Goal: Task Accomplishment & Management: Manage account settings

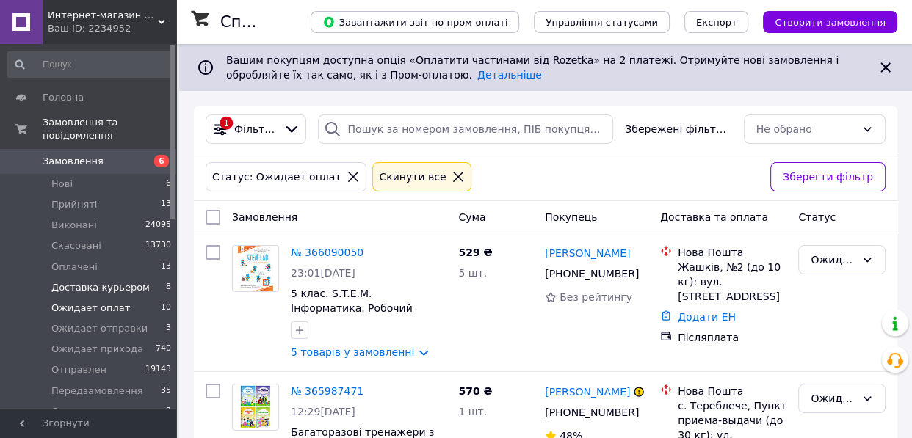
click at [123, 281] on span "Доставка курьером" at bounding box center [100, 287] width 98 height 13
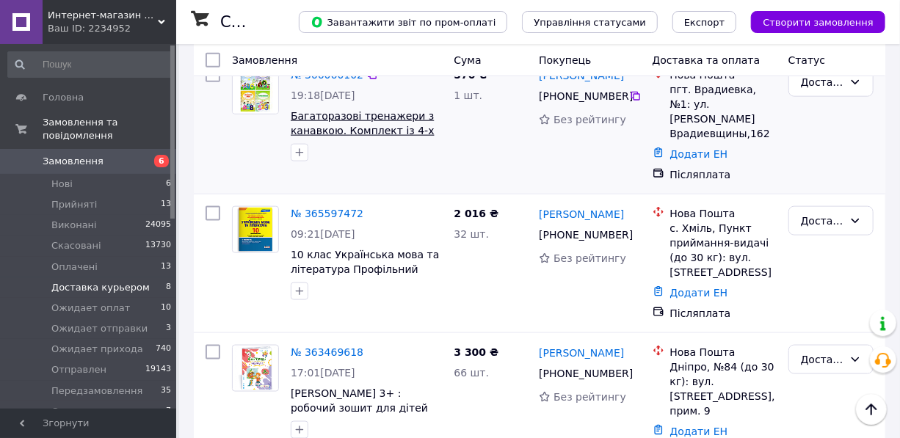
scroll to position [605, 0]
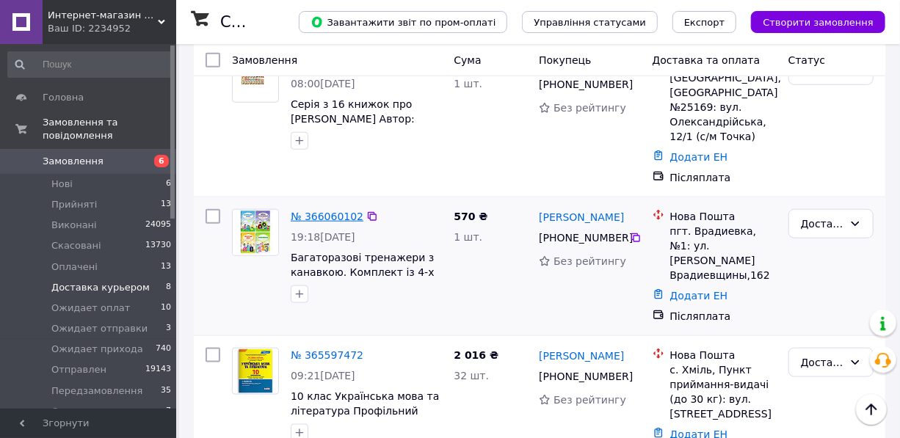
click at [325, 211] on link "№ 366060102" at bounding box center [327, 217] width 73 height 12
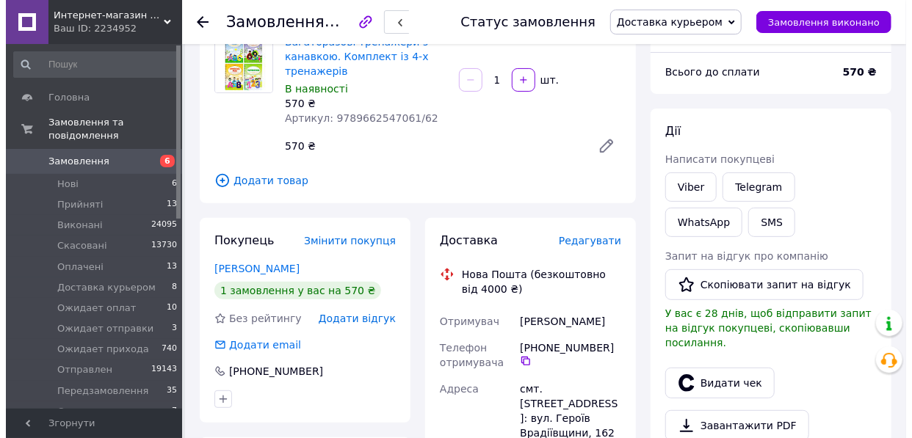
scroll to position [133, 0]
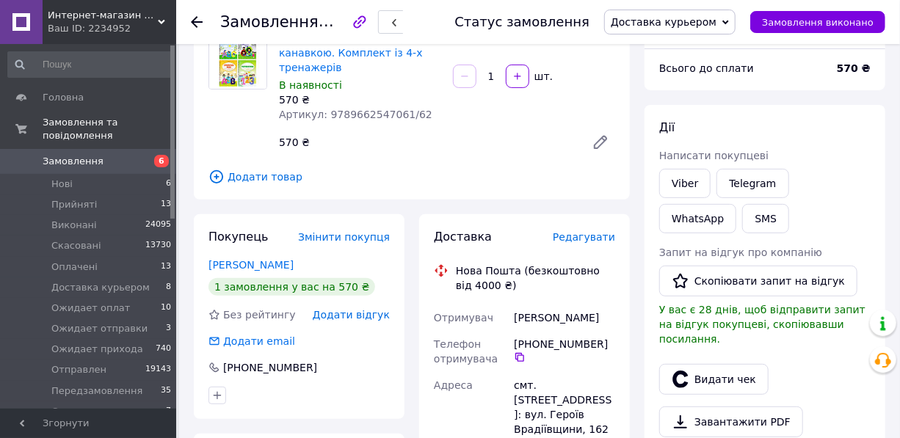
click at [594, 241] on span "Редагувати" at bounding box center [584, 237] width 62 height 12
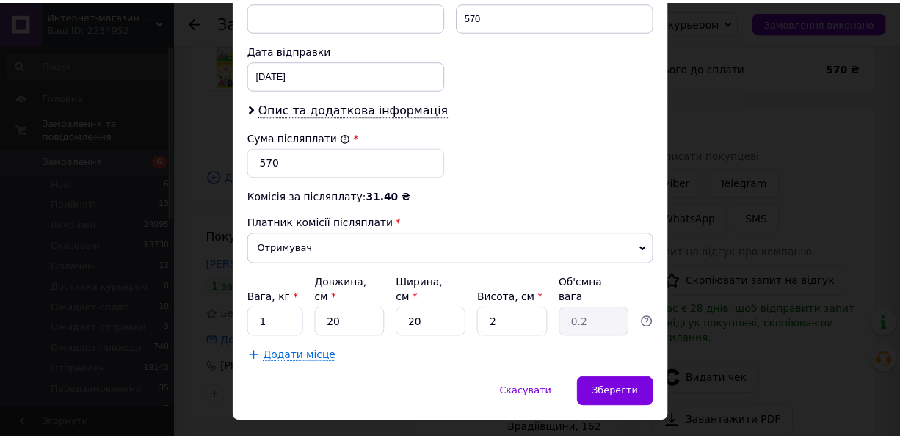
scroll to position [679, 0]
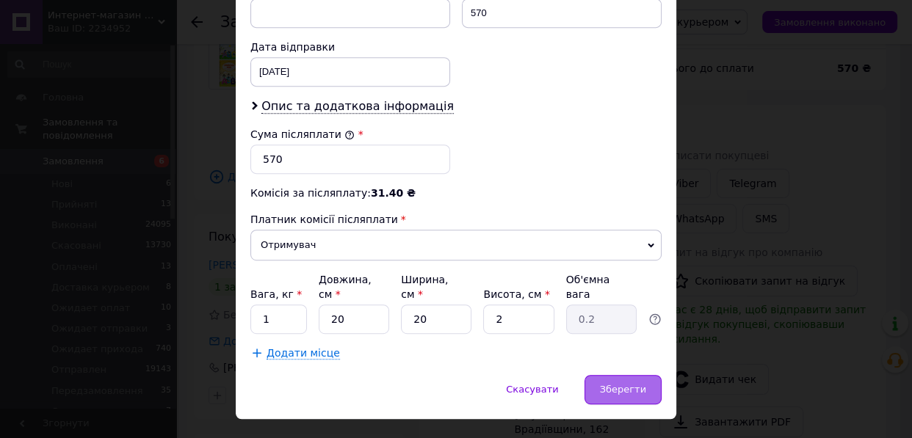
click at [610, 384] on span "Зберегти" at bounding box center [623, 389] width 46 height 11
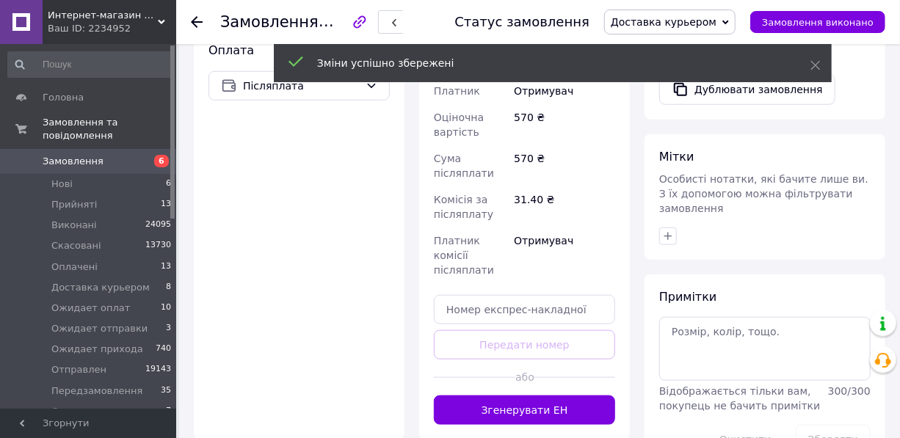
scroll to position [600, 0]
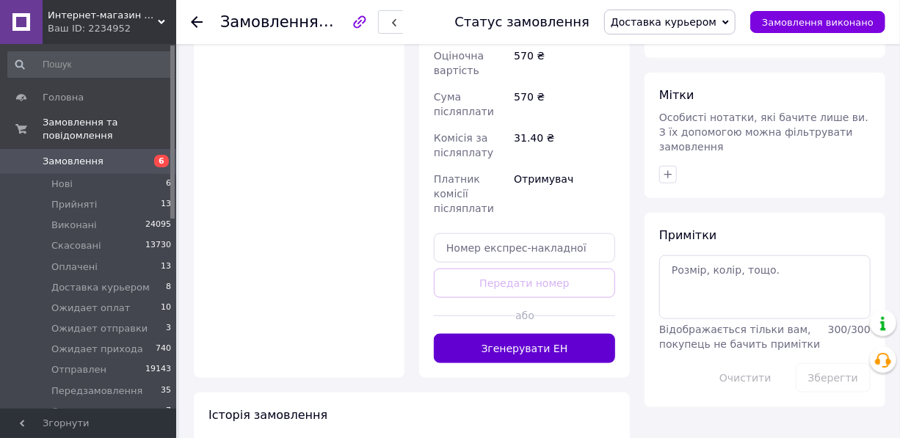
click at [532, 334] on button "Згенерувати ЕН" at bounding box center [524, 348] width 181 height 29
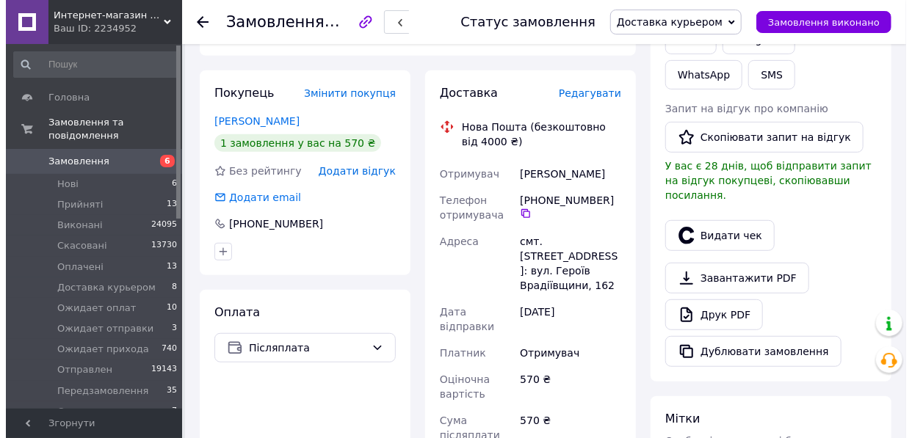
scroll to position [266, 0]
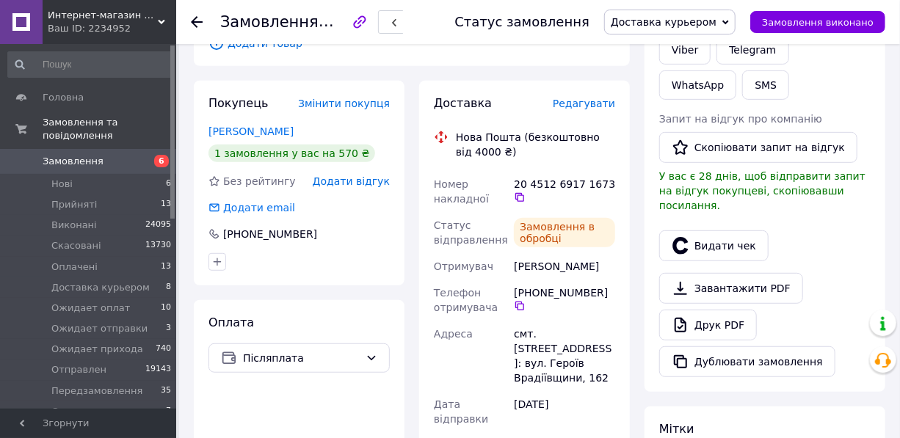
drag, startPoint x: 582, startPoint y: 171, endPoint x: 611, endPoint y: 177, distance: 29.9
click at [611, 177] on div "20 4512 6917 1673" at bounding box center [564, 190] width 101 height 26
copy div "20 4512 6917 1673"
click at [742, 92] on button "SMS" at bounding box center [765, 84] width 47 height 29
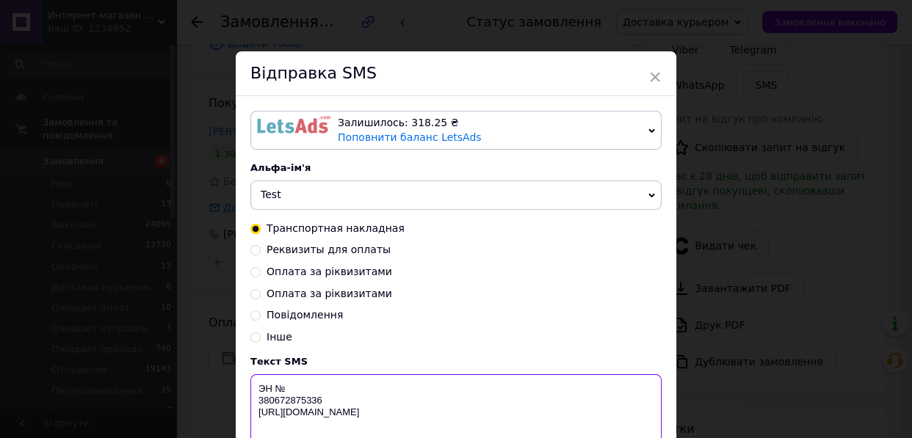
click at [289, 391] on textarea "ЭН № 380672875336 http://in-market.kiev.ua" at bounding box center [455, 412] width 411 height 76
paste textarea "20 4512 6917 1673"
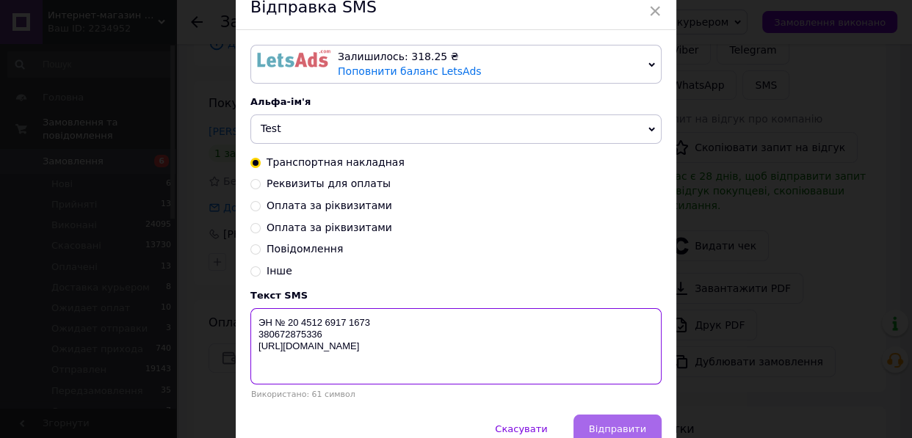
type textarea "ЭН № 20 4512 6917 1673 380672875336 http://in-market.kiev.ua"
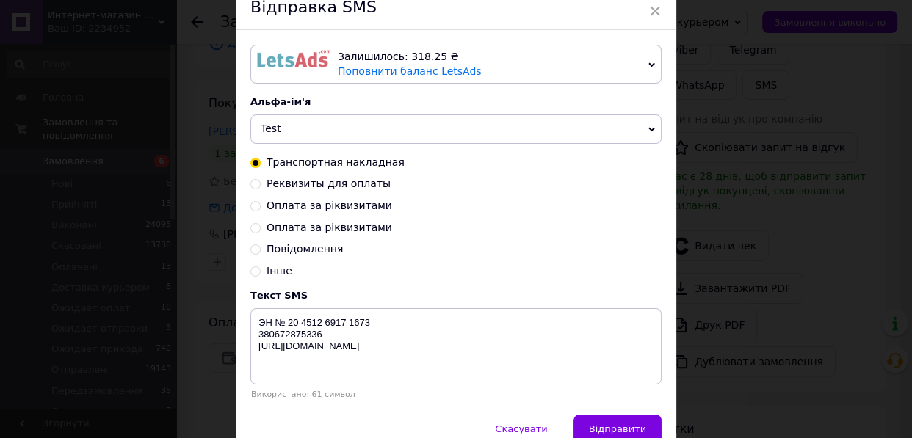
click at [613, 434] on span "Відправити" at bounding box center [617, 428] width 57 height 11
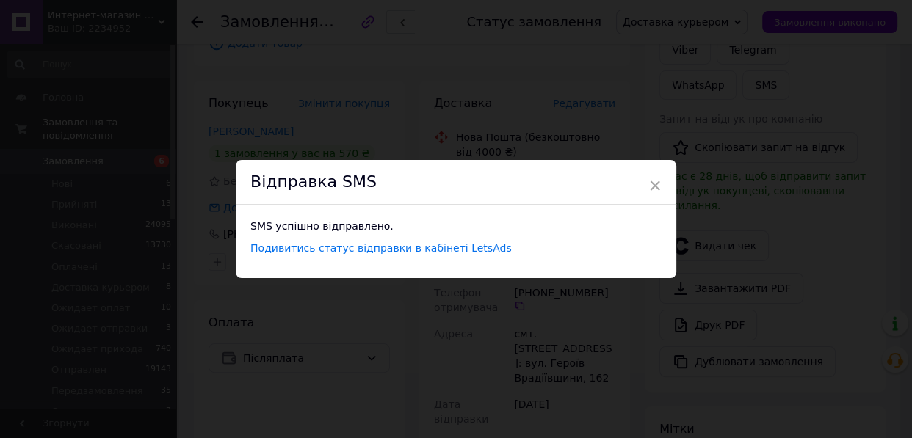
scroll to position [0, 0]
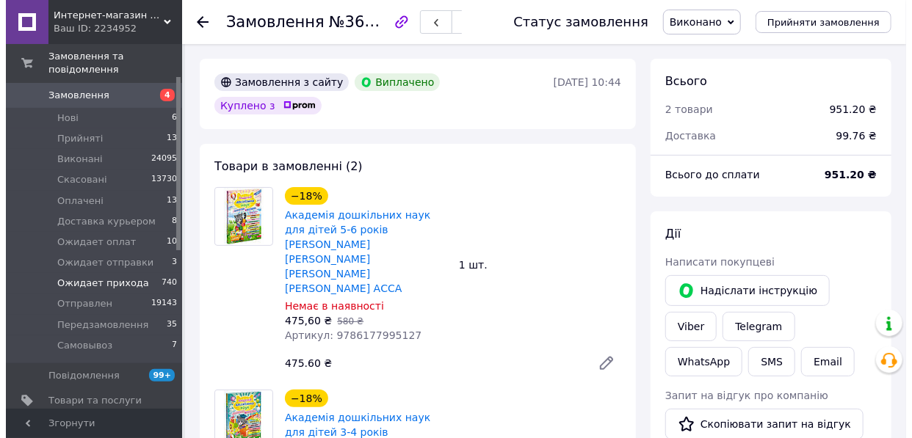
scroll to position [66, 0]
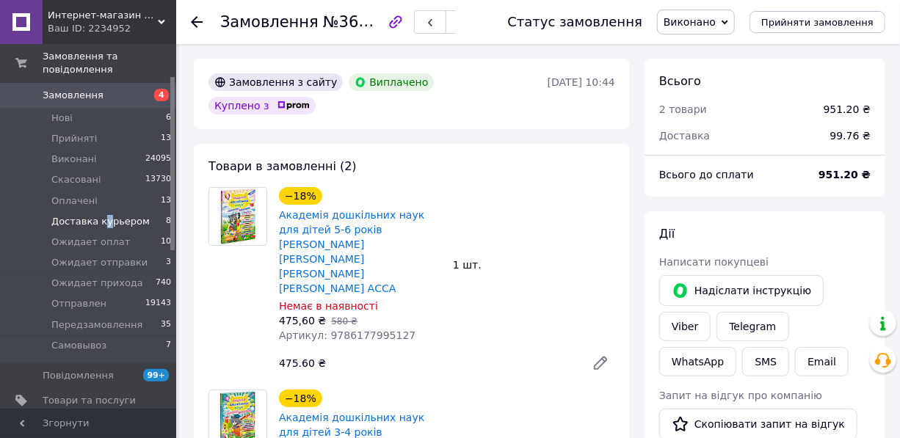
click at [101, 215] on span "Доставка курьером" at bounding box center [100, 221] width 98 height 13
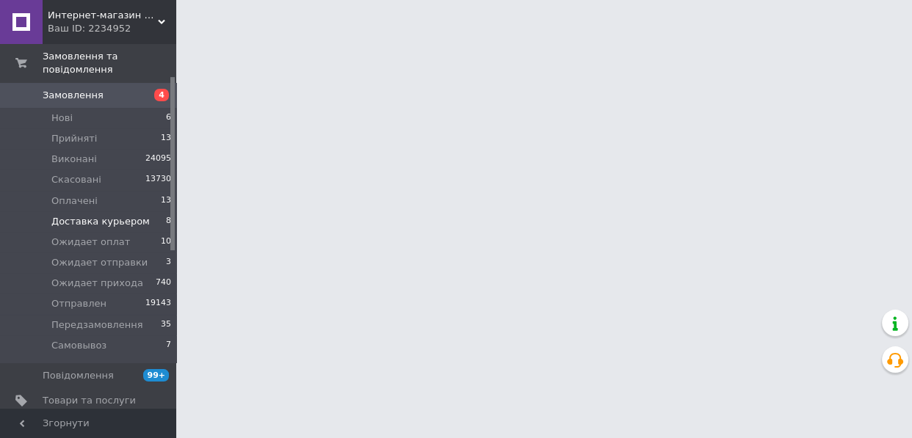
click at [122, 215] on span "Доставка курьером" at bounding box center [100, 221] width 98 height 13
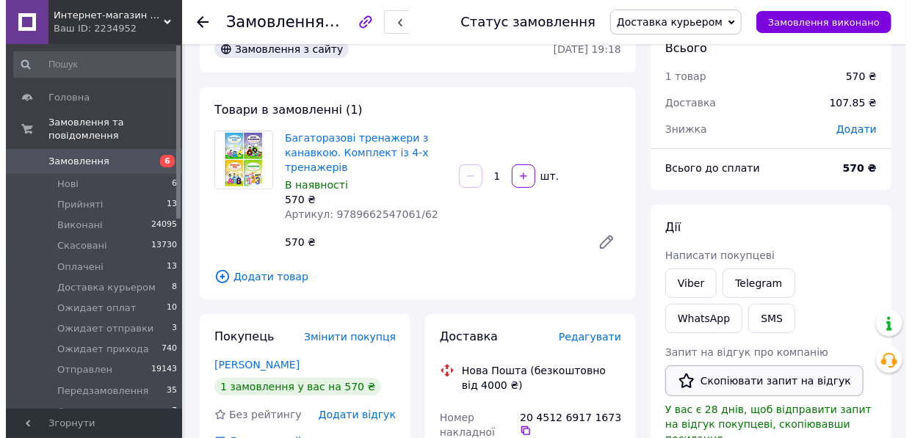
scroll to position [133, 0]
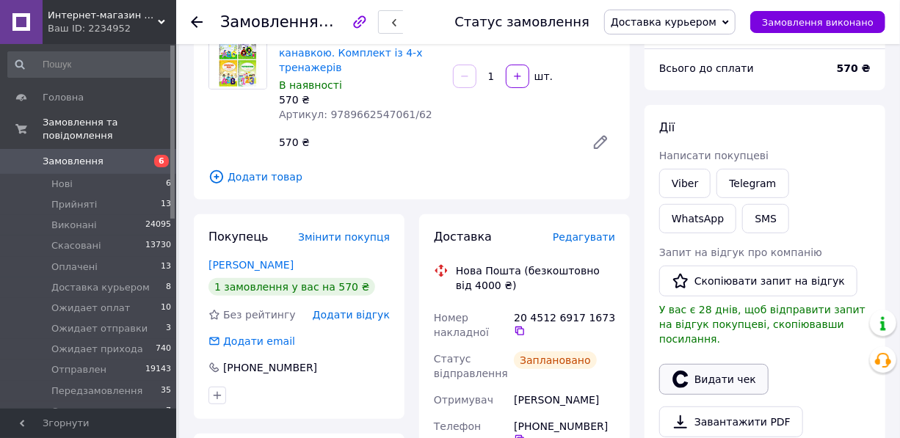
click at [722, 364] on button "Видати чек" at bounding box center [713, 379] width 109 height 31
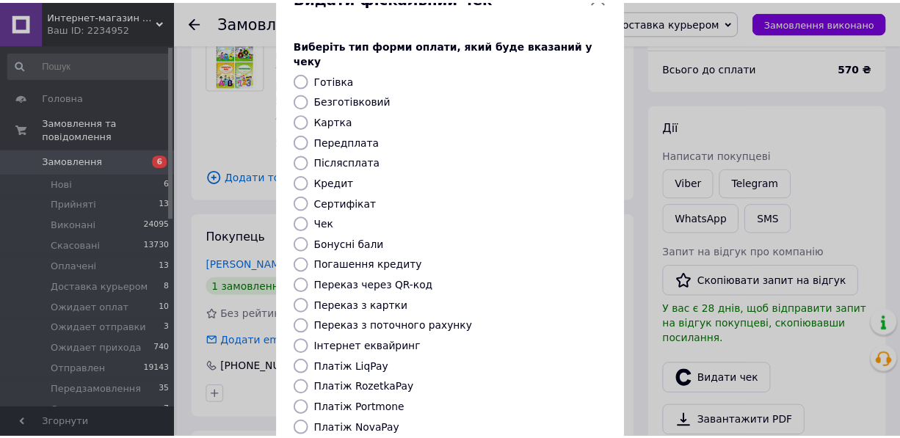
scroll to position [192, 0]
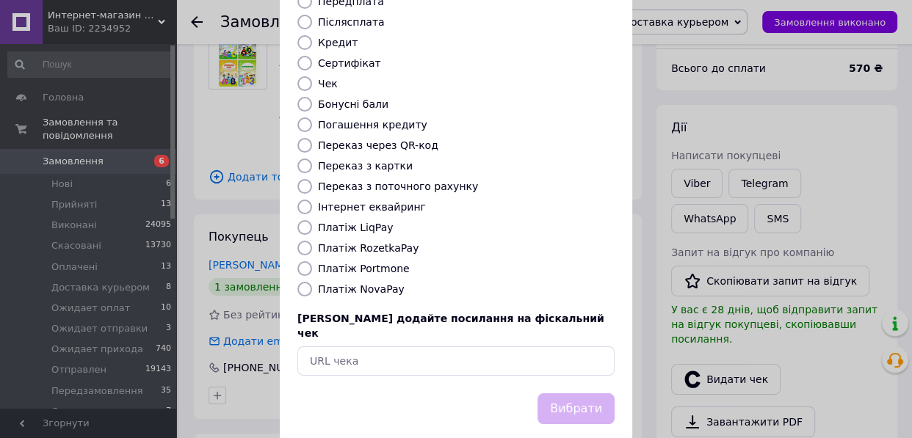
click at [301, 282] on input "Платіж NovaPay" at bounding box center [304, 289] width 15 height 15
radio input "true"
click at [583, 393] on button "Вибрати" at bounding box center [575, 409] width 77 height 32
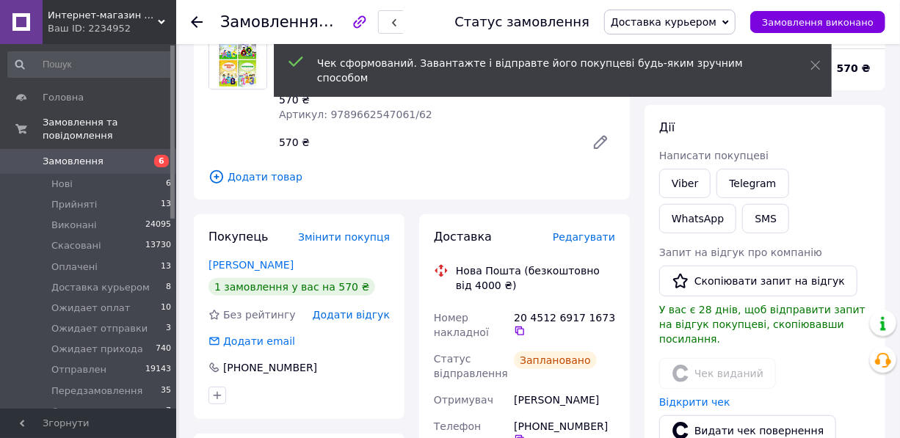
click at [713, 23] on span "Доставка курьером" at bounding box center [664, 22] width 106 height 12
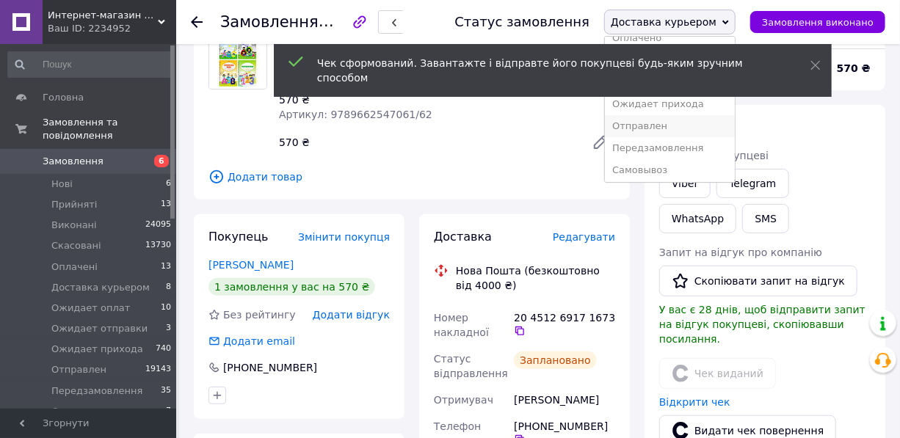
scroll to position [81, 0]
drag, startPoint x: 674, startPoint y: 123, endPoint x: 501, endPoint y: 140, distance: 174.1
click at [673, 123] on li "Отправлен" at bounding box center [670, 124] width 130 height 22
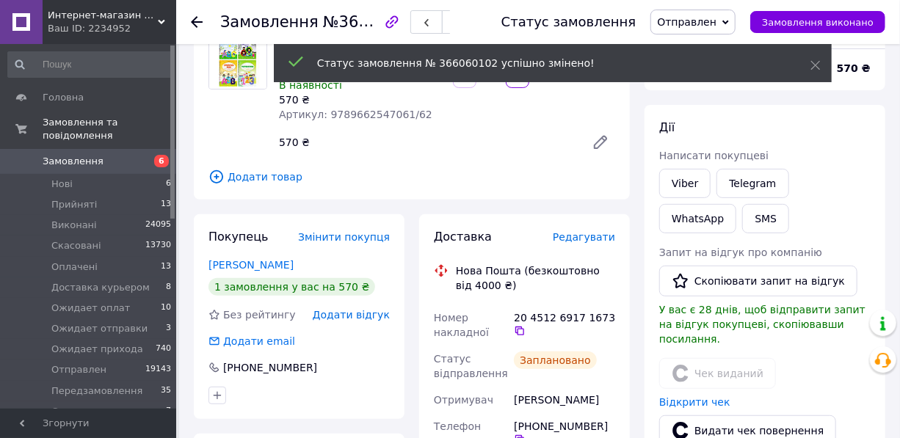
scroll to position [17, 0]
click at [197, 23] on icon at bounding box center [197, 22] width 12 height 12
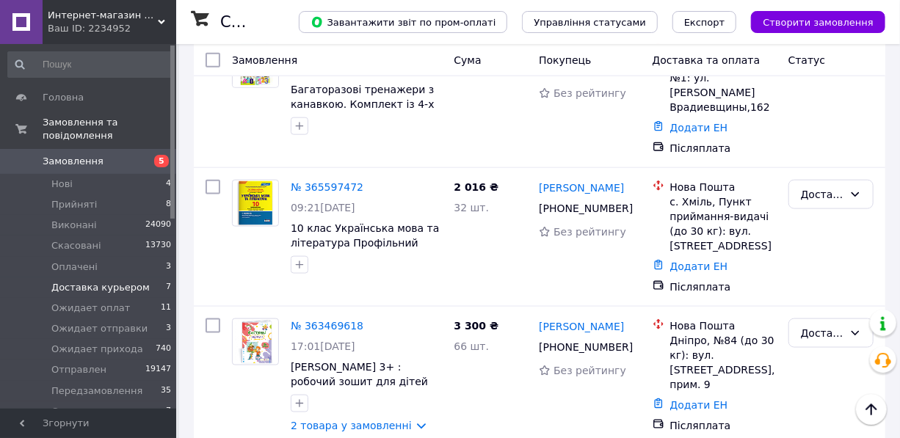
scroll to position [410, 0]
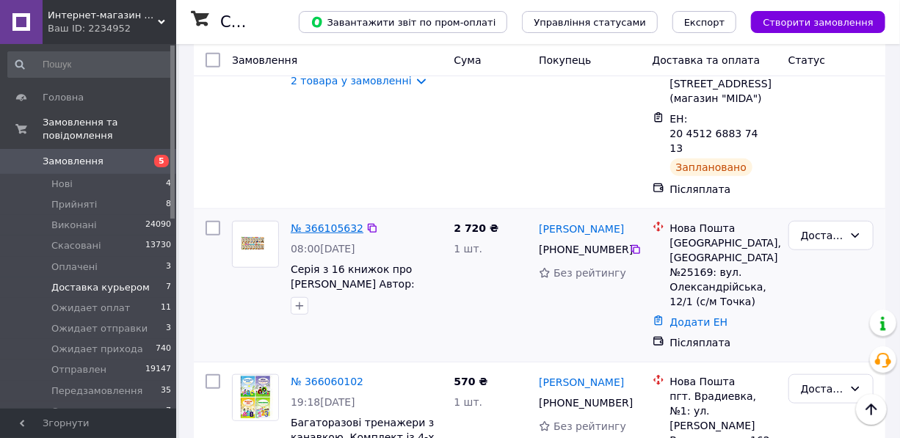
click at [333, 222] on link "№ 366105632" at bounding box center [327, 228] width 73 height 12
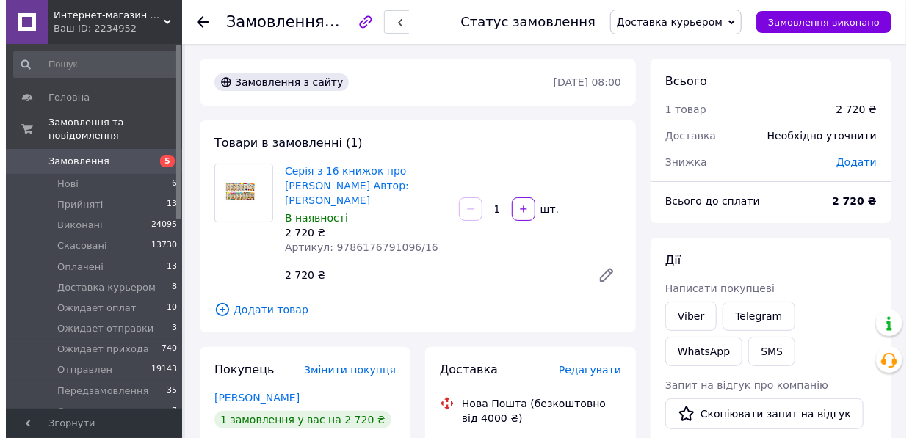
scroll to position [200, 0]
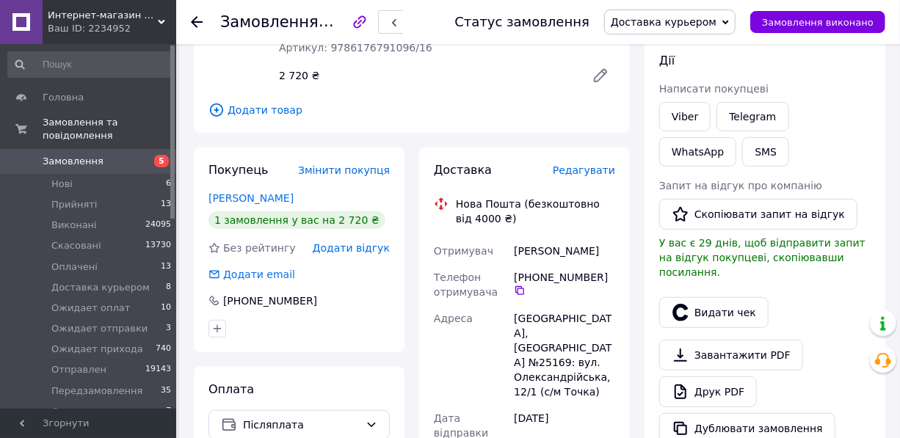
click at [594, 164] on span "Редагувати" at bounding box center [584, 170] width 62 height 12
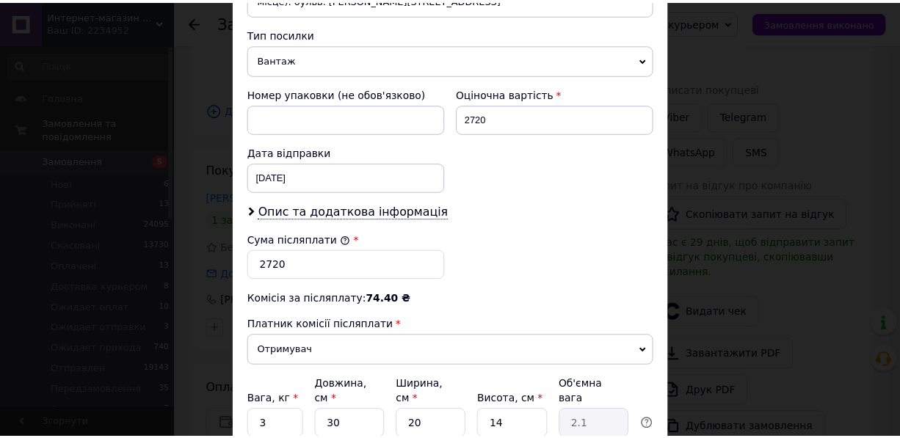
scroll to position [679, 0]
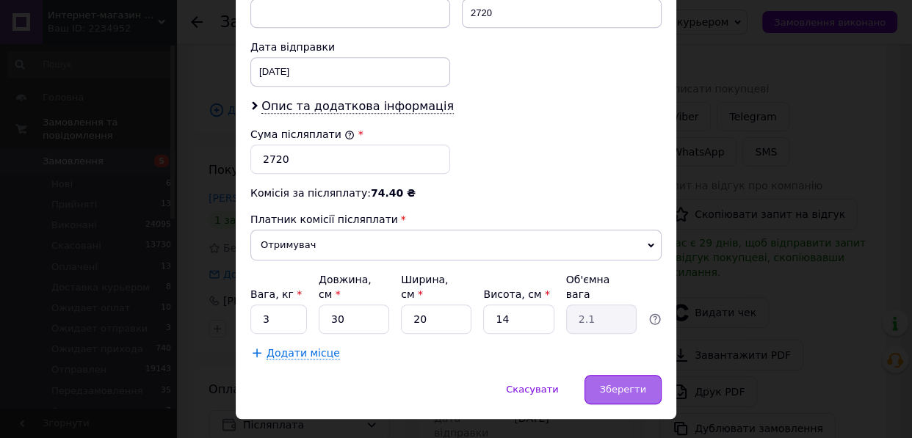
click at [621, 384] on span "Зберегти" at bounding box center [623, 389] width 46 height 11
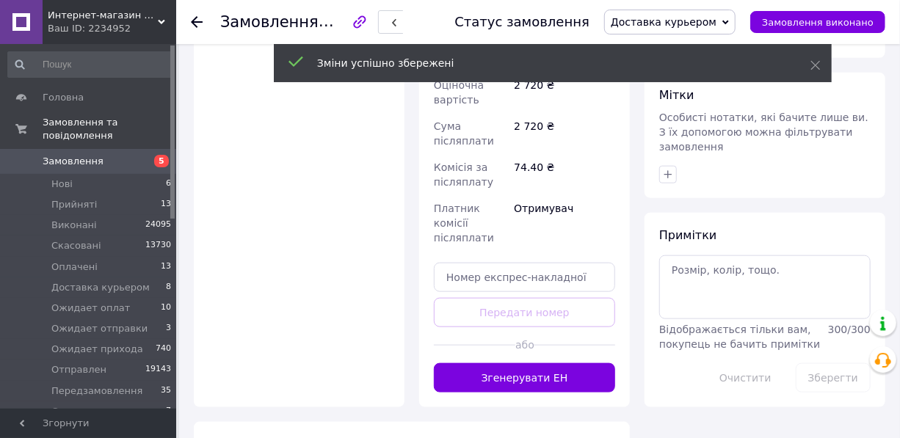
click at [539, 363] on button "Згенерувати ЕН" at bounding box center [524, 377] width 181 height 29
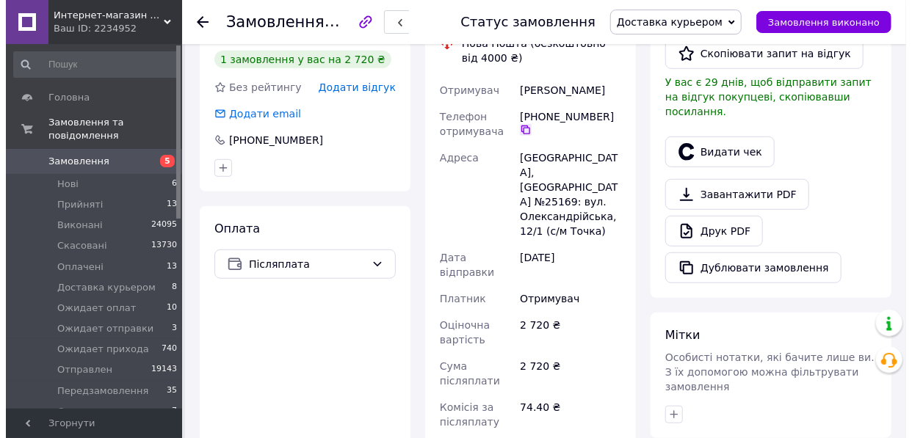
scroll to position [266, 0]
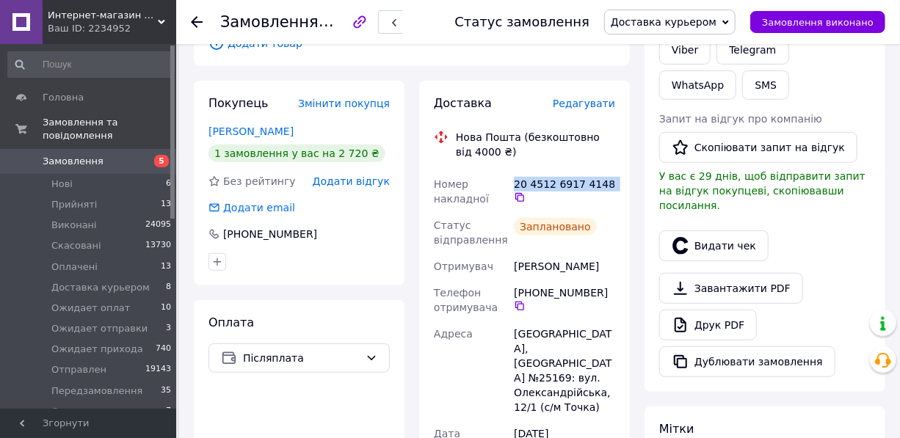
drag, startPoint x: 512, startPoint y: 165, endPoint x: 606, endPoint y: 164, distance: 94.7
click at [605, 171] on div "20 4512 6917 4148" at bounding box center [564, 191] width 107 height 41
copy div "20 4512 6917 4148"
click at [742, 87] on button "SMS" at bounding box center [765, 84] width 47 height 29
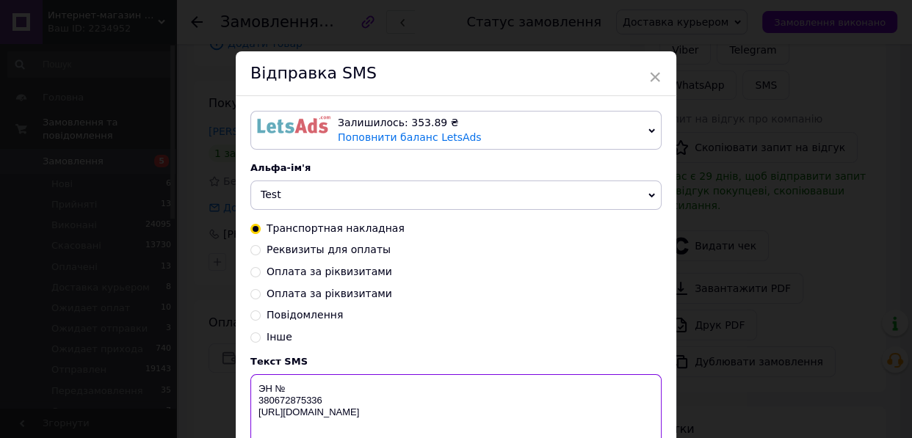
drag, startPoint x: 283, startPoint y: 393, endPoint x: 311, endPoint y: 415, distance: 36.6
click at [282, 392] on textarea "ЭН № 380672875336 [URL][DOMAIN_NAME]" at bounding box center [455, 412] width 411 height 76
paste textarea "20 4512 6917 4148"
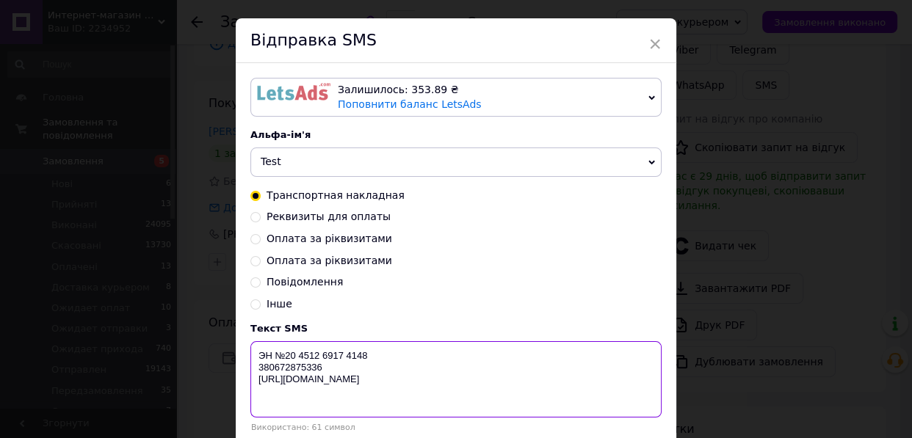
scroll to position [66, 0]
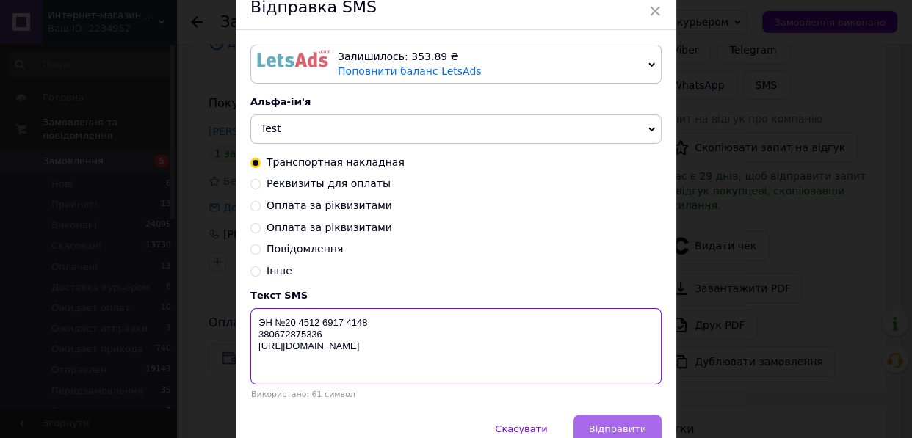
type textarea "ЭН №20 4512 6917 4148 380672875336 http://in-market.kiev.ua"
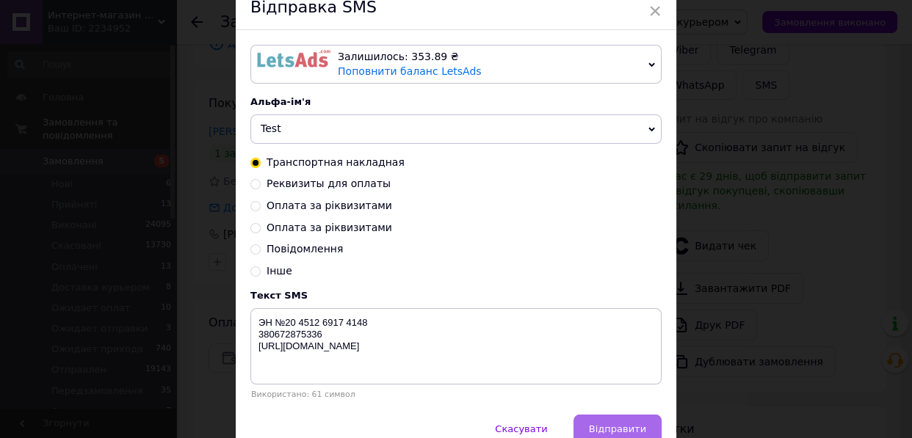
click at [619, 424] on span "Відправити" at bounding box center [617, 428] width 57 height 11
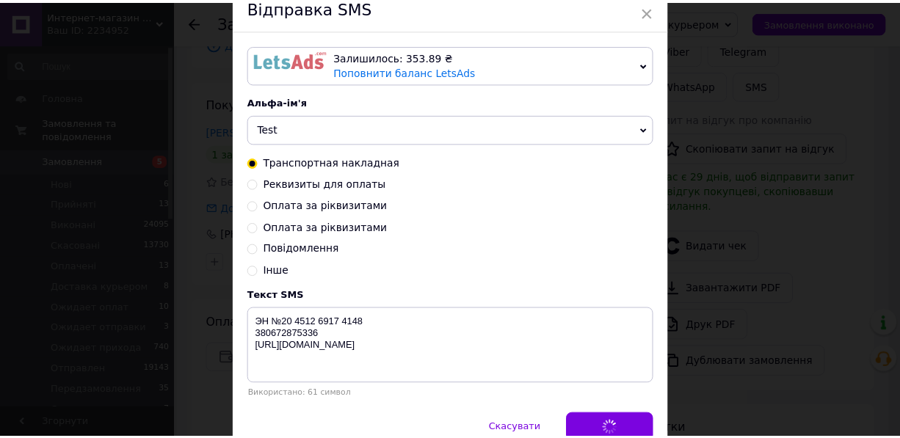
scroll to position [0, 0]
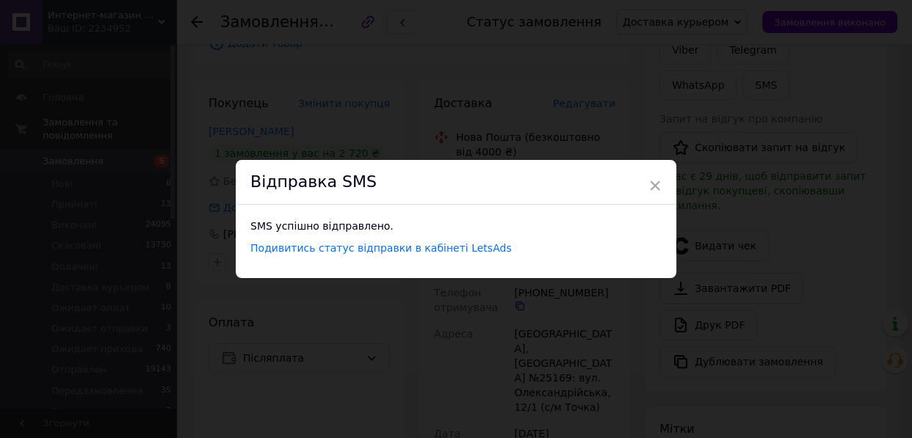
drag, startPoint x: 790, startPoint y: 97, endPoint x: 778, endPoint y: 98, distance: 12.6
click at [788, 97] on div "× Відправка SMS SMS успішно відправлено. Подивитись статус відправки в кабінеті…" at bounding box center [456, 219] width 912 height 438
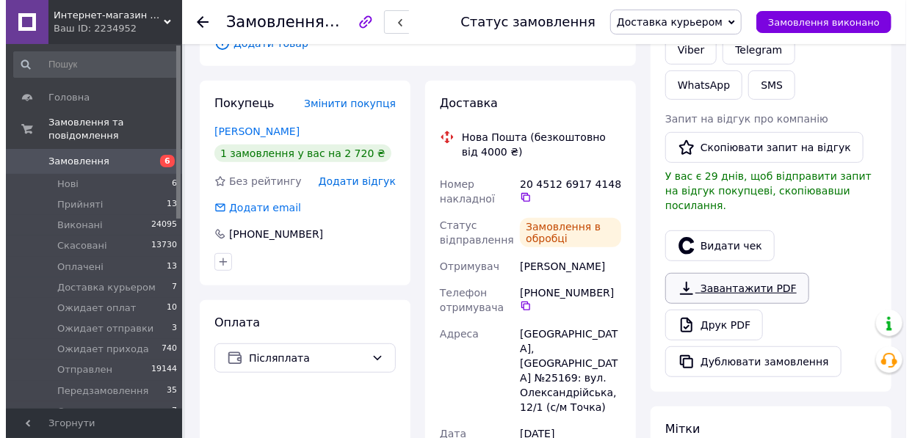
scroll to position [333, 0]
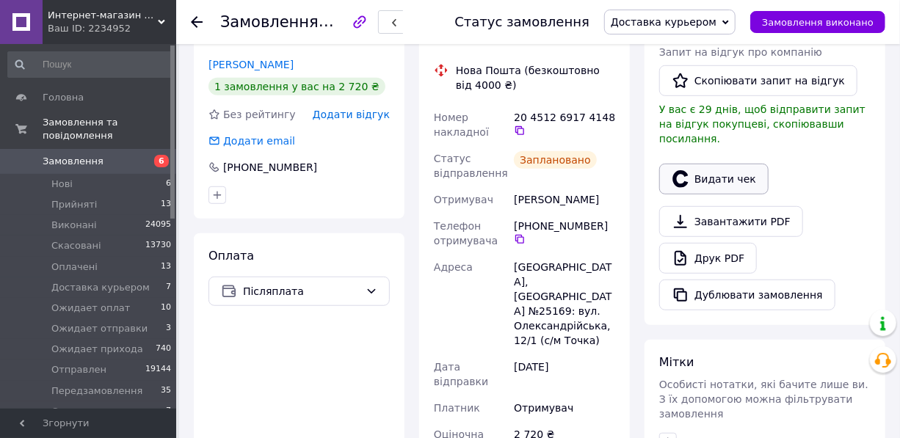
click at [718, 168] on button "Видати чек" at bounding box center [713, 179] width 109 height 31
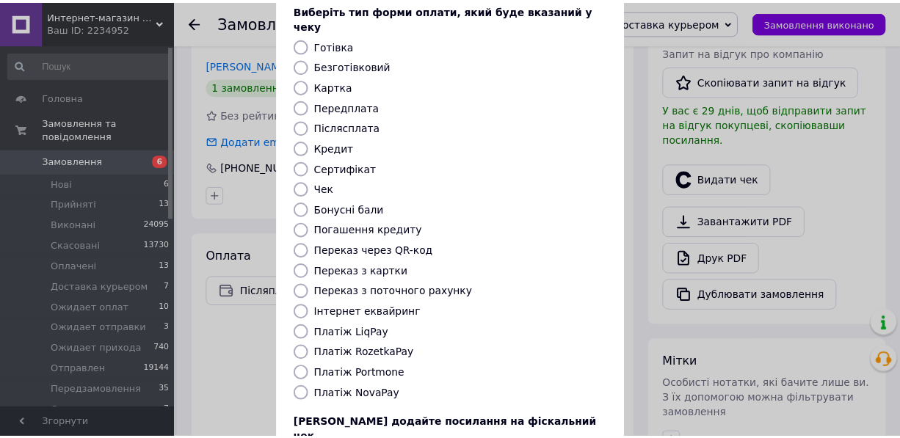
scroll to position [192, 0]
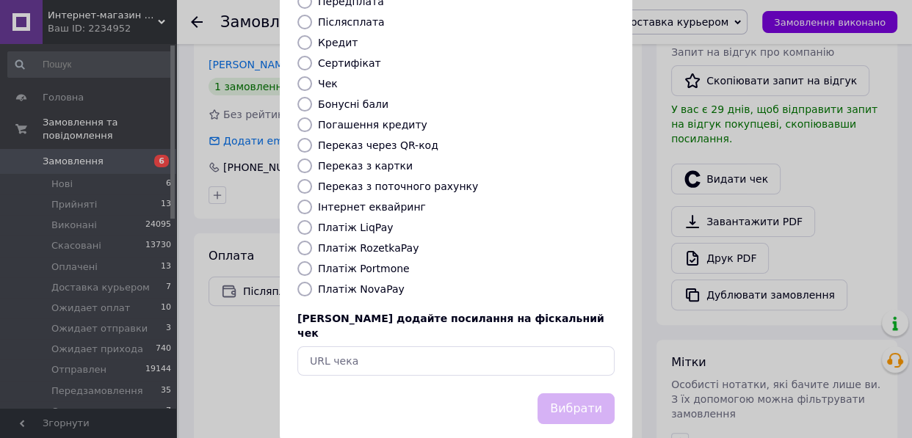
click at [308, 282] on input "Платіж NovaPay" at bounding box center [304, 289] width 15 height 15
radio input "true"
click at [571, 393] on button "Вибрати" at bounding box center [575, 409] width 77 height 32
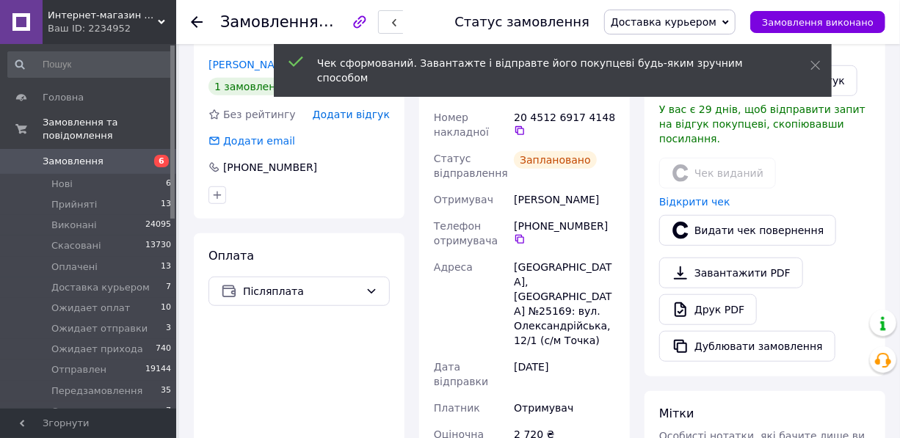
click at [702, 26] on span "Доставка курьером" at bounding box center [664, 22] width 106 height 12
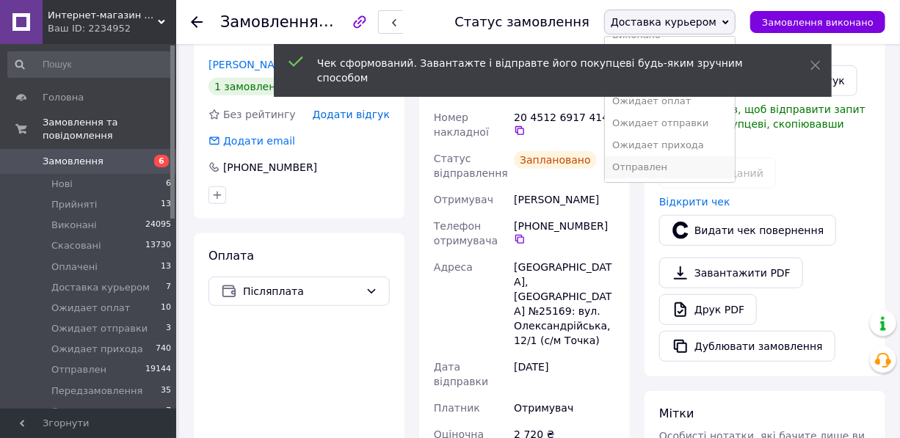
scroll to position [81, 0]
drag, startPoint x: 674, startPoint y: 121, endPoint x: 612, endPoint y: 140, distance: 65.2
click at [674, 121] on li "Отправлен" at bounding box center [670, 124] width 130 height 22
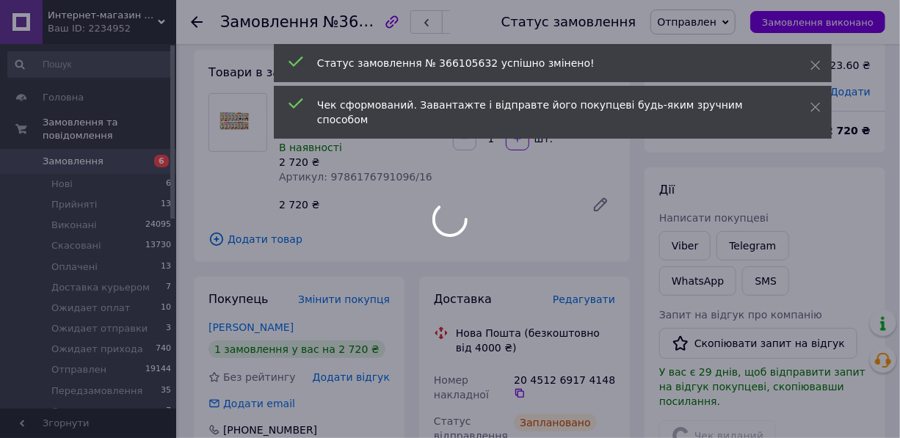
scroll to position [66, 0]
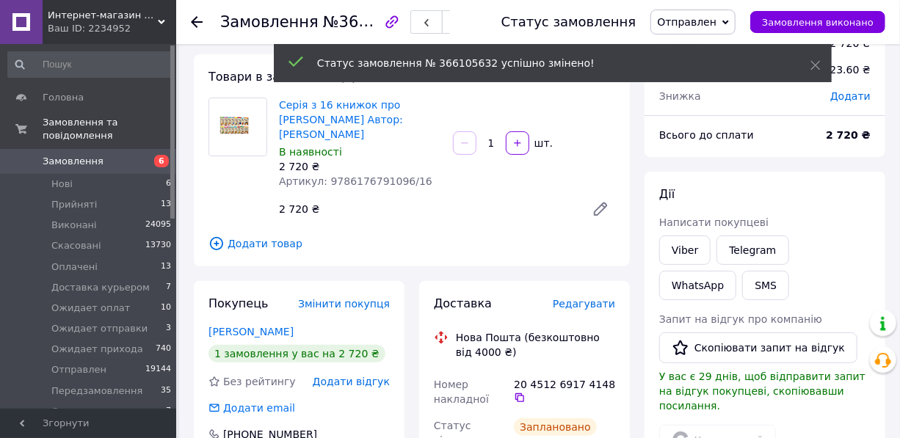
scroll to position [2, 0]
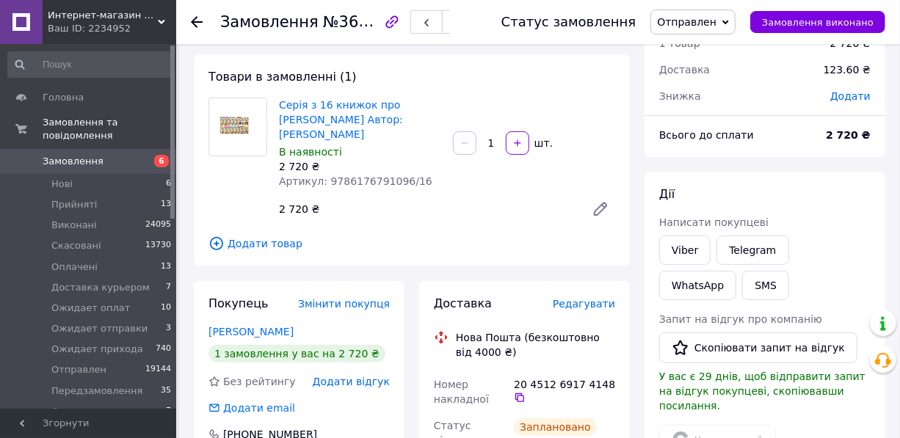
click at [197, 18] on icon at bounding box center [197, 22] width 12 height 12
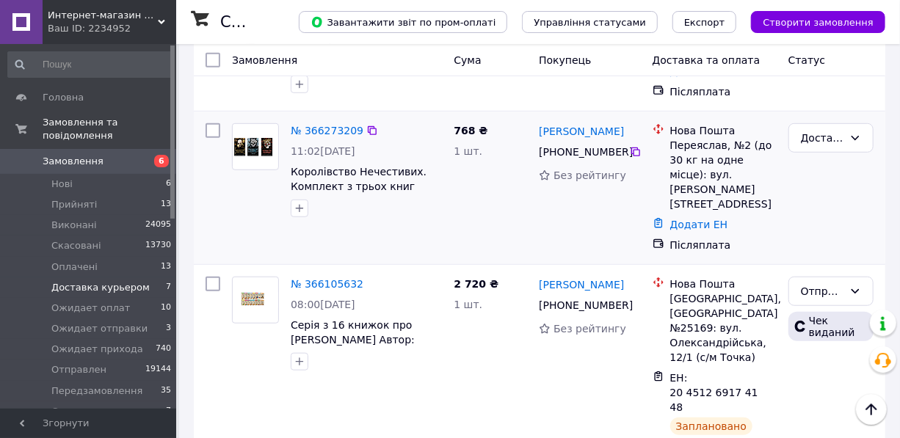
scroll to position [333, 0]
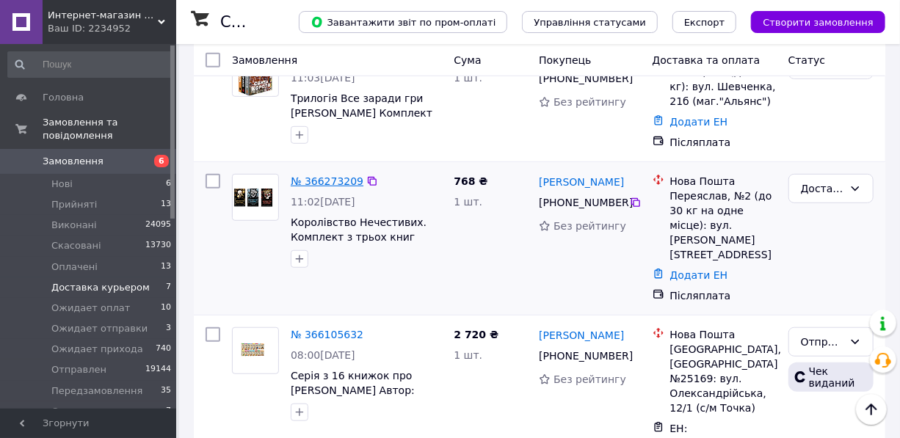
click at [327, 181] on link "№ 366273209" at bounding box center [327, 181] width 73 height 12
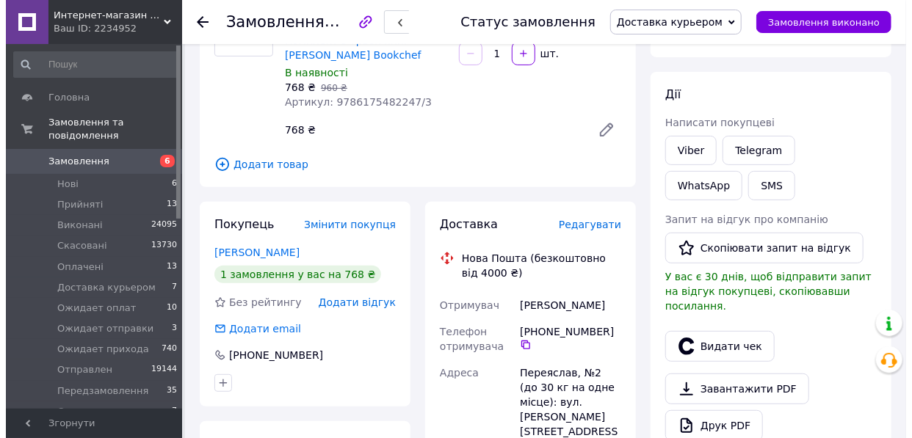
scroll to position [66, 0]
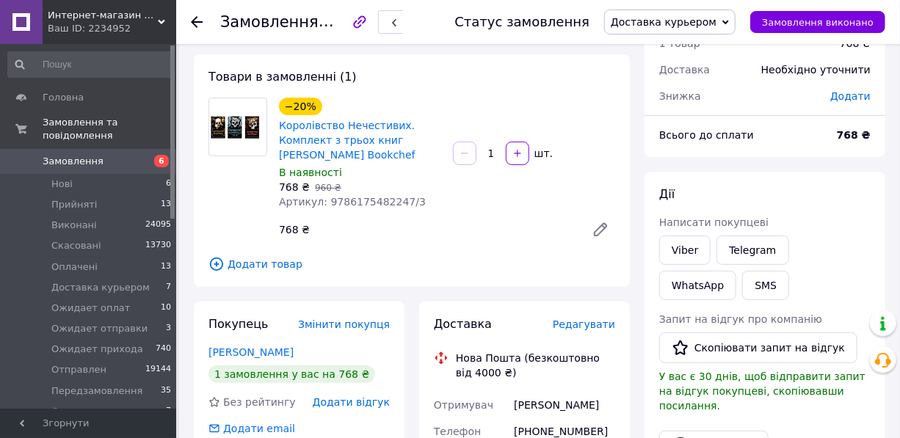
click at [586, 321] on span "Редагувати" at bounding box center [584, 325] width 62 height 12
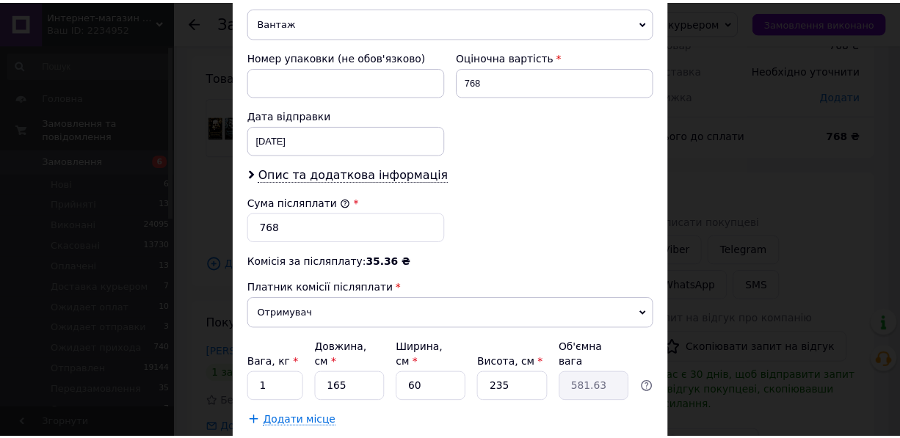
scroll to position [679, 0]
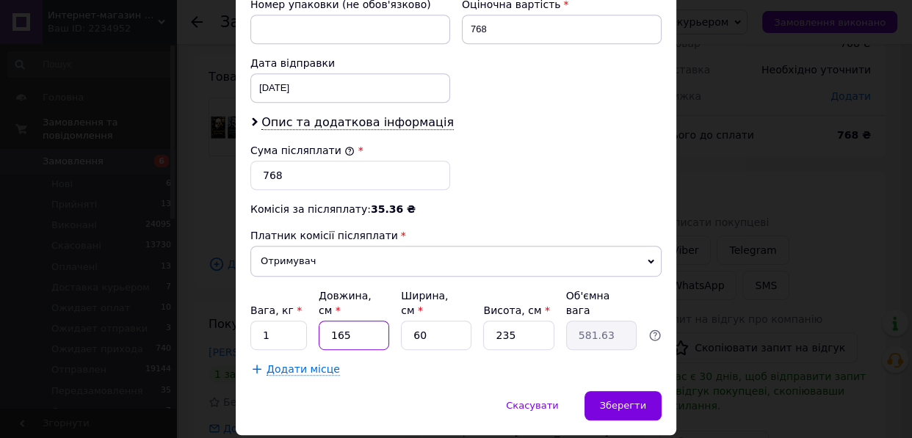
click at [357, 321] on input "165" at bounding box center [354, 335] width 70 height 29
type input "16"
type input "56.4"
type input "1"
type input "3.53"
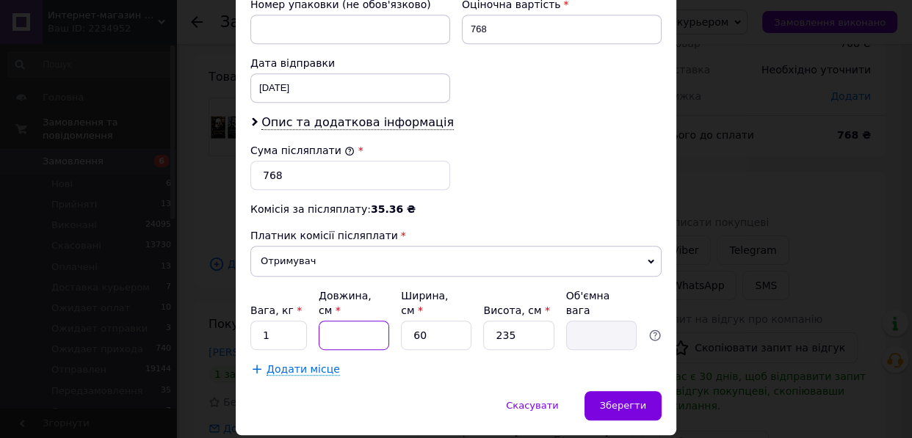
type input "2"
type input "7.05"
type input "20"
type input "70.5"
type input "20"
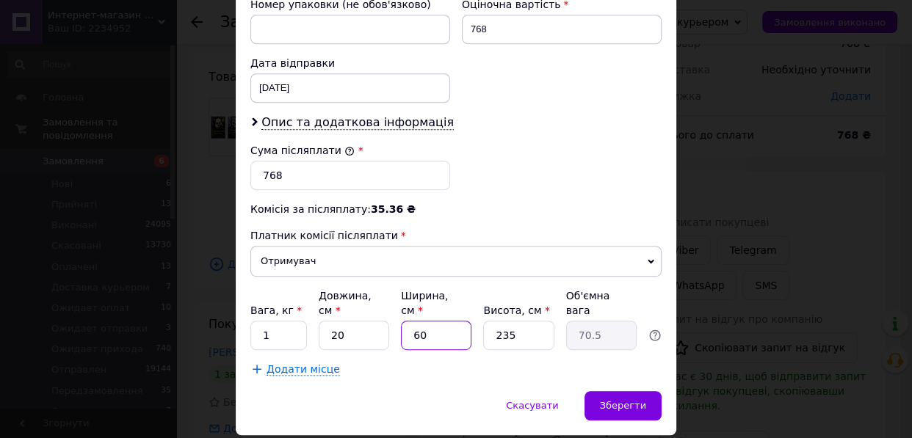
click at [442, 321] on input "60" at bounding box center [436, 335] width 70 height 29
type input "6"
type input "7.05"
type input "1"
type input "1.18"
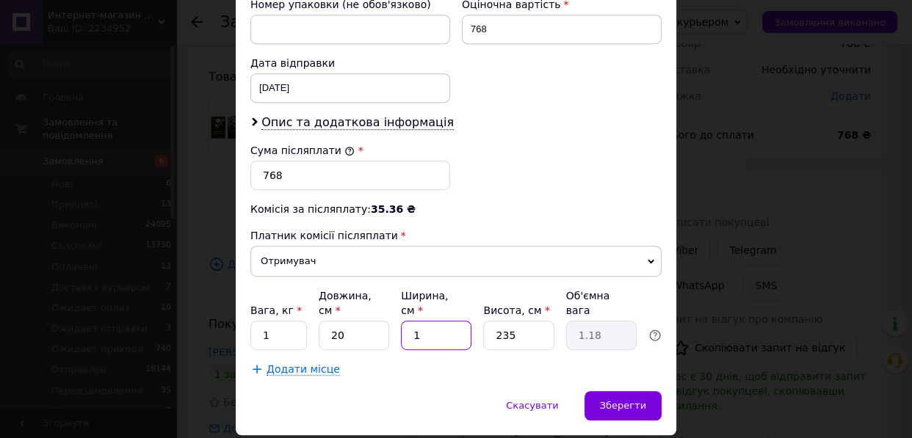
type input "16"
type input "18.8"
type input "16"
click at [518, 321] on input "235" at bounding box center [518, 335] width 70 height 29
type input "23"
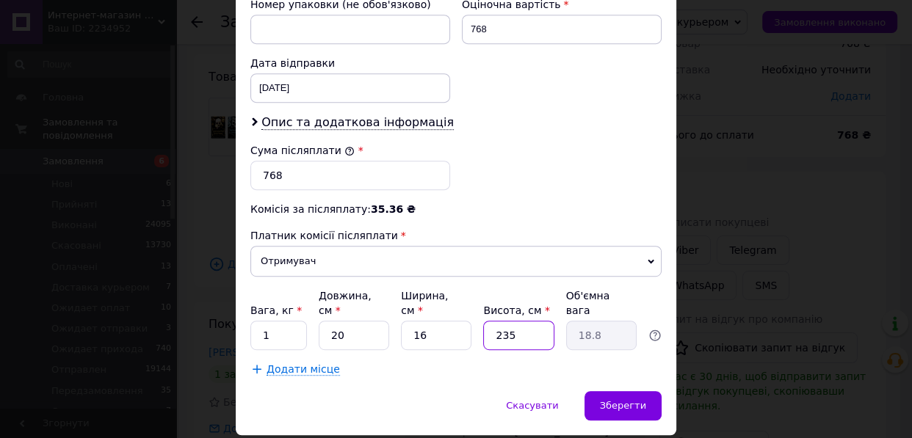
type input "1.84"
type input "2"
type input "0.16"
type input "6"
type input "0.48"
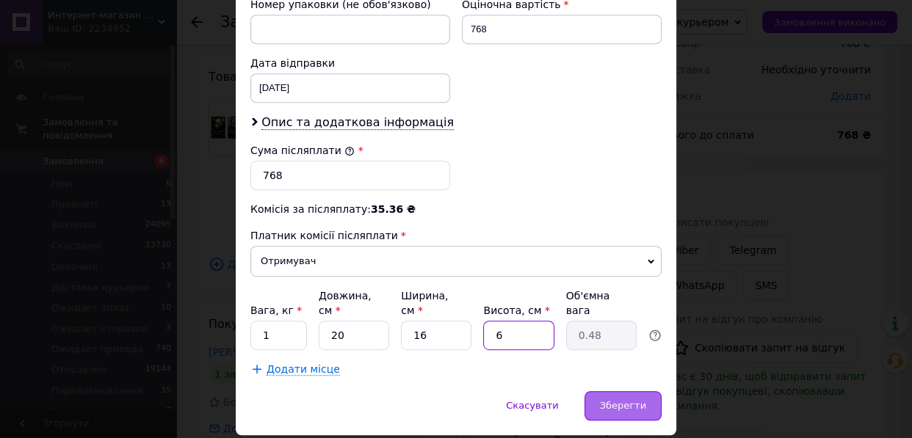
type input "6"
click at [622, 400] on span "Зберегти" at bounding box center [623, 405] width 46 height 11
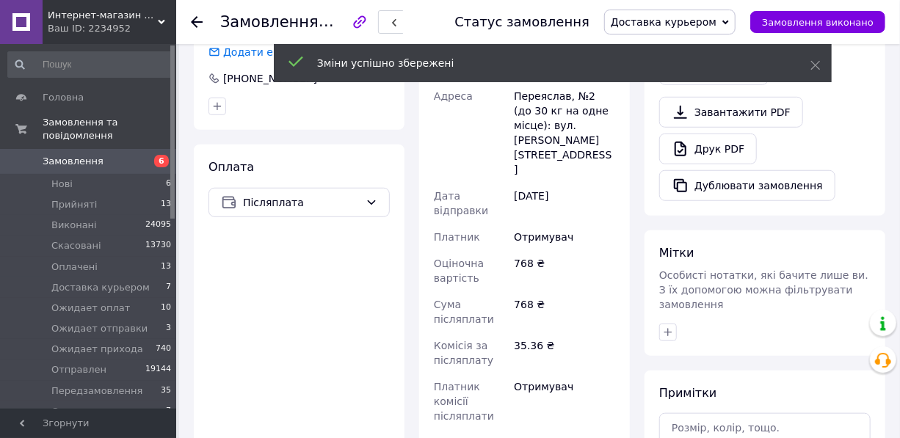
scroll to position [600, 0]
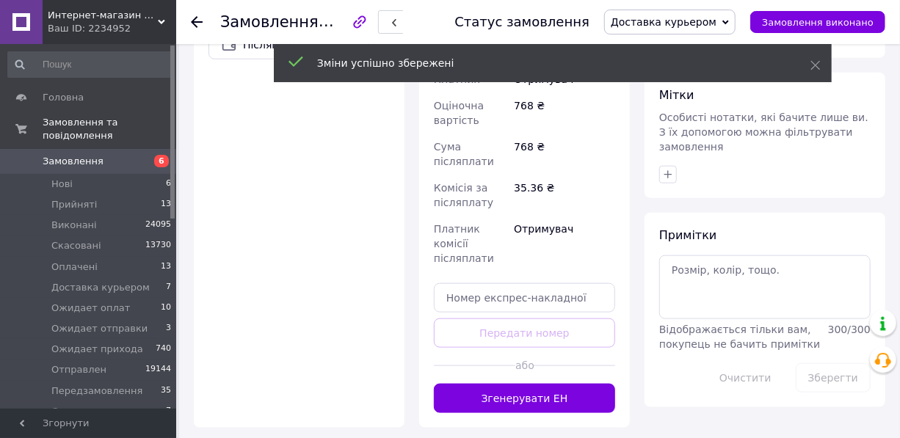
click at [528, 384] on button "Згенерувати ЕН" at bounding box center [524, 398] width 181 height 29
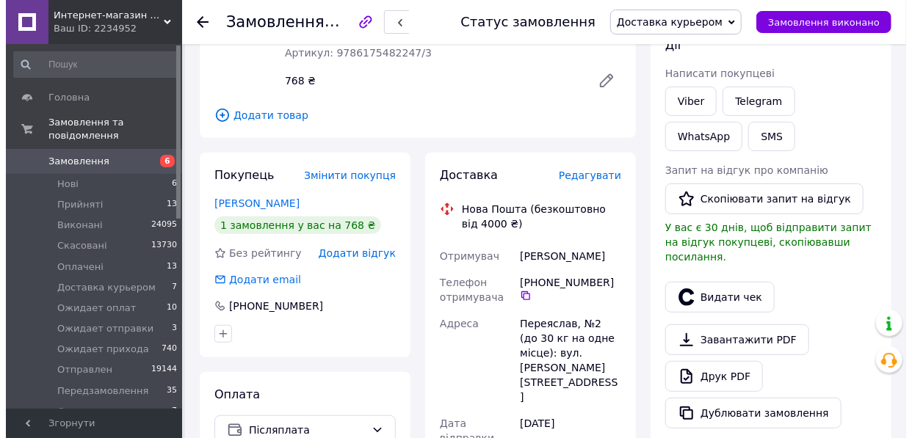
scroll to position [200, 0]
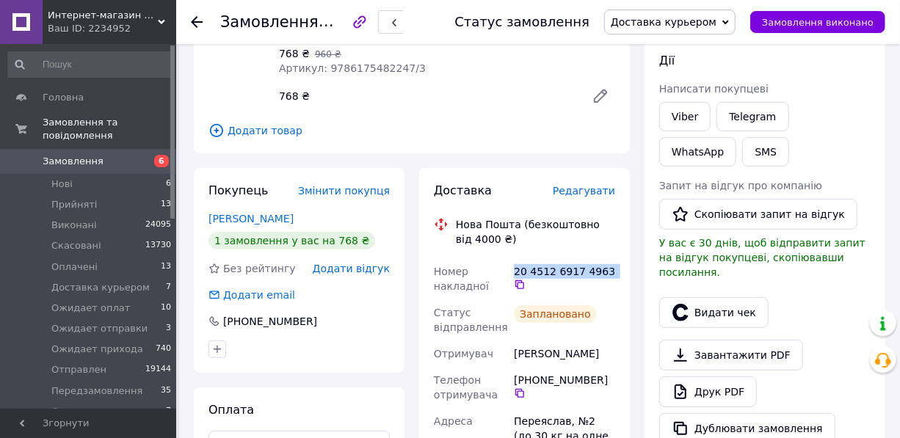
drag, startPoint x: 514, startPoint y: 267, endPoint x: 615, endPoint y: 273, distance: 100.7
click at [615, 273] on div "20 4512 6917 4963" at bounding box center [564, 278] width 107 height 41
copy div "20 4512 6917 4963"
click at [742, 148] on button "SMS" at bounding box center [765, 151] width 47 height 29
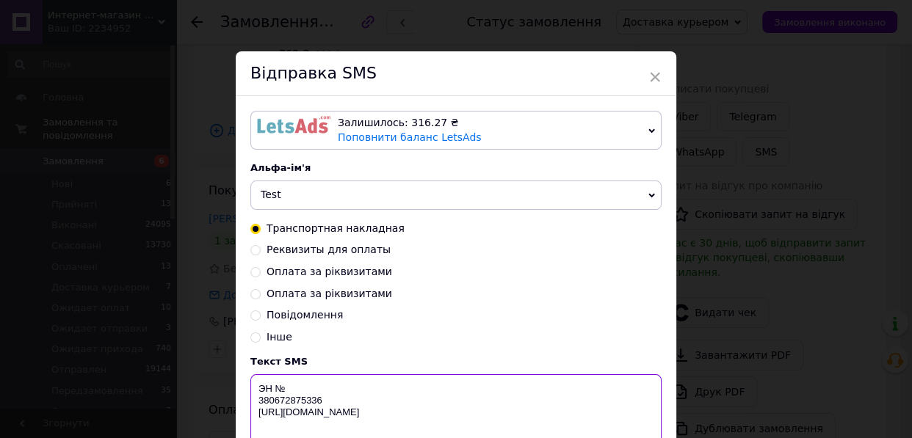
click at [288, 386] on textarea "ЭН № 380672875336 [URL][DOMAIN_NAME]" at bounding box center [455, 412] width 411 height 76
paste textarea "20 4512 6917 4963"
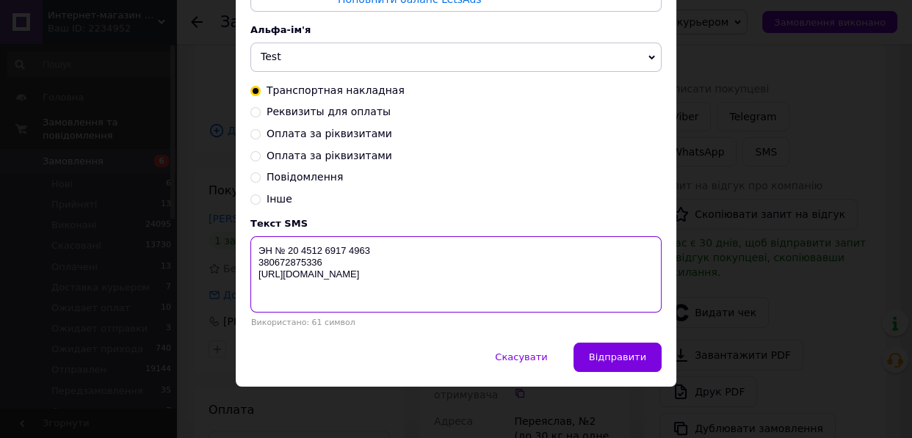
scroll to position [139, 0]
type textarea "ЭН № 20 4512 6917 4963 380672875336 http://in-market.kiev.ua"
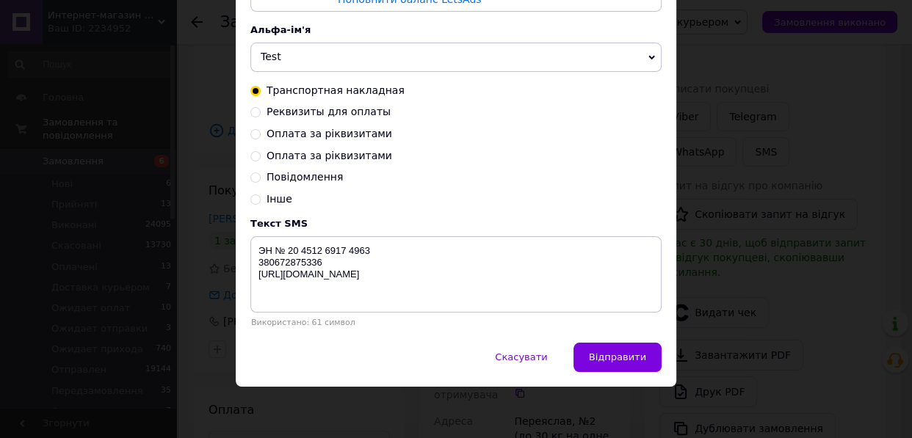
click at [636, 361] on span "Відправити" at bounding box center [617, 357] width 57 height 11
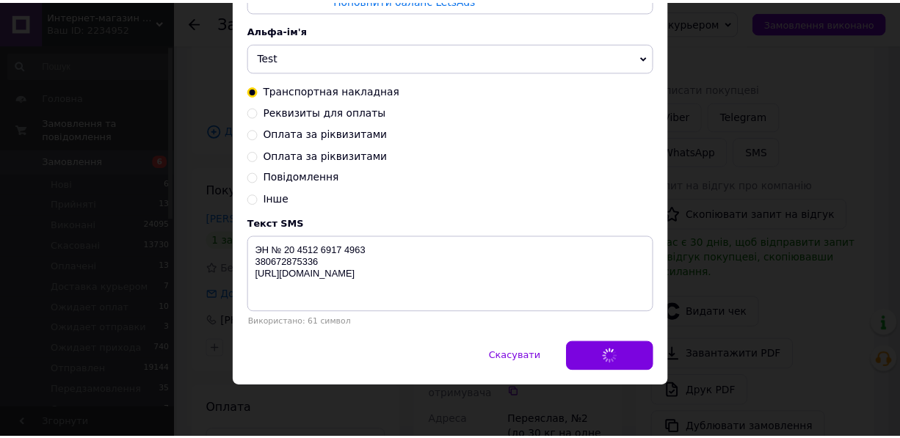
scroll to position [0, 0]
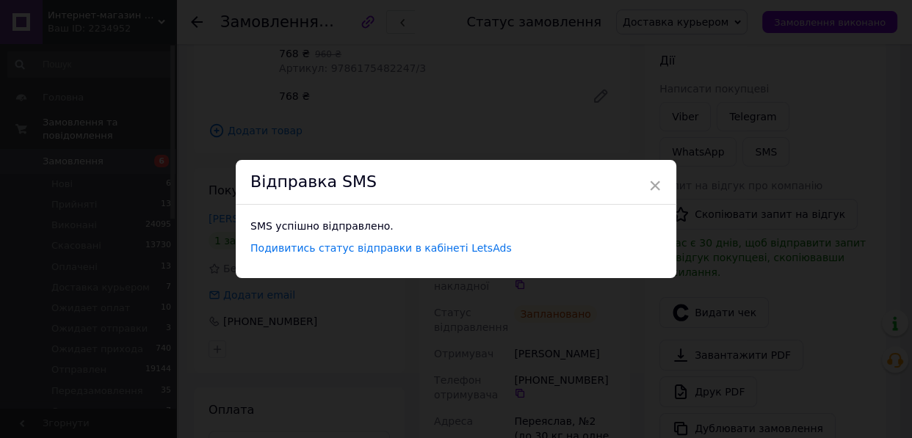
click at [720, 73] on div "× Відправка SMS SMS успішно відправлено. Подивитись статус відправки в кабінеті…" at bounding box center [456, 219] width 912 height 438
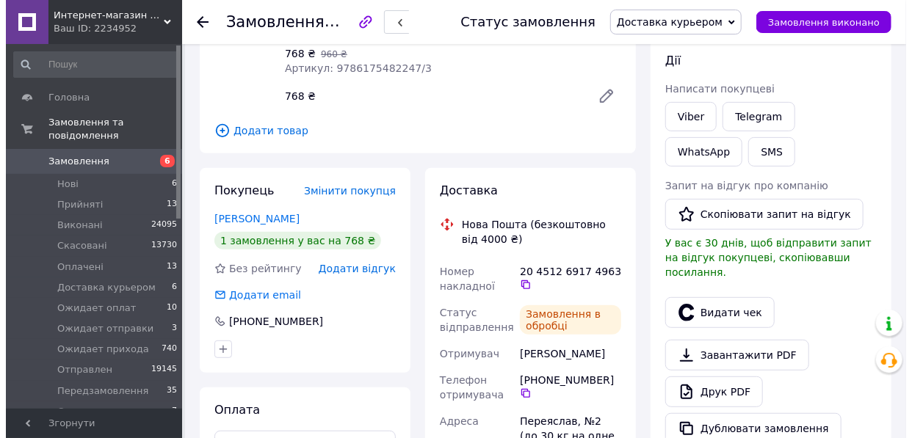
scroll to position [200, 0]
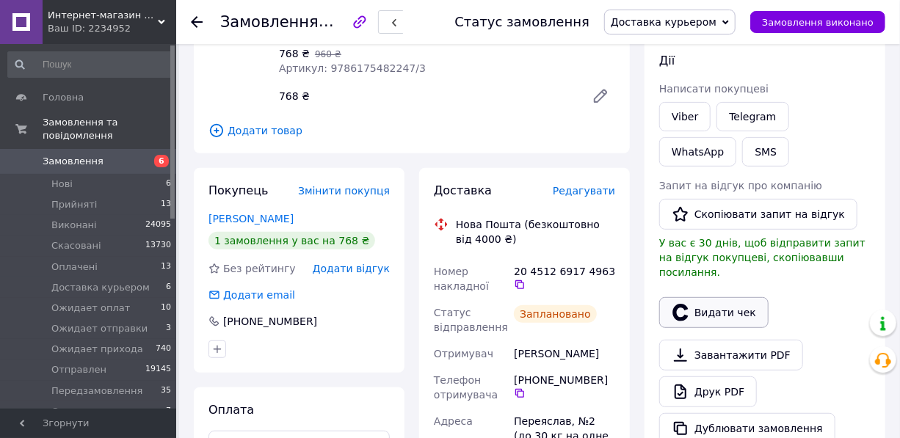
click at [730, 299] on button "Видати чек" at bounding box center [713, 312] width 109 height 31
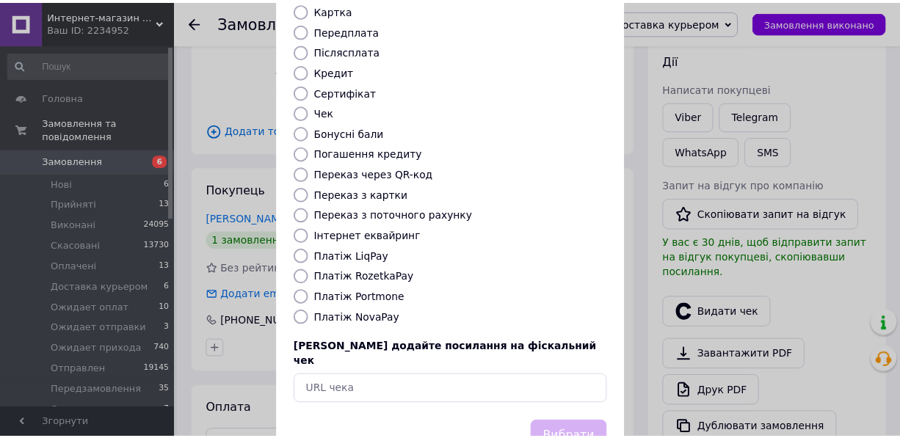
scroll to position [192, 0]
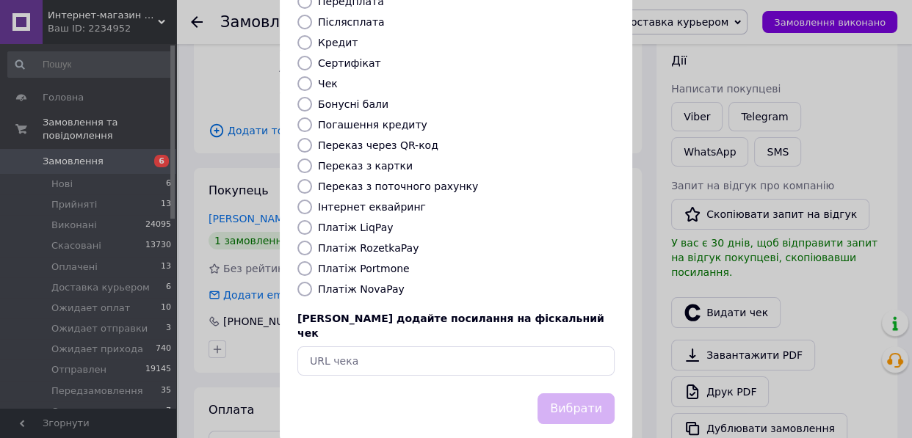
click at [297, 282] on input "Платіж NovaPay" at bounding box center [304, 289] width 15 height 15
radio input "true"
click at [567, 393] on button "Вибрати" at bounding box center [575, 409] width 77 height 32
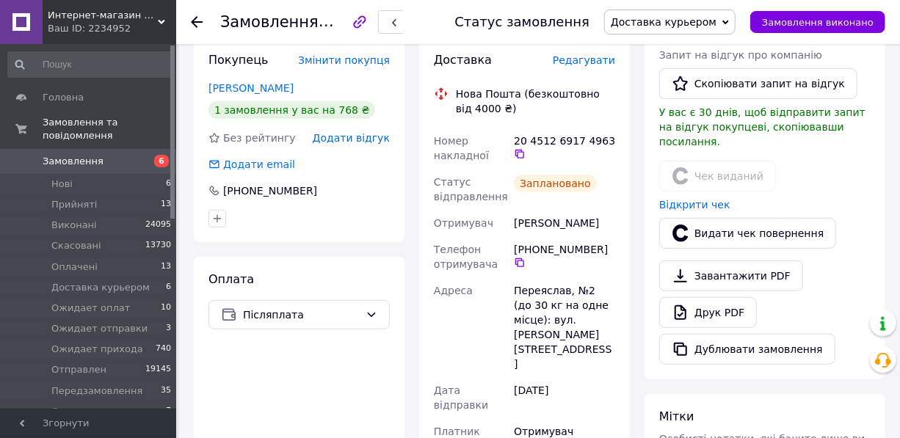
scroll to position [333, 0]
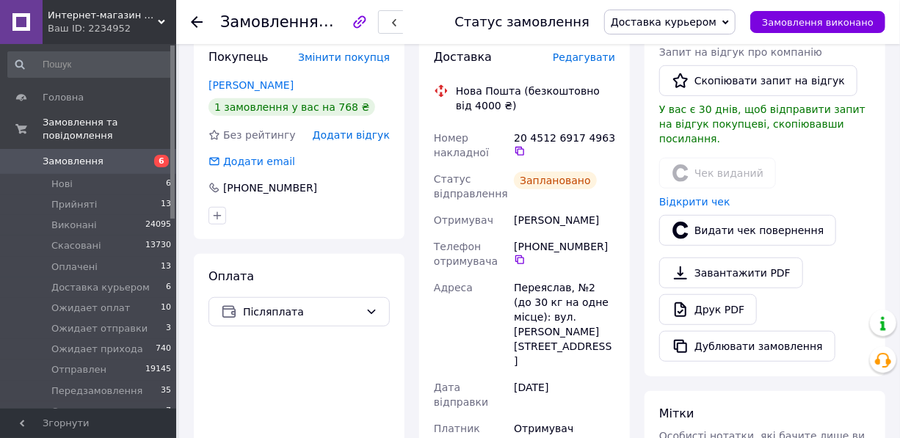
drag, startPoint x: 681, startPoint y: 18, endPoint x: 668, endPoint y: 80, distance: 63.8
click at [680, 16] on span "Доставка курьером" at bounding box center [664, 22] width 106 height 12
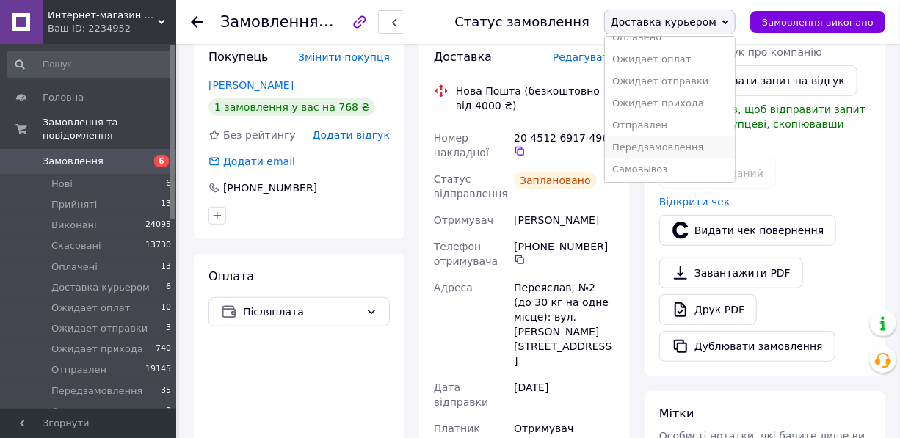
scroll to position [81, 0]
click at [656, 126] on li "Отправлен" at bounding box center [670, 124] width 130 height 22
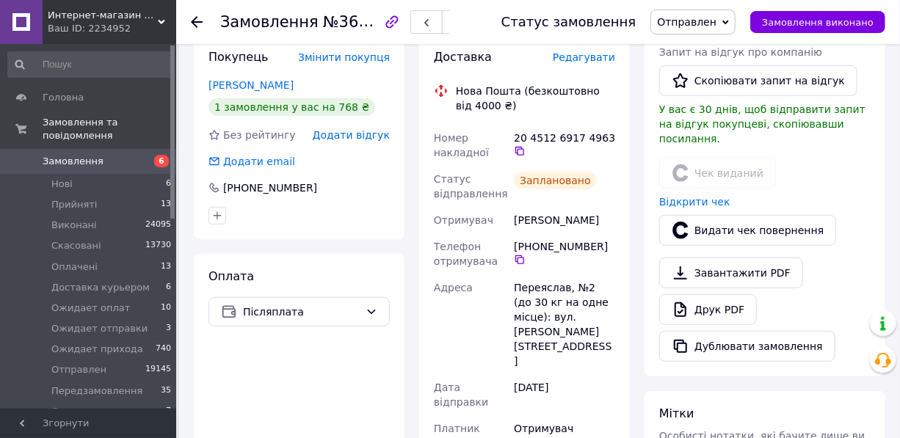
click at [194, 21] on use at bounding box center [197, 22] width 12 height 12
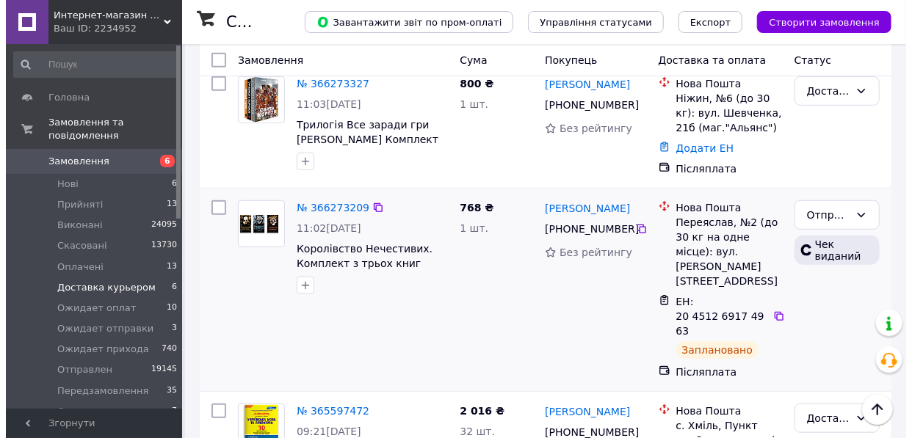
scroll to position [200, 0]
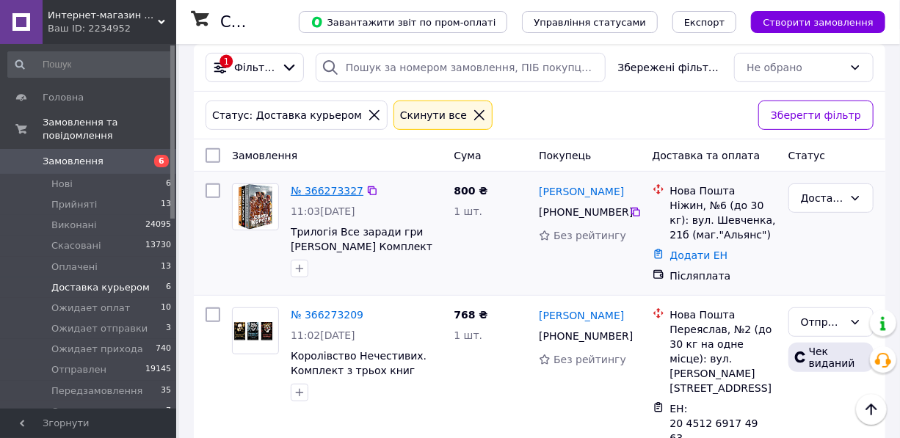
click at [314, 186] on link "№ 366273327" at bounding box center [327, 191] width 73 height 12
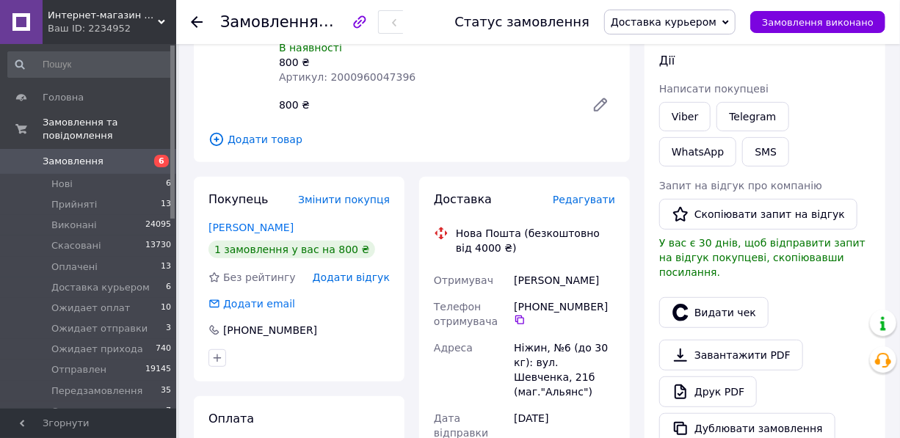
click at [592, 194] on span "Редагувати" at bounding box center [584, 200] width 62 height 12
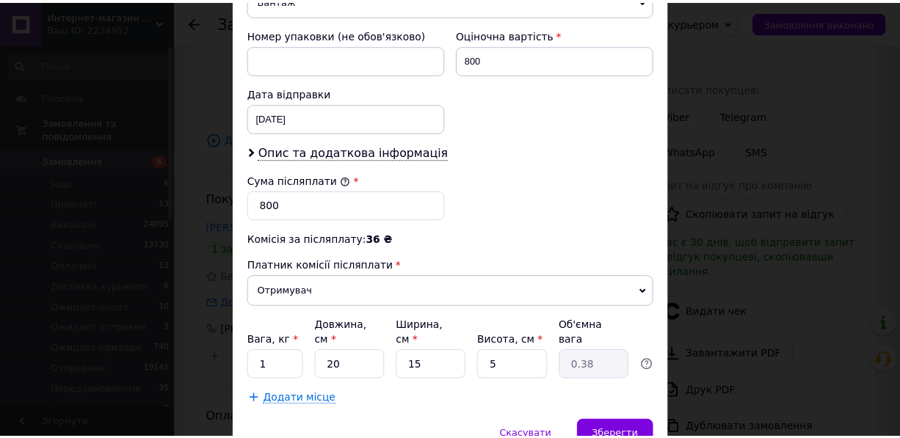
scroll to position [667, 0]
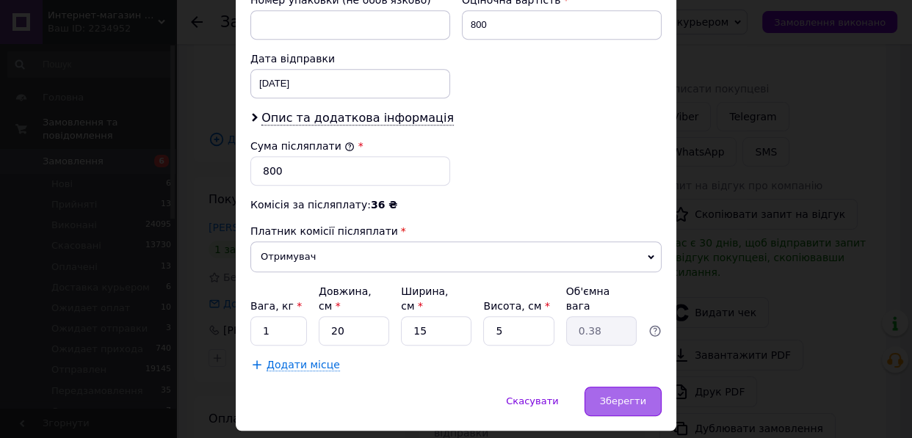
click at [612, 396] on span "Зберегти" at bounding box center [623, 401] width 46 height 11
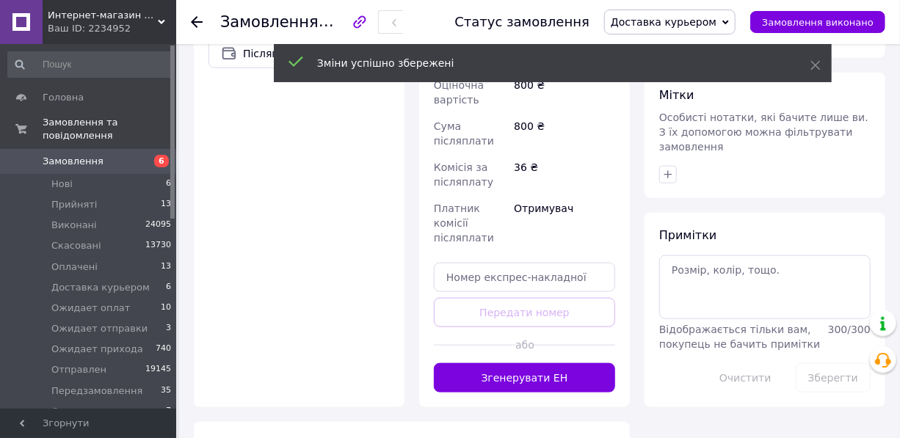
click at [536, 363] on button "Згенерувати ЕН" at bounding box center [524, 377] width 181 height 29
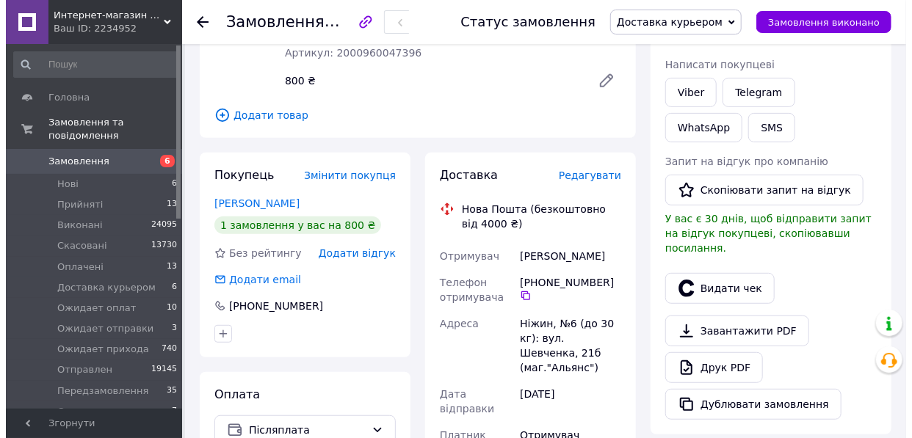
scroll to position [200, 0]
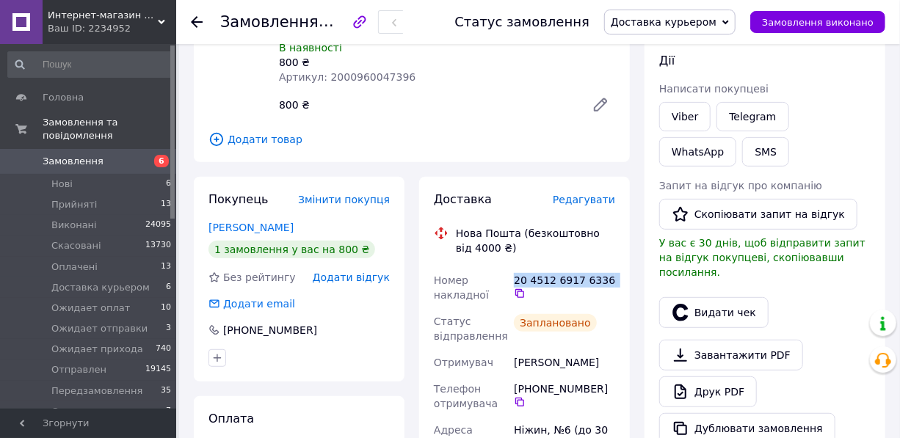
drag, startPoint x: 561, startPoint y: 264, endPoint x: 606, endPoint y: 271, distance: 46.0
click at [606, 271] on div "20 4512 6917 6336" at bounding box center [564, 287] width 107 height 41
copy div "20 4512 6917 6336"
click at [721, 297] on button "Видати чек" at bounding box center [713, 312] width 109 height 31
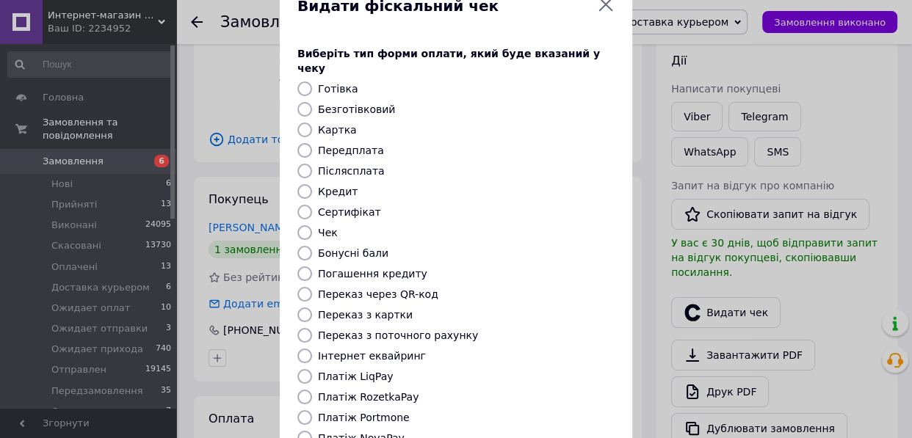
scroll to position [133, 0]
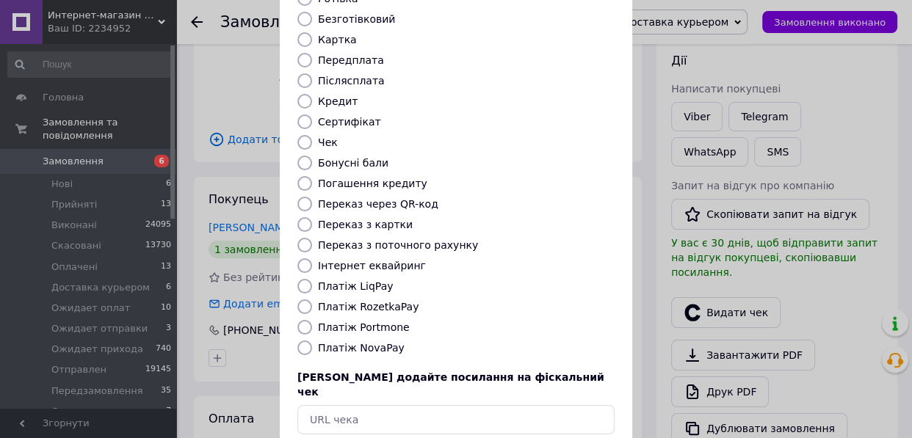
click at [299, 341] on input "Платіж NovaPay" at bounding box center [304, 348] width 15 height 15
radio input "true"
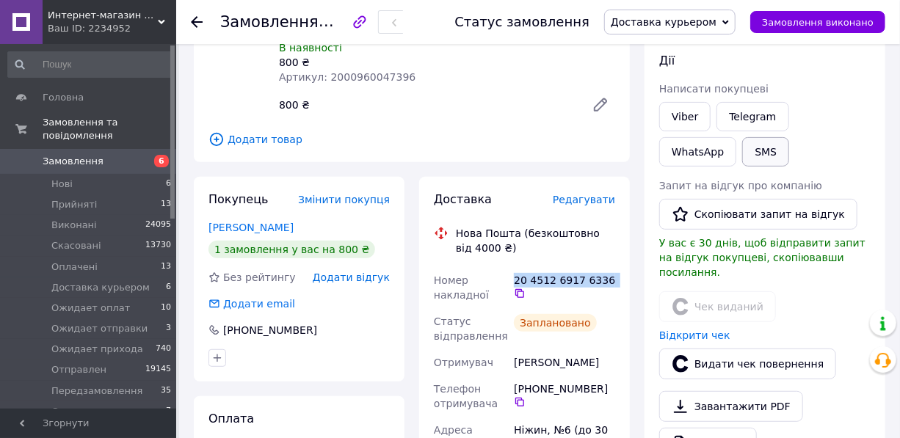
drag, startPoint x: 676, startPoint y: 154, endPoint x: 668, endPoint y: 154, distance: 8.1
click at [742, 154] on button "SMS" at bounding box center [765, 151] width 47 height 29
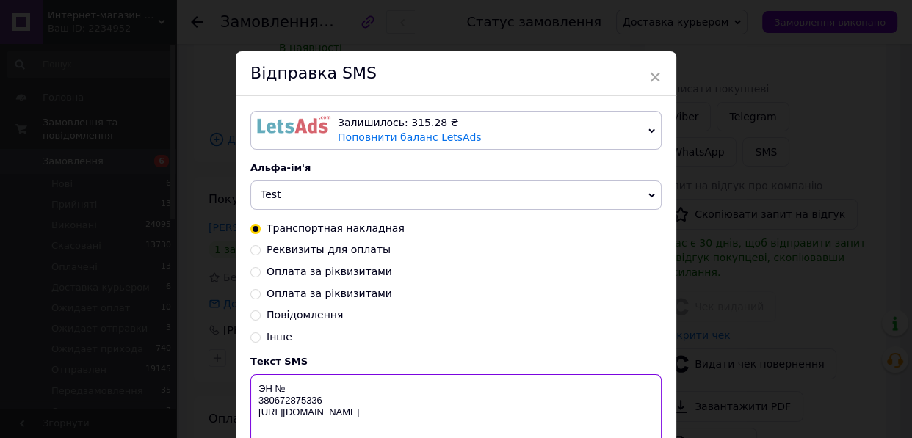
click at [282, 390] on textarea "ЭН № 380672875336 http://in-market.kiev.ua" at bounding box center [455, 412] width 411 height 76
paste textarea "20 4512 6917 6336"
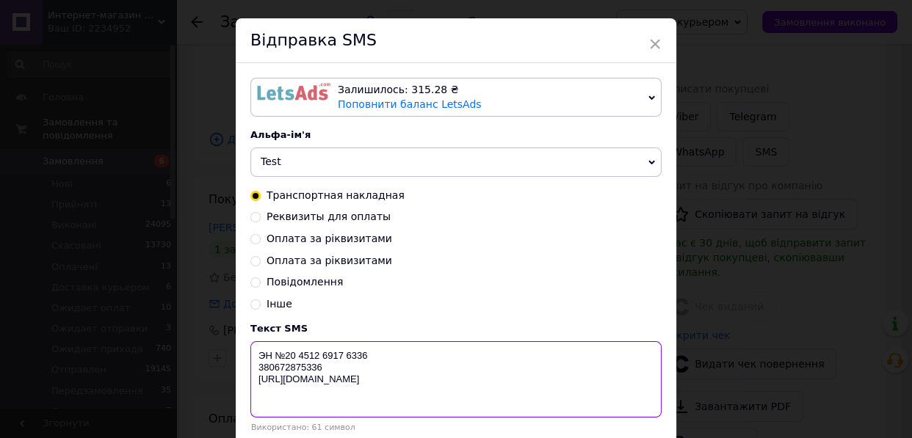
scroll to position [66, 0]
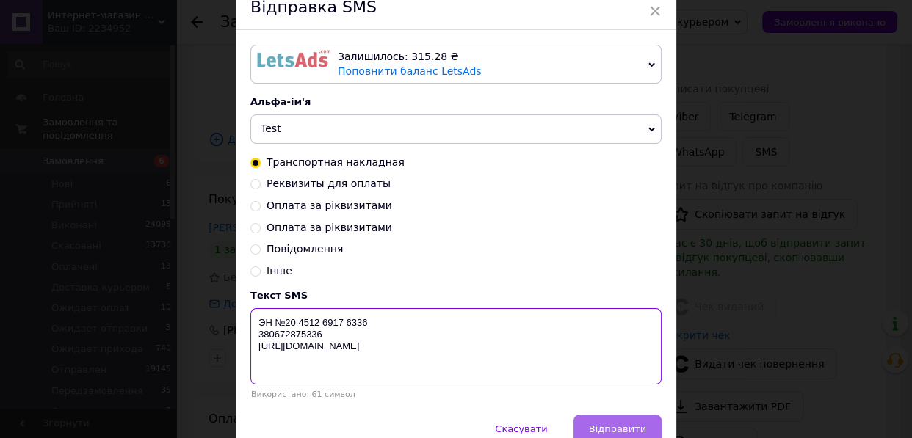
type textarea "ЭН №20 4512 6917 6336 380672875336 http://in-market.kiev.ua"
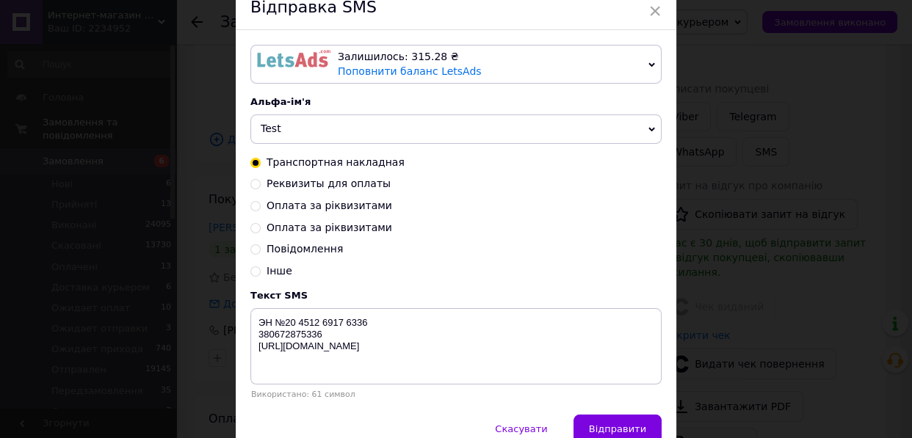
click at [614, 421] on button "Відправити" at bounding box center [617, 429] width 88 height 29
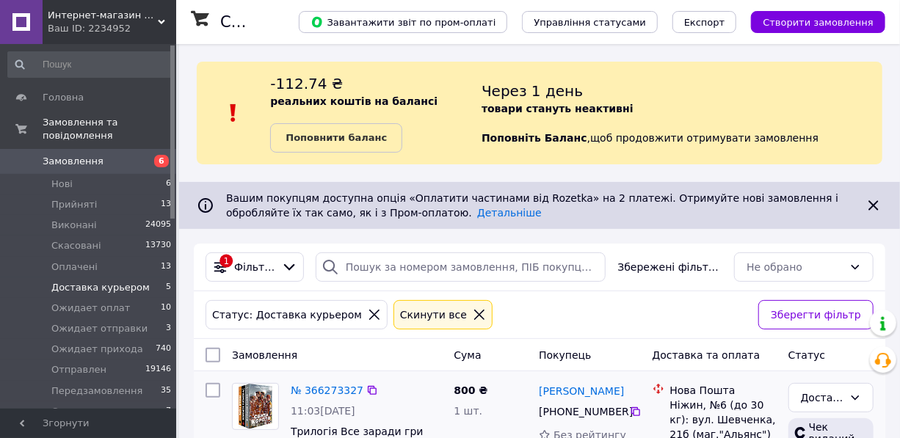
scroll to position [266, 0]
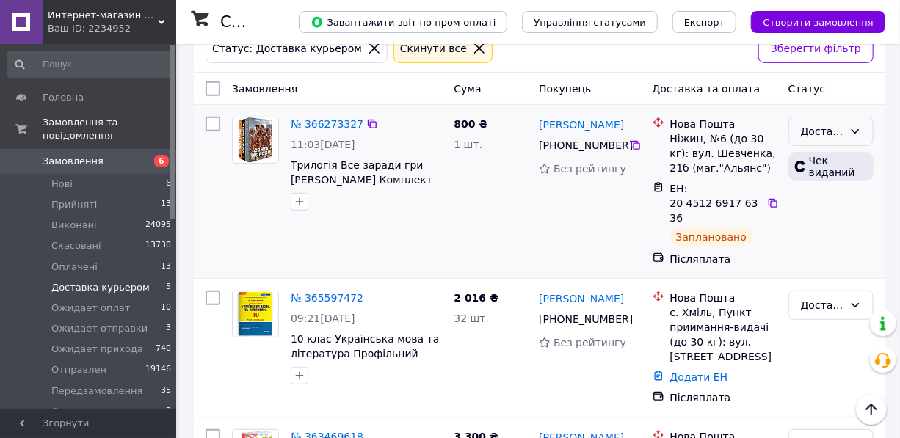
click at [819, 128] on div "Доставка курьером" at bounding box center [822, 131] width 43 height 16
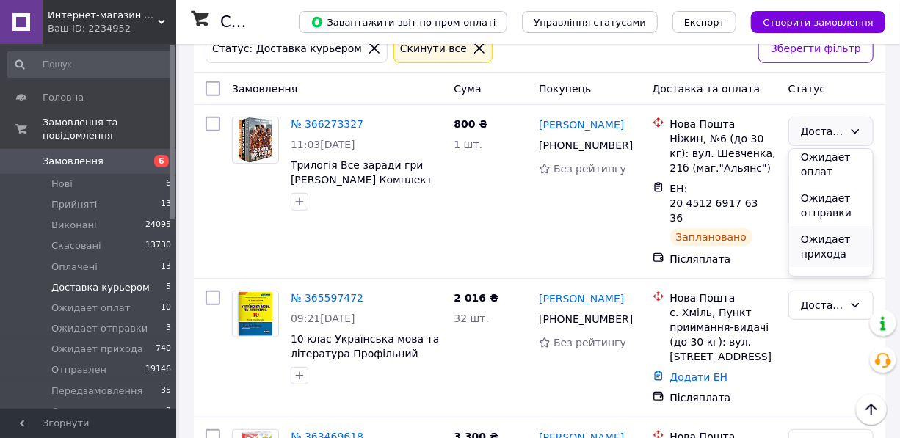
scroll to position [133, 0]
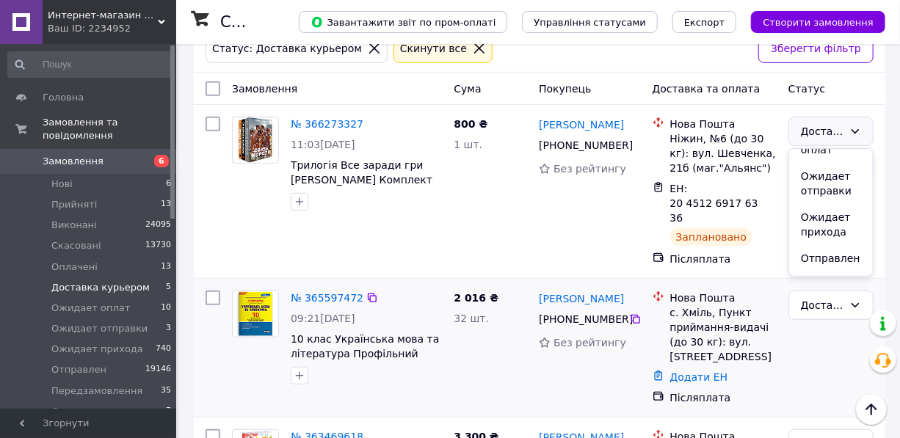
drag, startPoint x: 823, startPoint y: 259, endPoint x: 790, endPoint y: 264, distance: 34.1
click at [821, 258] on li "Отправлен" at bounding box center [831, 258] width 84 height 26
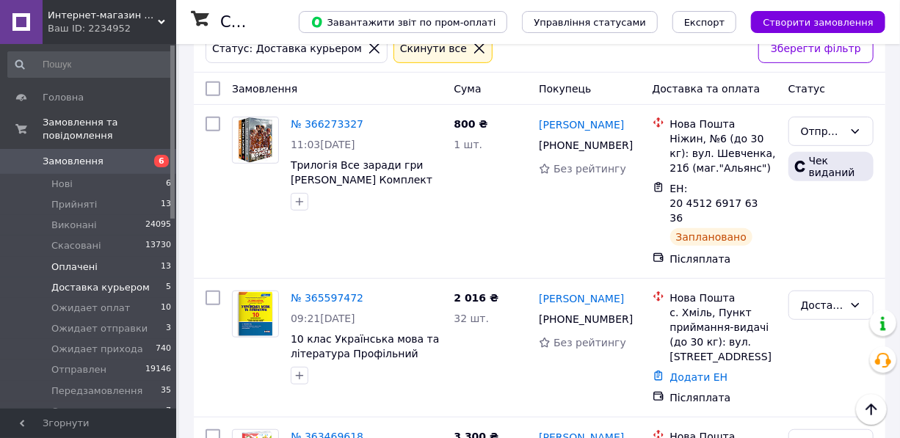
click at [80, 261] on span "Оплачені" at bounding box center [74, 267] width 46 height 13
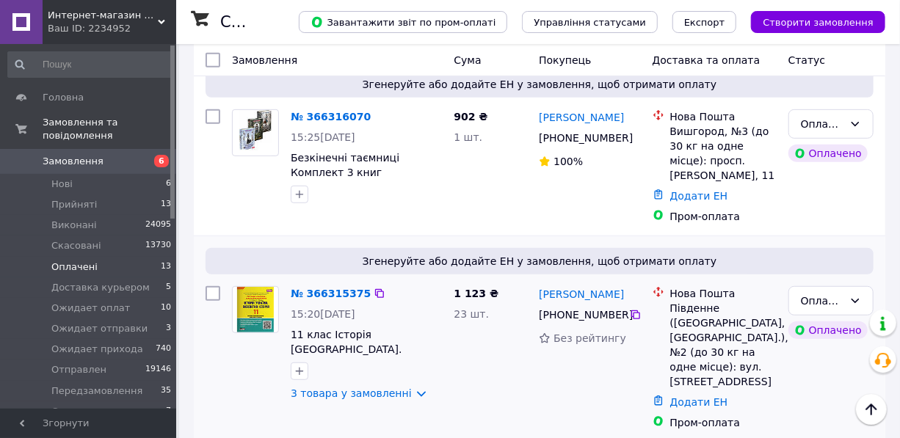
scroll to position [467, 0]
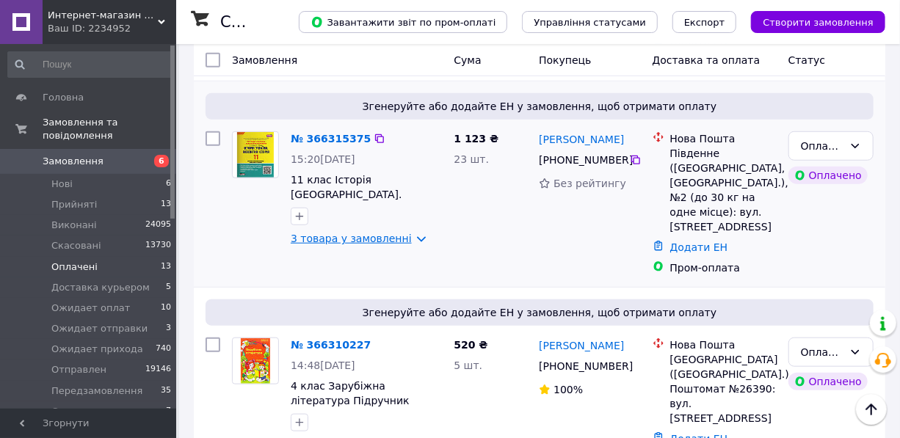
click at [332, 239] on link "3 товара у замовленні" at bounding box center [351, 239] width 121 height 12
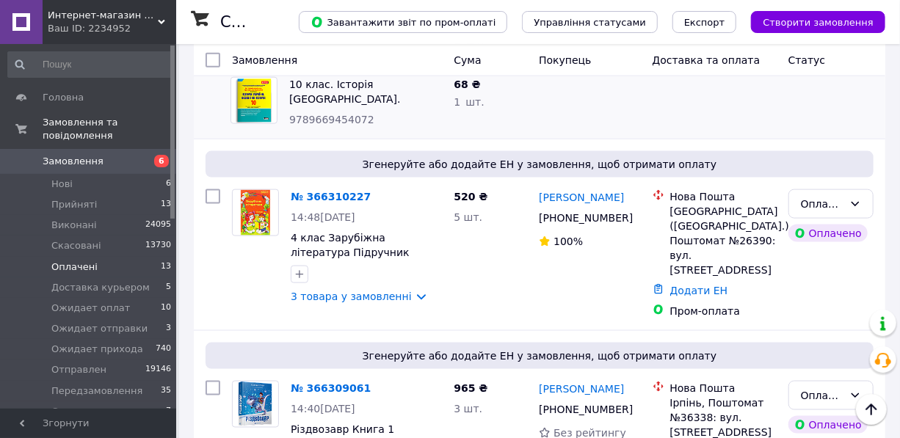
scroll to position [800, 0]
click at [341, 291] on link "3 товара у замовленні" at bounding box center [351, 297] width 121 height 12
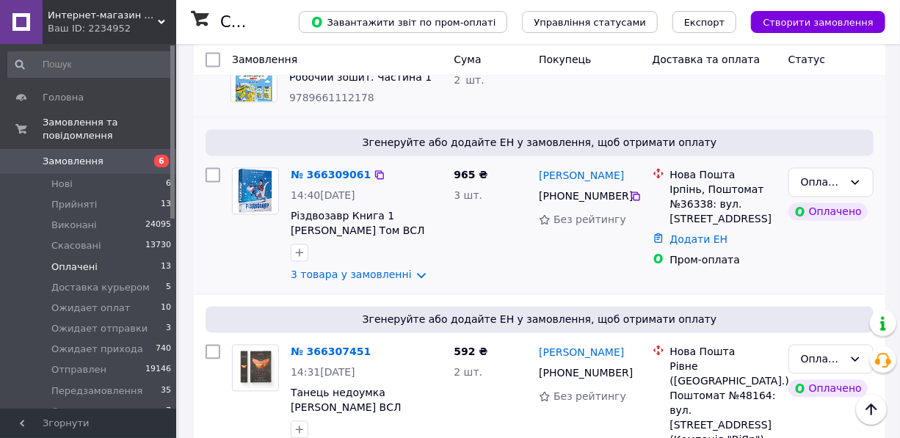
scroll to position [1201, 0]
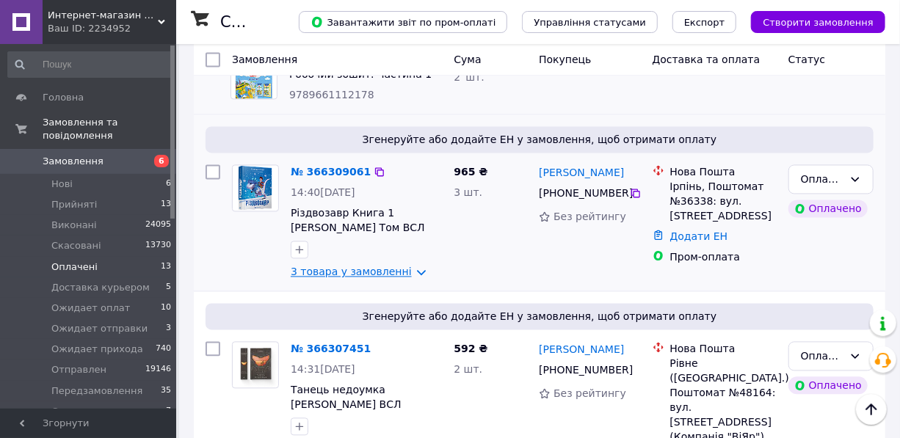
click at [347, 266] on link "3 товара у замовленні" at bounding box center [351, 272] width 121 height 12
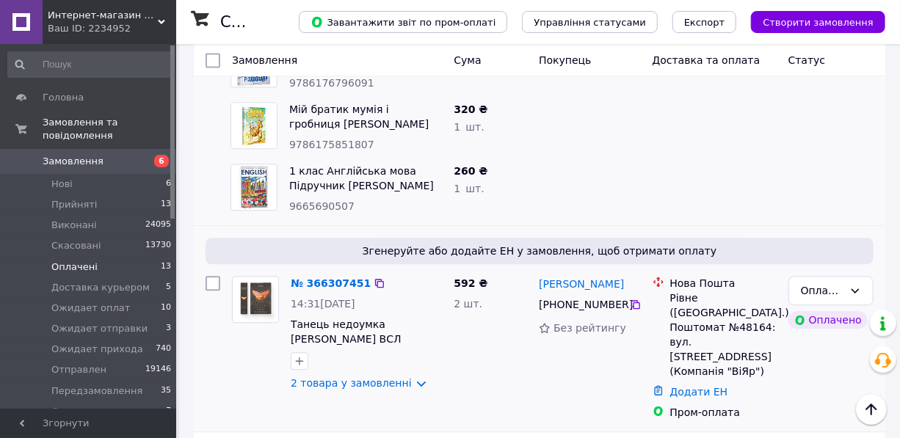
scroll to position [1468, 0]
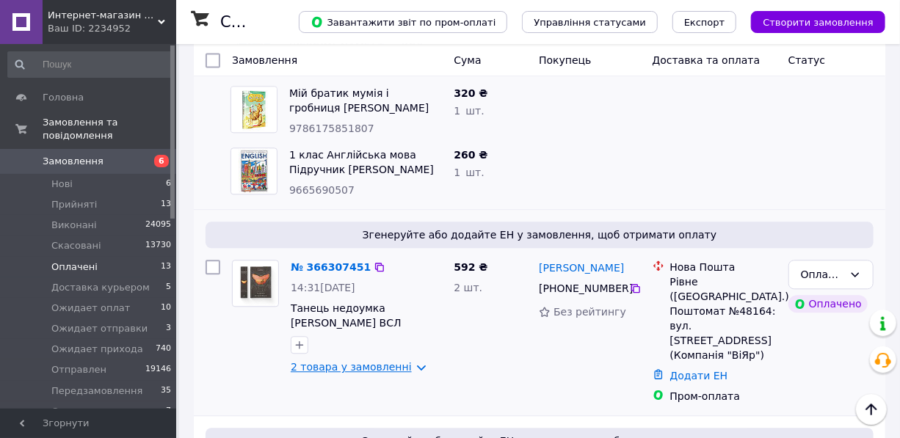
click at [355, 361] on link "2 товара у замовленні" at bounding box center [351, 367] width 121 height 12
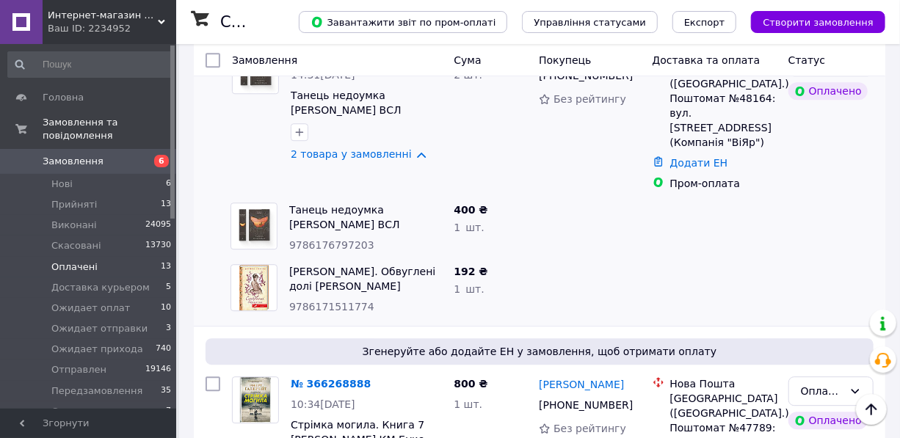
scroll to position [1534, 0]
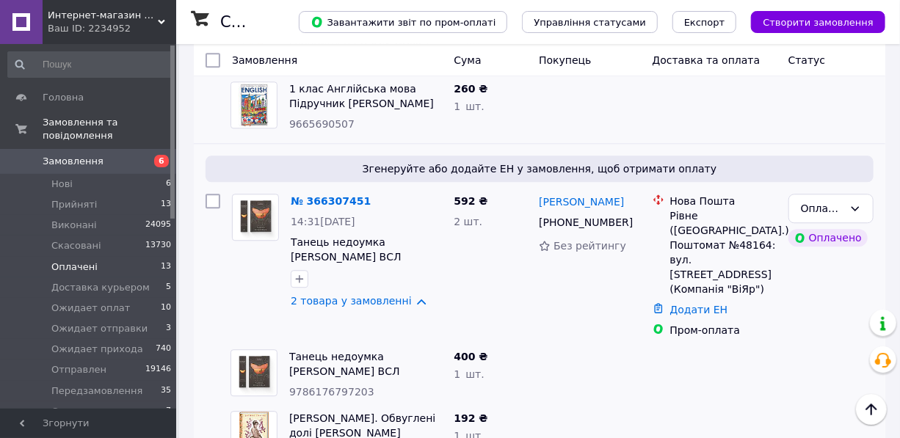
click at [330, 195] on link "№ 366307451" at bounding box center [331, 201] width 80 height 12
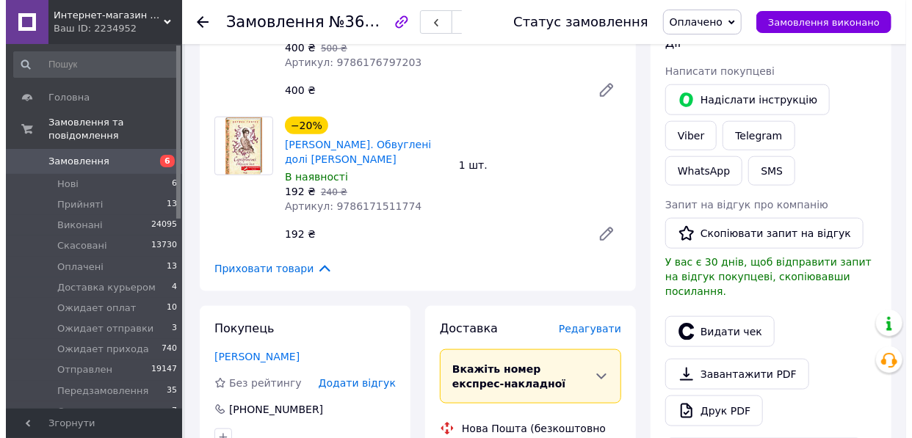
scroll to position [800, 0]
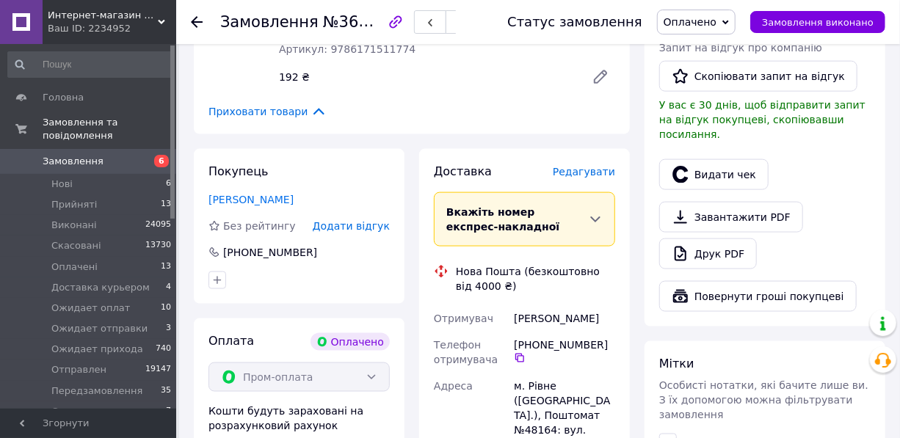
click at [592, 166] on span "Редагувати" at bounding box center [584, 172] width 62 height 12
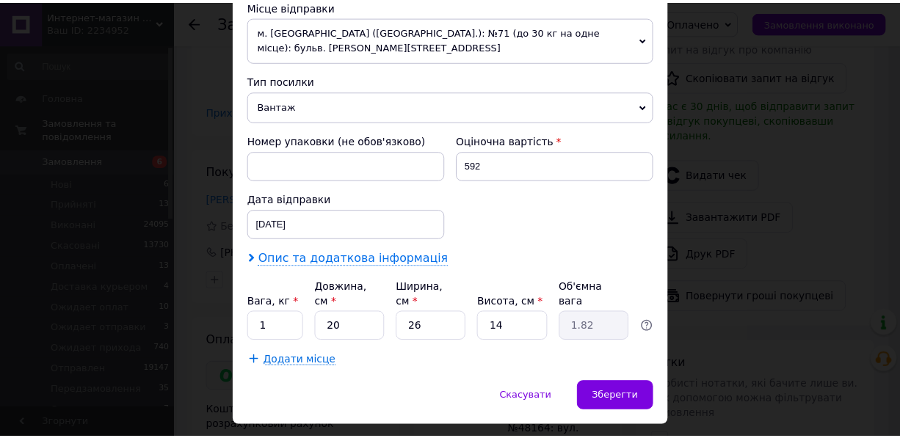
scroll to position [534, 0]
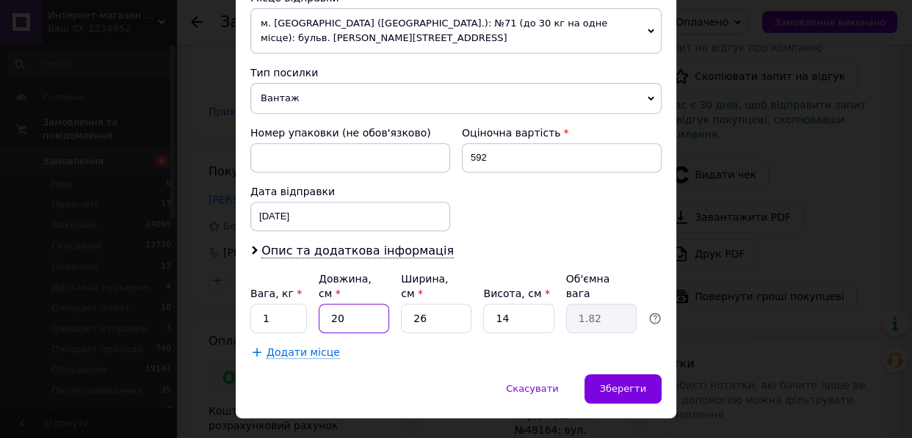
click at [344, 304] on input "20" at bounding box center [354, 318] width 70 height 29
click at [426, 304] on input "26" at bounding box center [436, 318] width 70 height 29
type input "2"
type input "0.14"
type input "1"
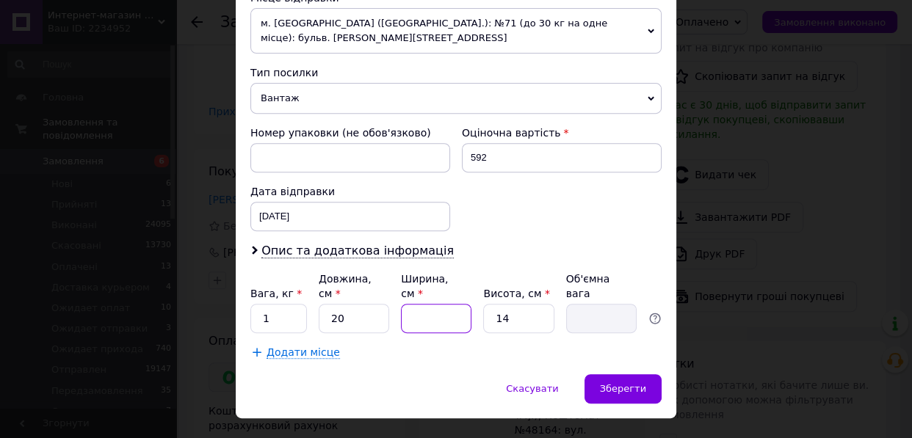
type input "0.1"
type input "16"
type input "1.12"
type input "16"
click at [516, 304] on input "14" at bounding box center [518, 318] width 70 height 29
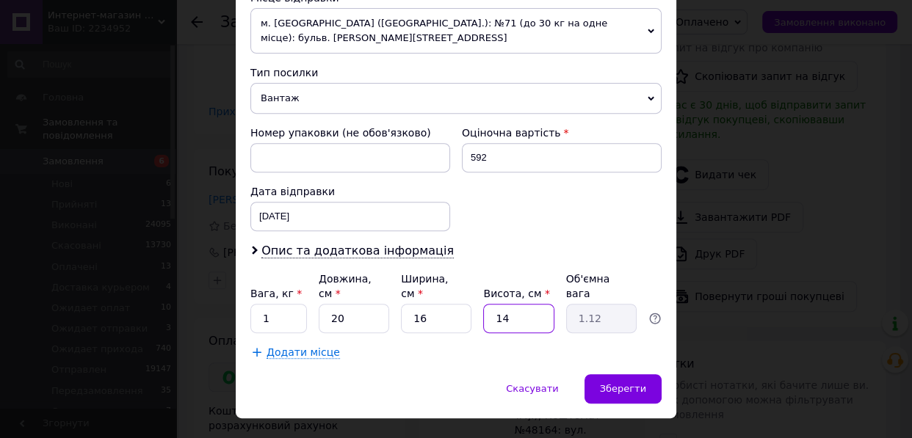
type input "1"
type input "0.1"
type input "5"
type input "0.4"
type input "5"
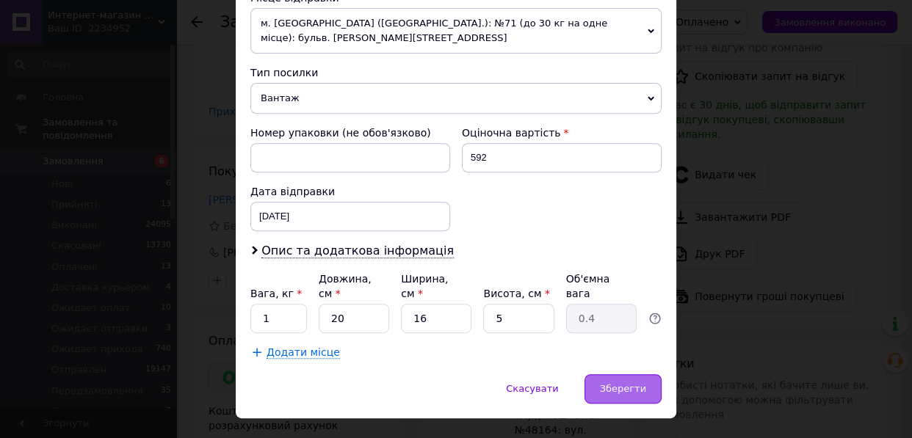
click at [617, 383] on span "Зберегти" at bounding box center [623, 388] width 46 height 11
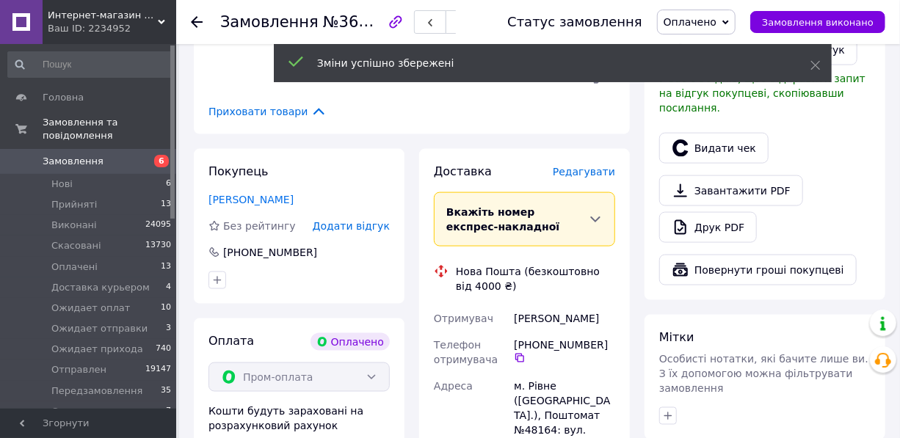
scroll to position [1067, 0]
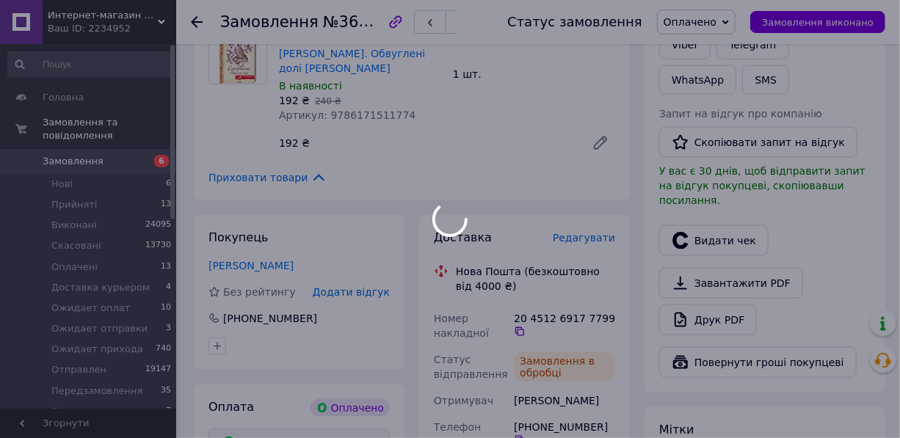
scroll to position [800, 0]
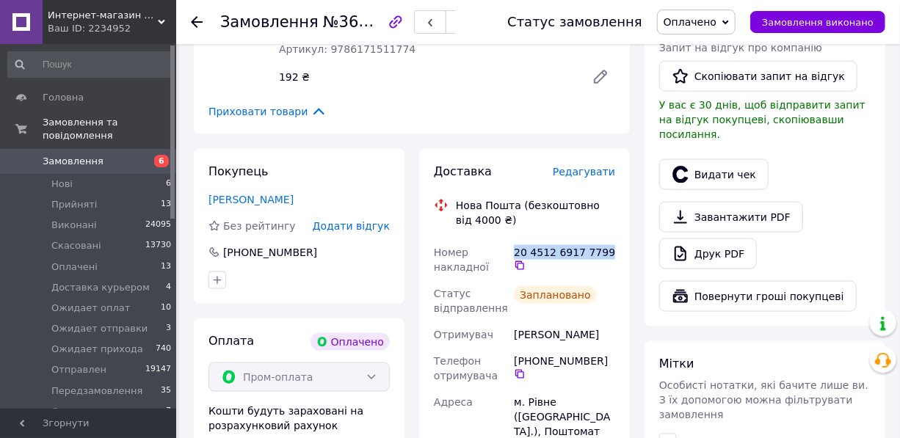
drag, startPoint x: 512, startPoint y: 217, endPoint x: 603, endPoint y: 208, distance: 90.7
click at [602, 239] on div "20 4512 6917 7799" at bounding box center [564, 259] width 107 height 41
copy div "20 4512 6917 7799"
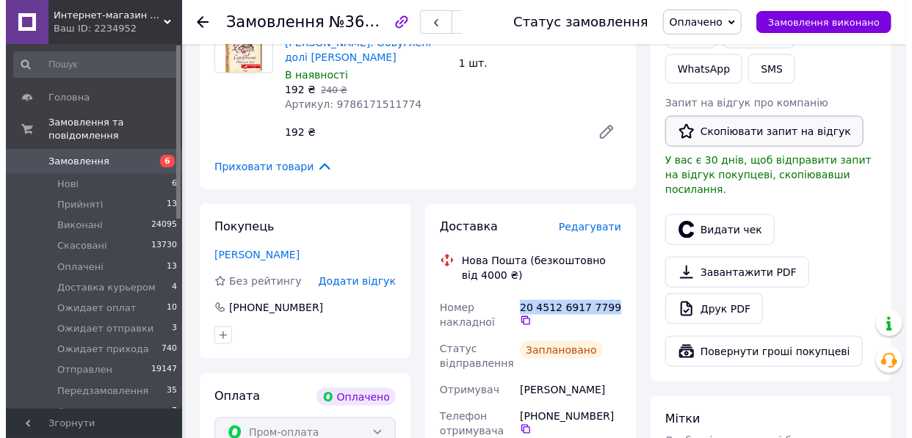
scroll to position [667, 0]
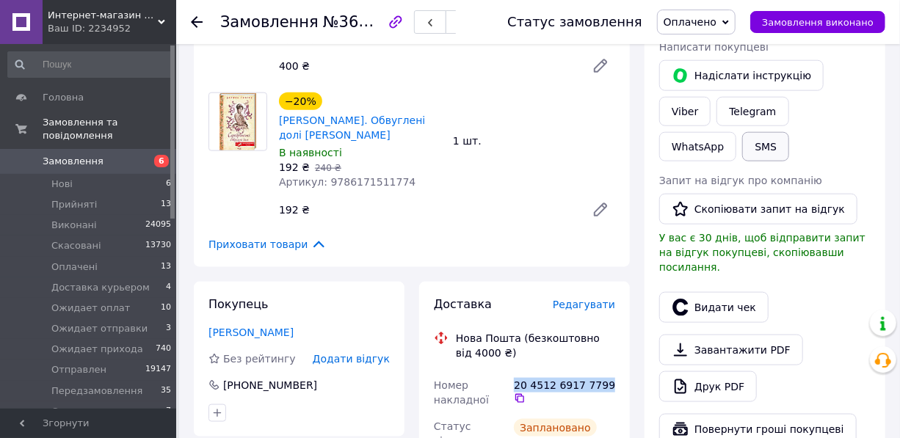
click at [789, 132] on button "SMS" at bounding box center [765, 146] width 47 height 29
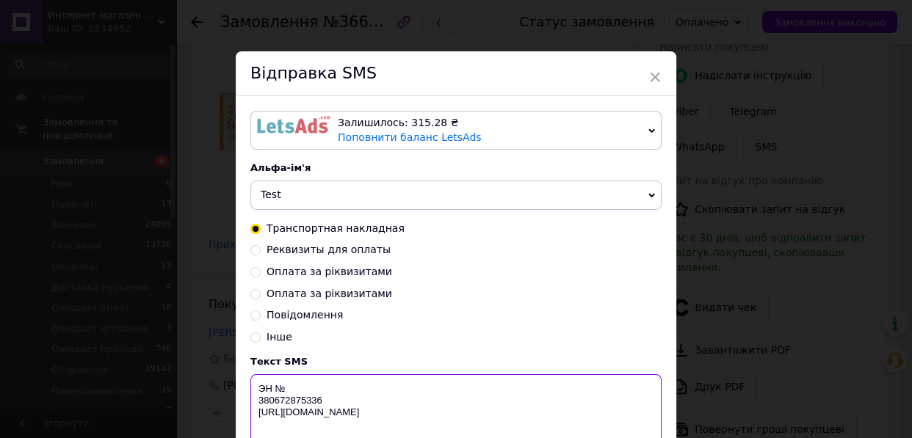
click at [280, 385] on textarea "ЭН № 380672875336 [URL][DOMAIN_NAME]" at bounding box center [455, 412] width 411 height 76
paste textarea "20 4512 6917 7799"
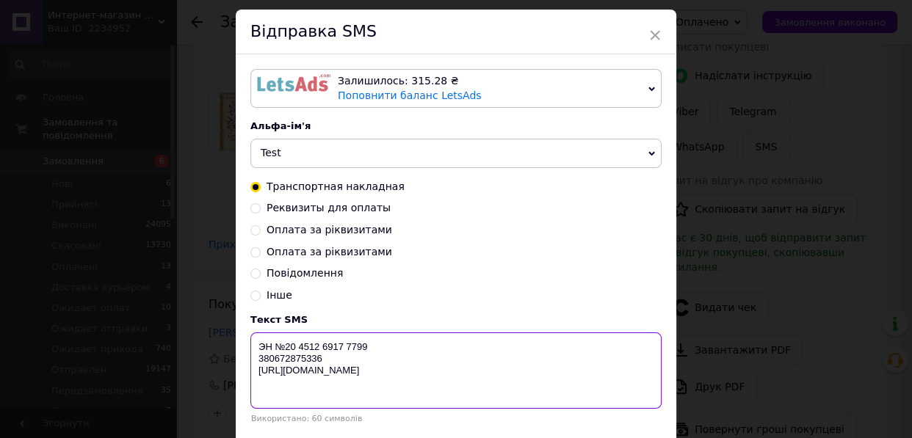
scroll to position [139, 0]
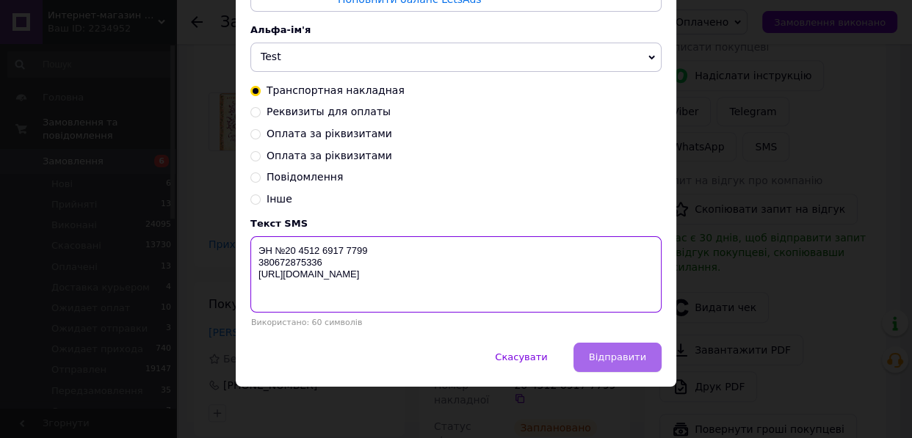
type textarea "ЭН №20 4512 6917 7799 380672875336 http://in-market.kiev.ua"
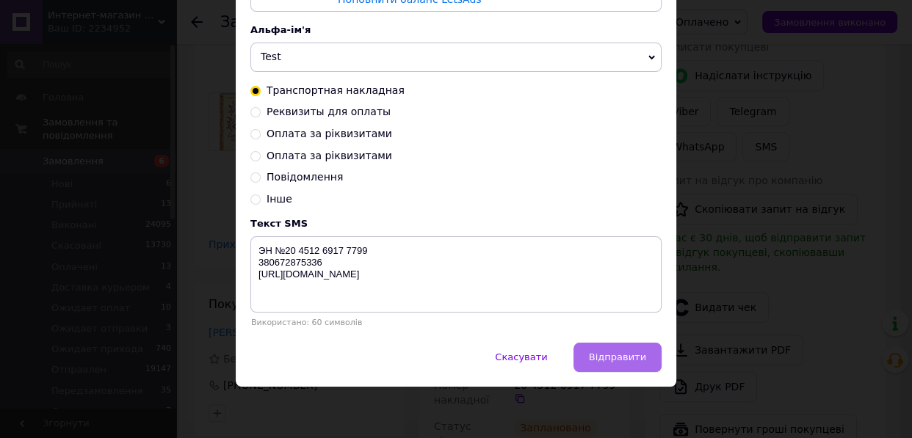
click at [608, 358] on span "Відправити" at bounding box center [617, 357] width 57 height 11
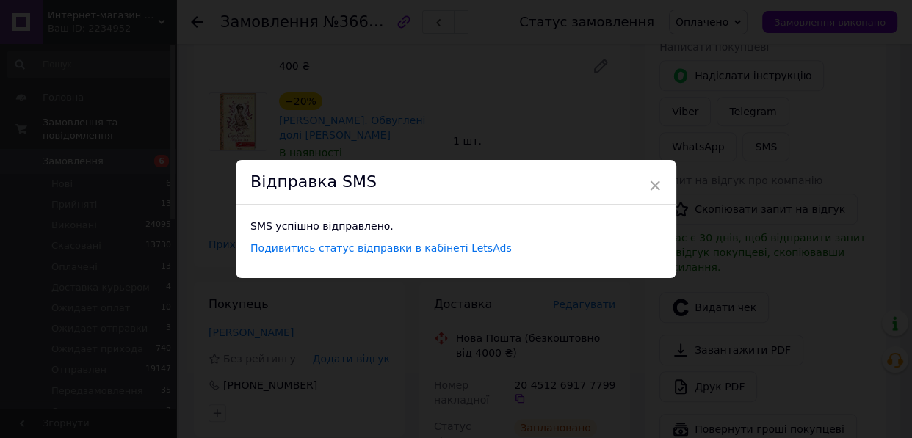
scroll to position [0, 0]
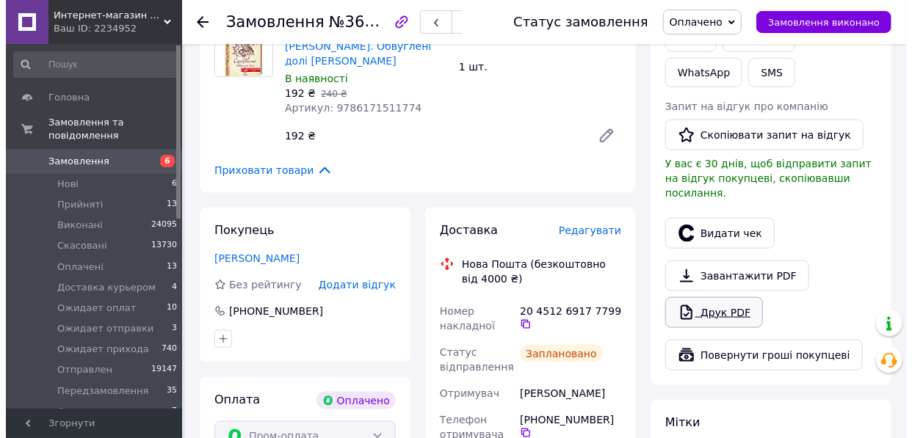
scroll to position [734, 0]
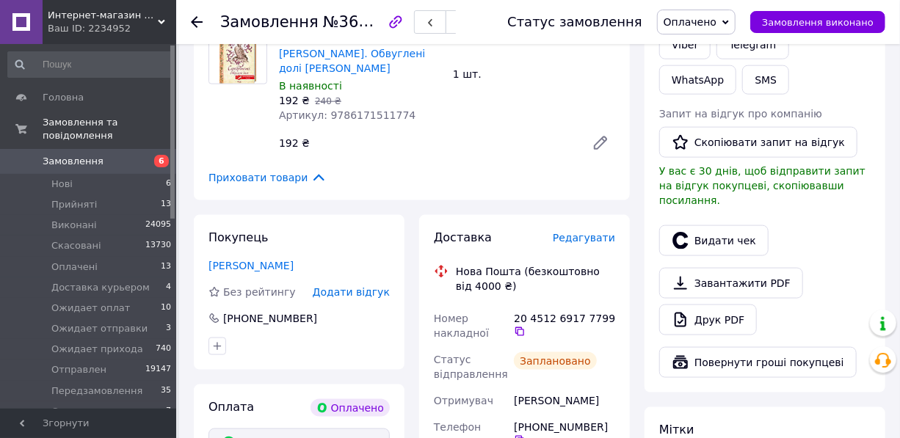
click at [731, 225] on button "Видати чек" at bounding box center [713, 240] width 109 height 31
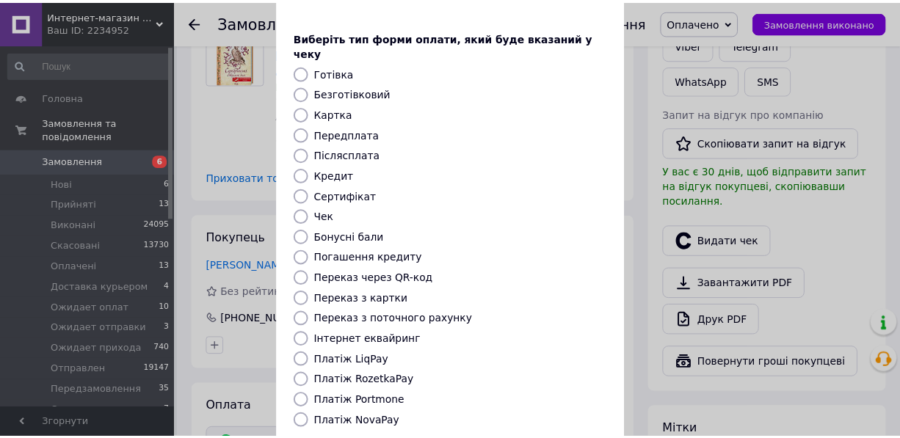
scroll to position [133, 0]
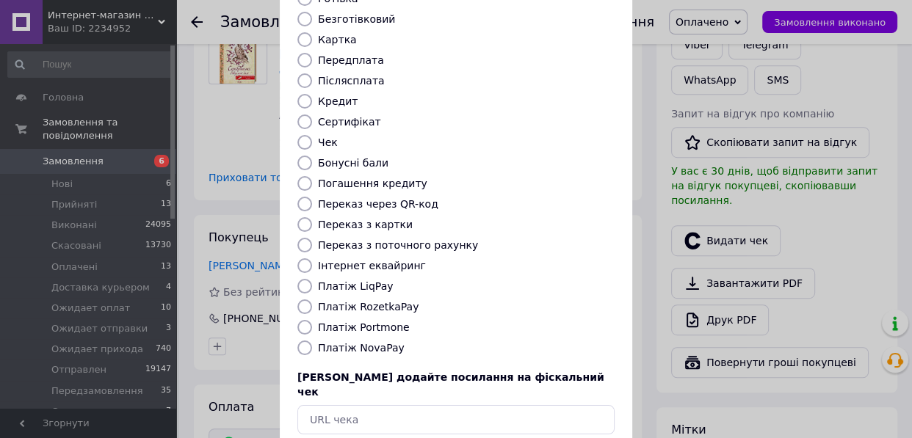
click at [298, 299] on input "Платіж RozetkaPay" at bounding box center [304, 306] width 15 height 15
radio input "true"
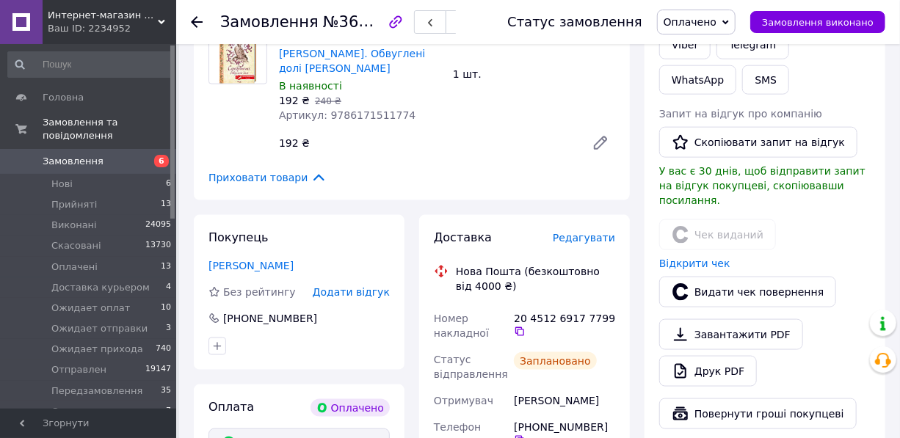
click at [192, 25] on icon at bounding box center [197, 22] width 12 height 12
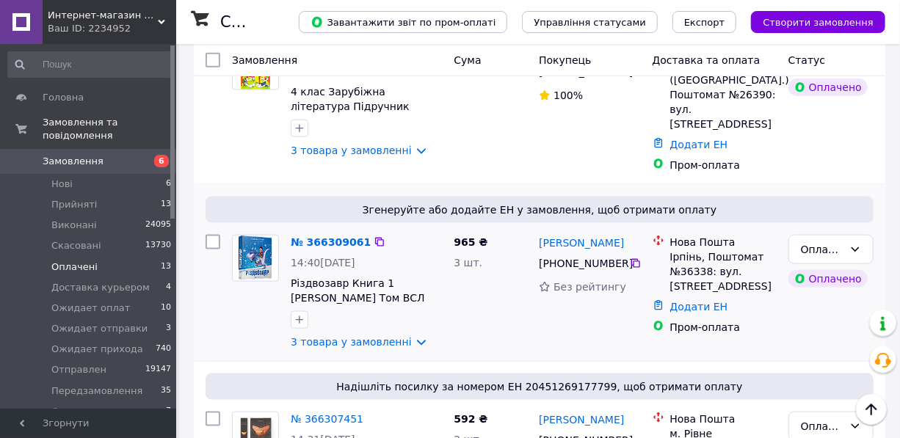
scroll to position [800, 0]
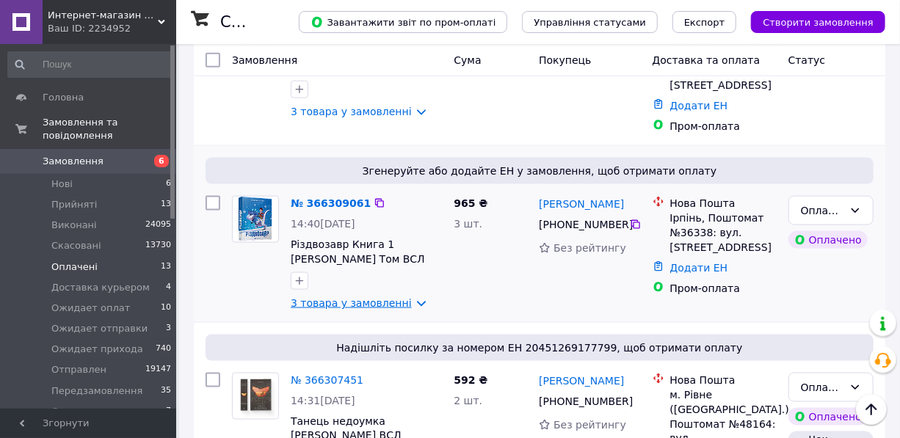
click at [357, 297] on link "3 товара у замовленні" at bounding box center [351, 303] width 121 height 12
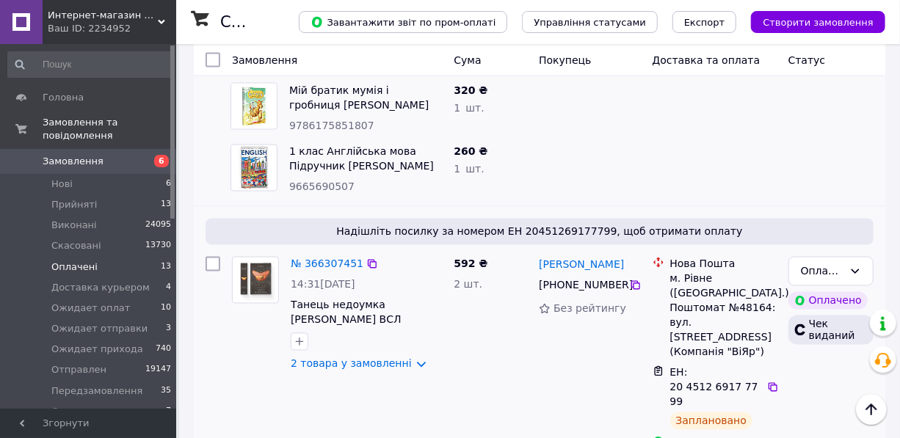
scroll to position [1134, 0]
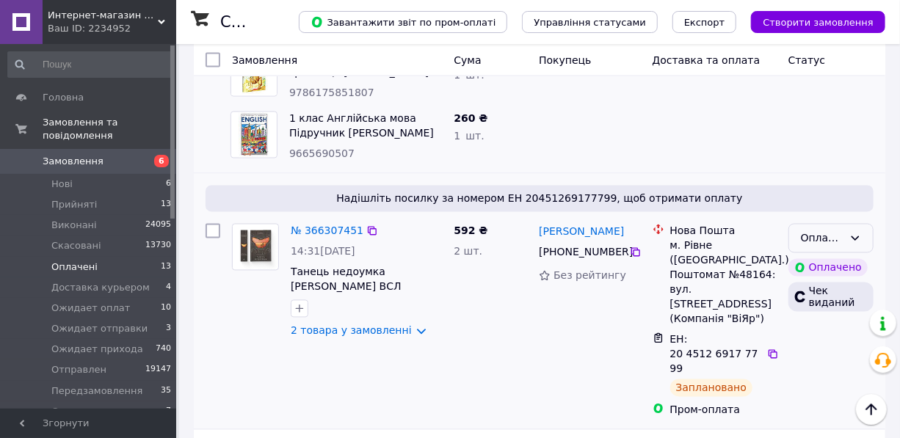
click at [824, 230] on div "Оплачено" at bounding box center [822, 238] width 43 height 16
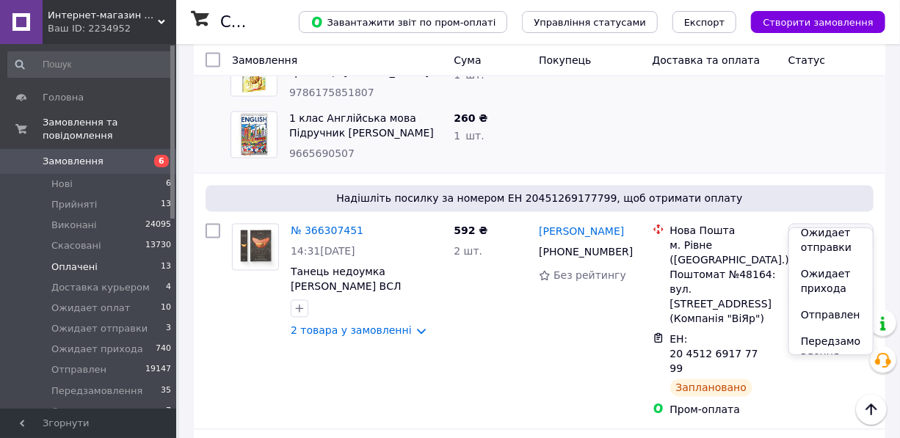
scroll to position [200, 0]
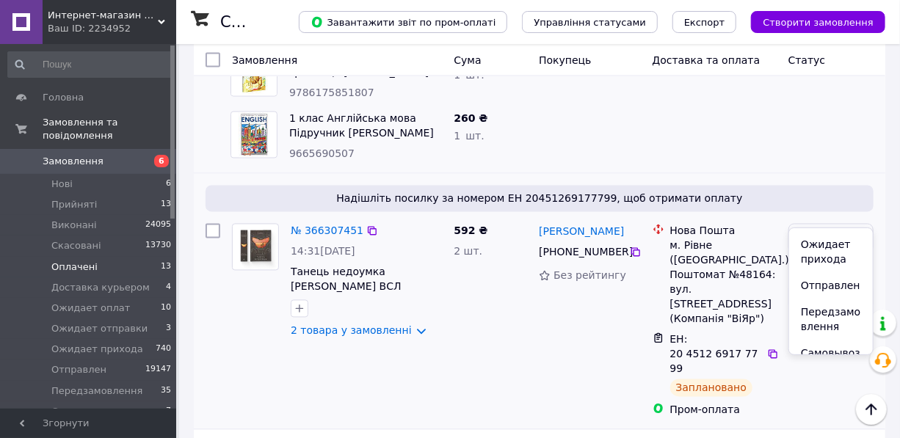
drag, startPoint x: 821, startPoint y: 279, endPoint x: 558, endPoint y: 238, distance: 265.2
click at [820, 277] on li "Отправлен" at bounding box center [831, 285] width 84 height 26
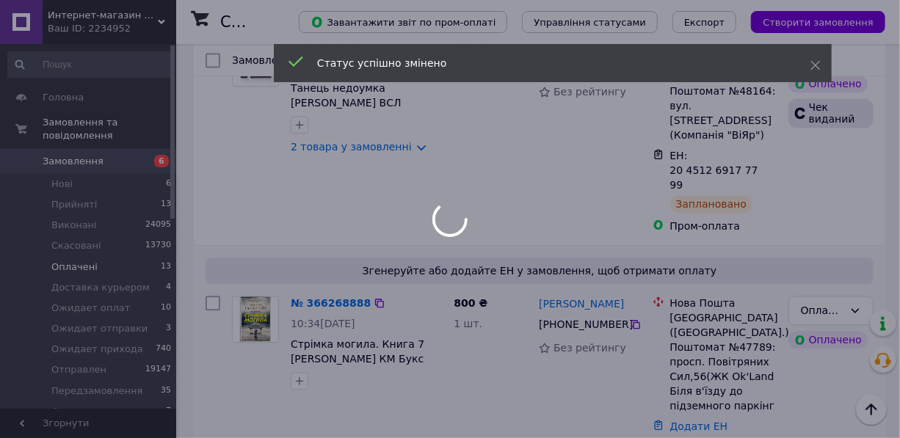
scroll to position [1401, 0]
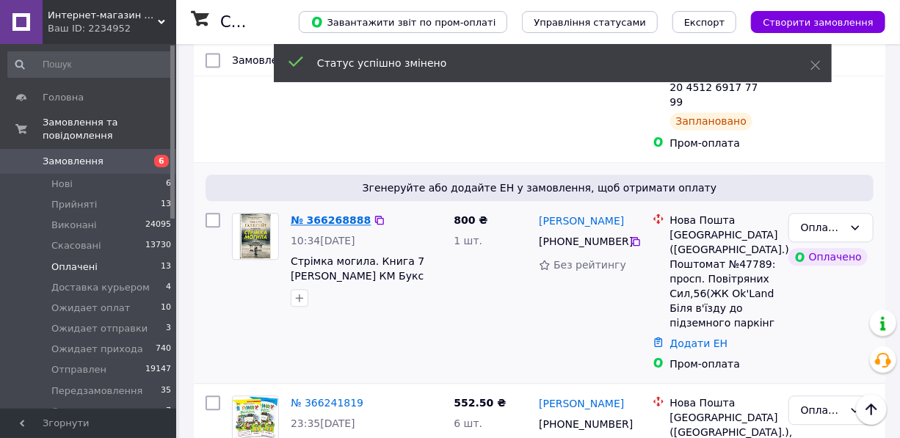
click at [327, 214] on link "№ 366268888" at bounding box center [331, 220] width 80 height 12
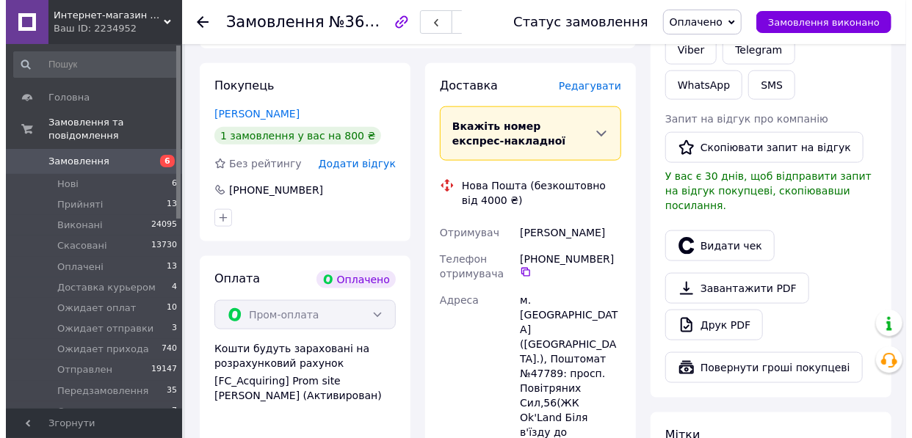
scroll to position [600, 0]
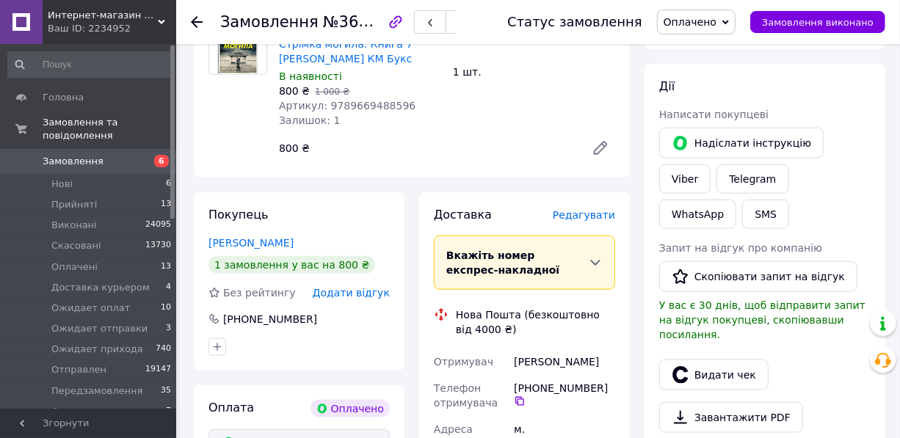
click at [583, 209] on span "Редагувати" at bounding box center [584, 215] width 62 height 12
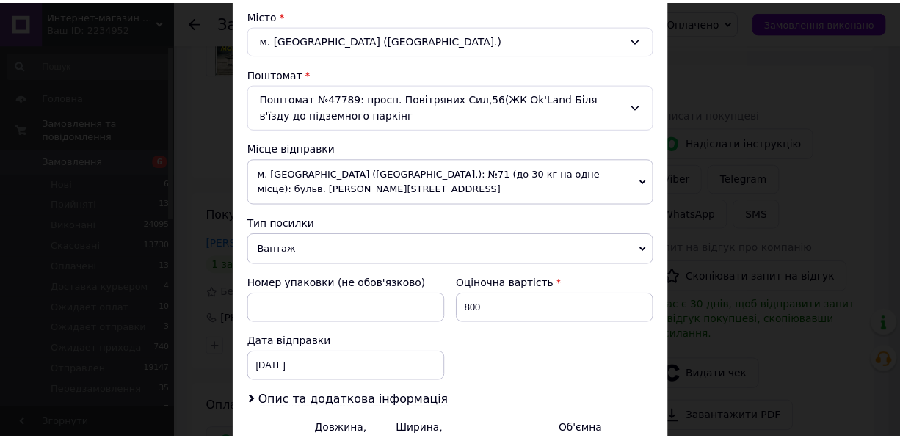
scroll to position [534, 0]
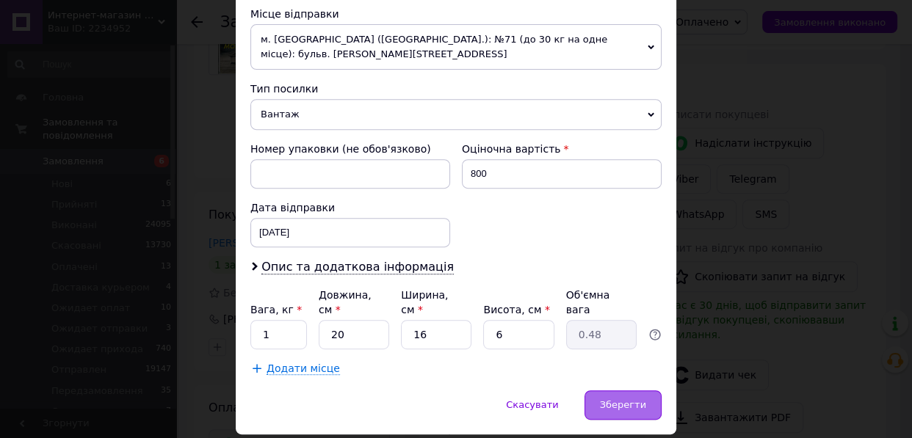
click at [619, 399] on span "Зберегти" at bounding box center [623, 404] width 46 height 11
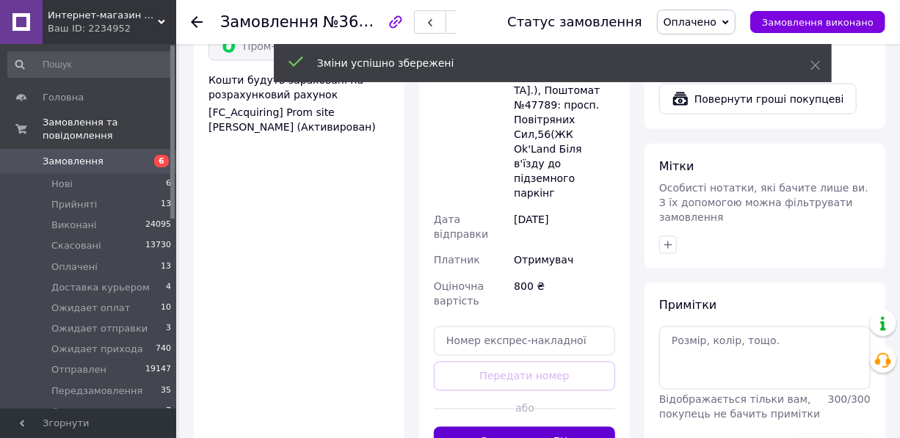
scroll to position [1000, 0]
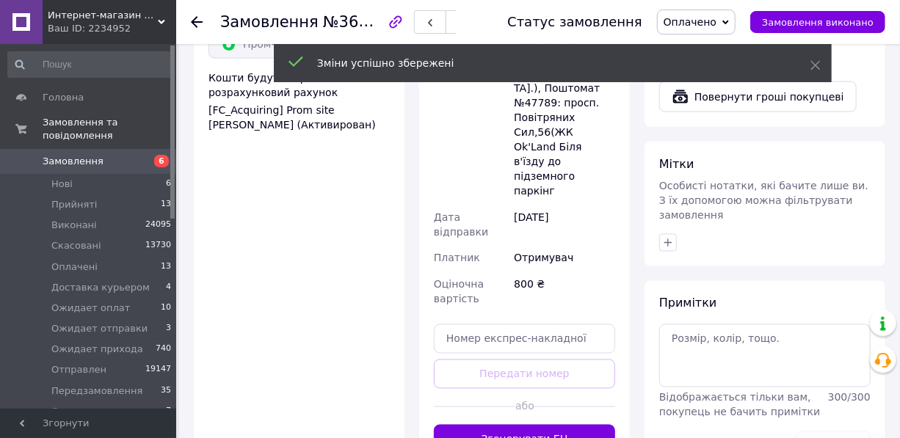
drag, startPoint x: 532, startPoint y: 324, endPoint x: 542, endPoint y: 232, distance: 93.0
click at [531, 425] on button "Згенерувати ЕН" at bounding box center [524, 439] width 181 height 29
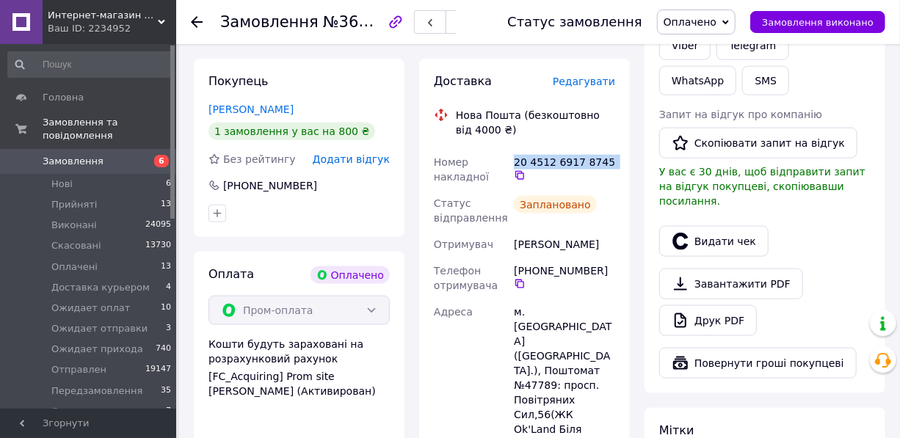
drag, startPoint x: 511, startPoint y: 131, endPoint x: 611, endPoint y: 130, distance: 100.5
click at [611, 149] on div "20 4512 6917 8745" at bounding box center [564, 169] width 107 height 41
copy div "20 4512 6917 8745"
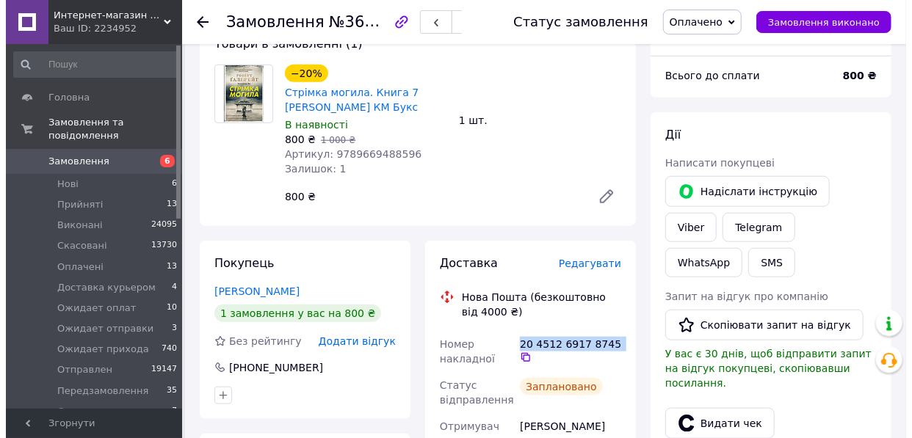
scroll to position [533, 0]
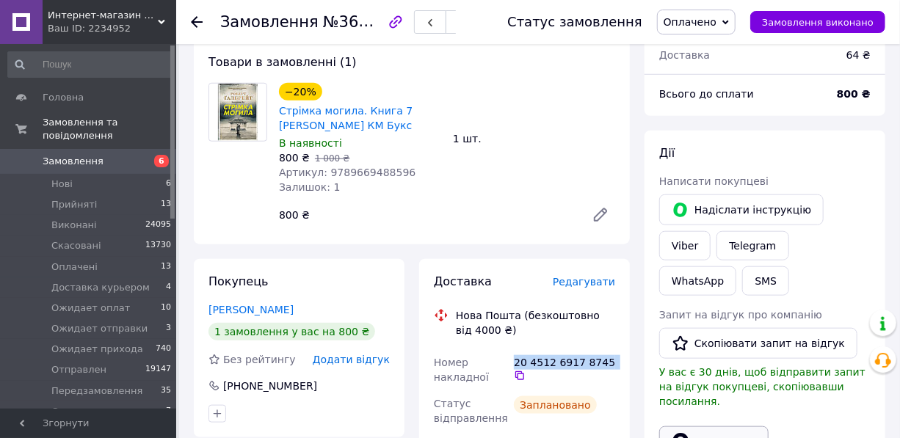
click at [719, 426] on button "Видати чек" at bounding box center [713, 441] width 109 height 31
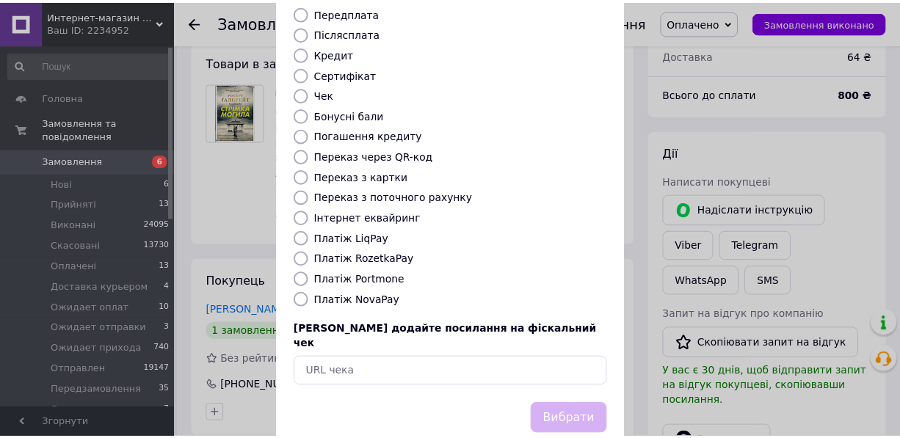
scroll to position [192, 0]
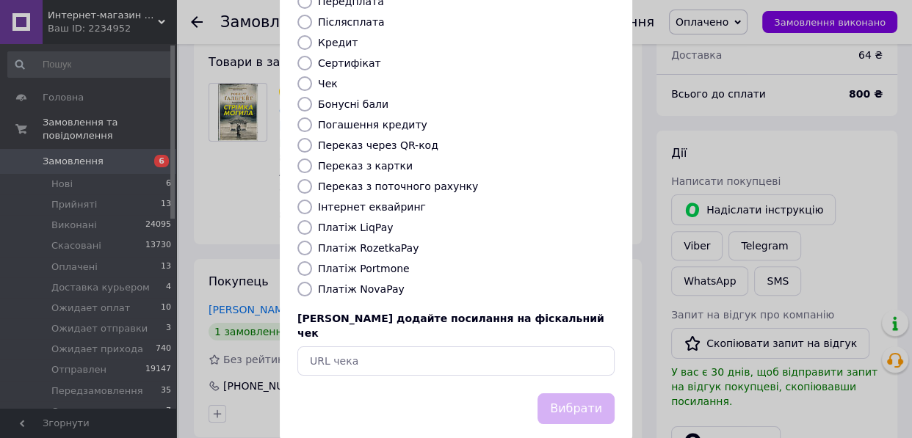
drag, startPoint x: 296, startPoint y: 230, endPoint x: 399, endPoint y: 294, distance: 120.0
click at [297, 241] on input "Платіж RozetkaPay" at bounding box center [304, 248] width 15 height 15
radio input "true"
click at [586, 393] on button "Вибрати" at bounding box center [575, 409] width 77 height 32
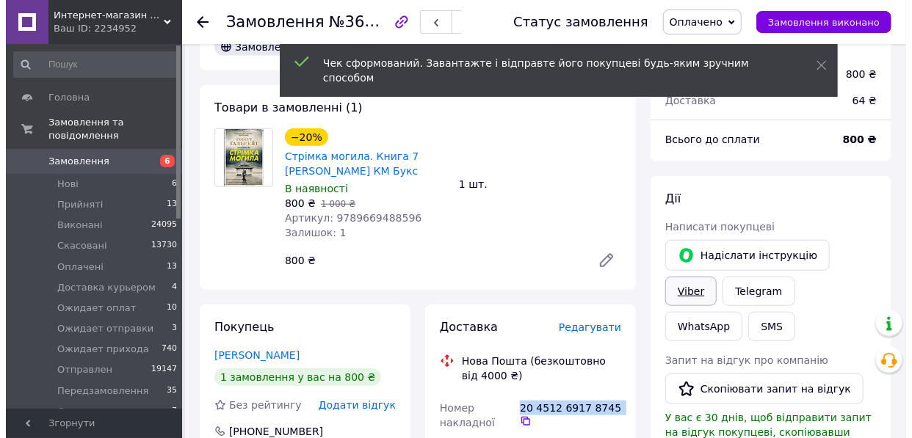
scroll to position [399, 0]
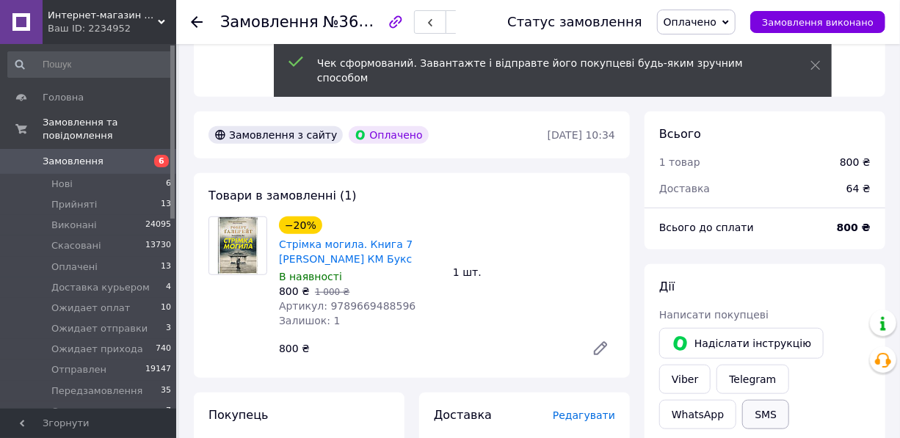
click at [789, 400] on button "SMS" at bounding box center [765, 414] width 47 height 29
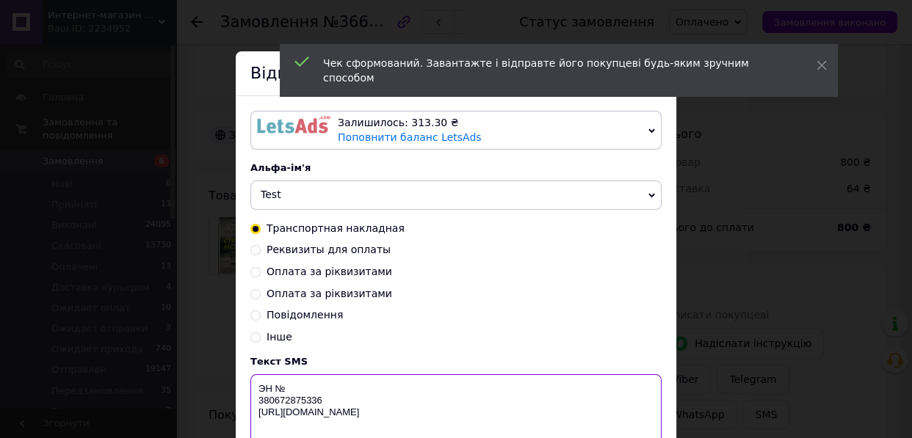
drag, startPoint x: 283, startPoint y: 387, endPoint x: 359, endPoint y: 433, distance: 89.2
click at [283, 387] on textarea "ЭН № 380672875336 http://in-market.kiev.ua" at bounding box center [455, 412] width 411 height 76
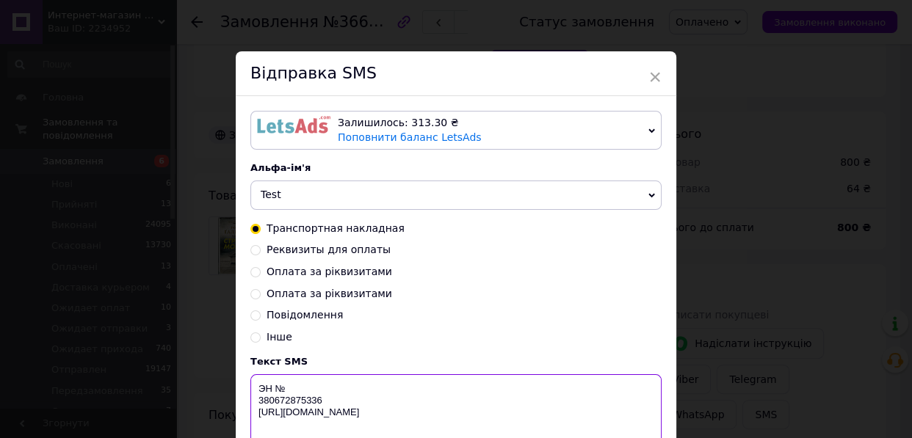
paste textarea "20 4512 6917 8745"
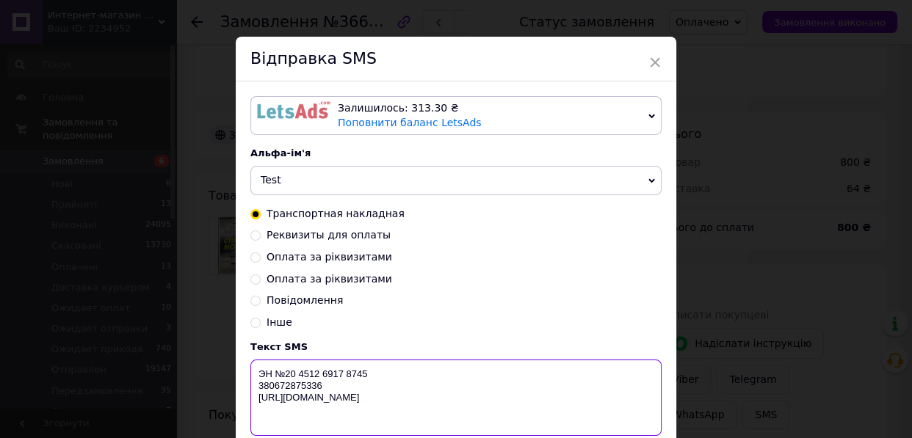
scroll to position [66, 0]
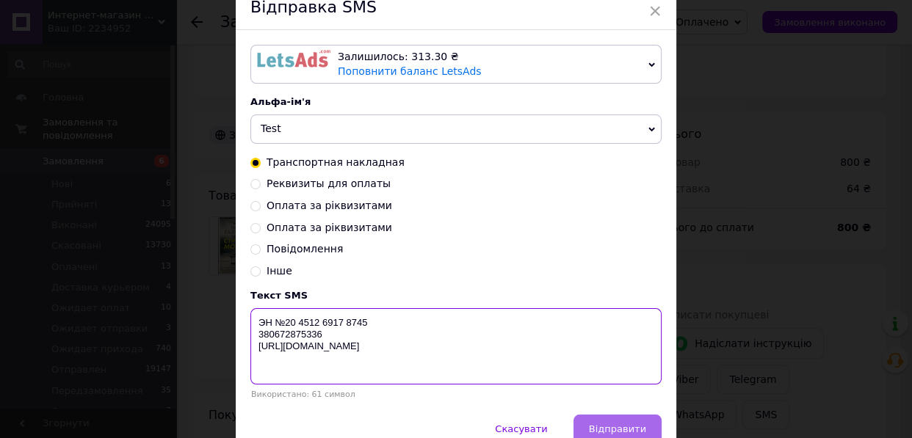
type textarea "ЭН №20 4512 6917 8745 380672875336 http://in-market.kiev.ua"
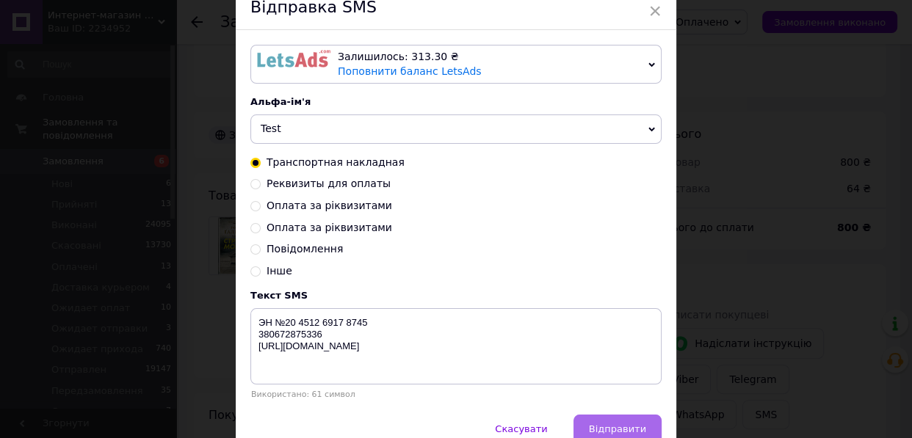
click at [619, 426] on span "Відправити" at bounding box center [617, 428] width 57 height 11
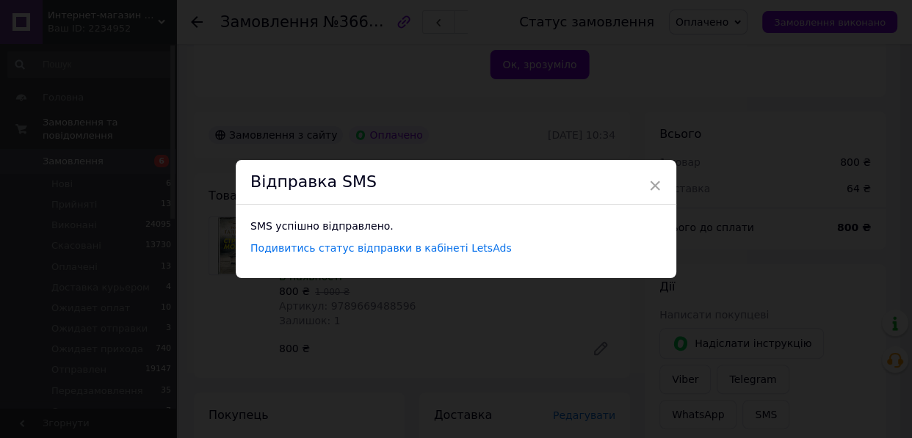
scroll to position [0, 0]
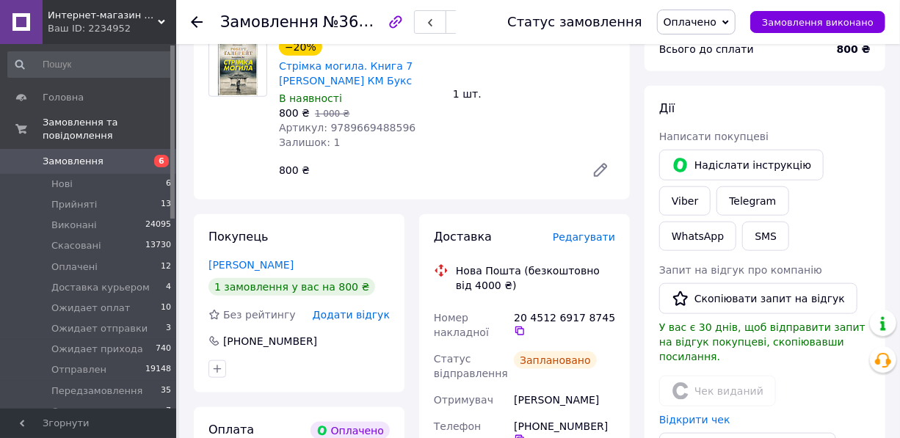
scroll to position [666, 0]
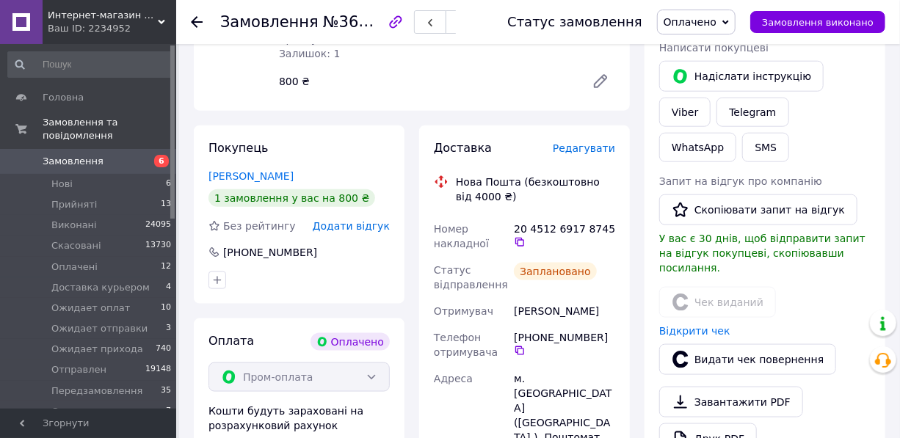
click at [712, 21] on span "Оплачено" at bounding box center [689, 22] width 53 height 12
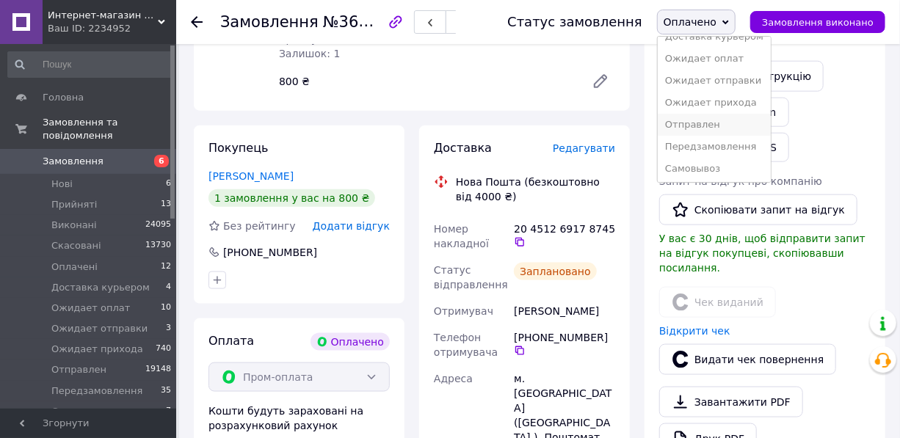
scroll to position [81, 0]
drag, startPoint x: 714, startPoint y: 121, endPoint x: 721, endPoint y: 200, distance: 79.5
click at [713, 120] on li "Отправлен" at bounding box center [714, 124] width 113 height 22
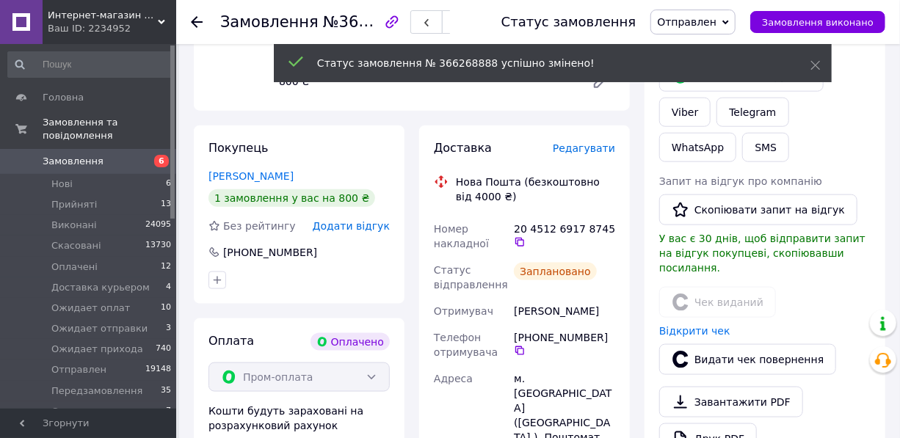
scroll to position [46, 0]
click at [195, 23] on icon at bounding box center [197, 22] width 12 height 12
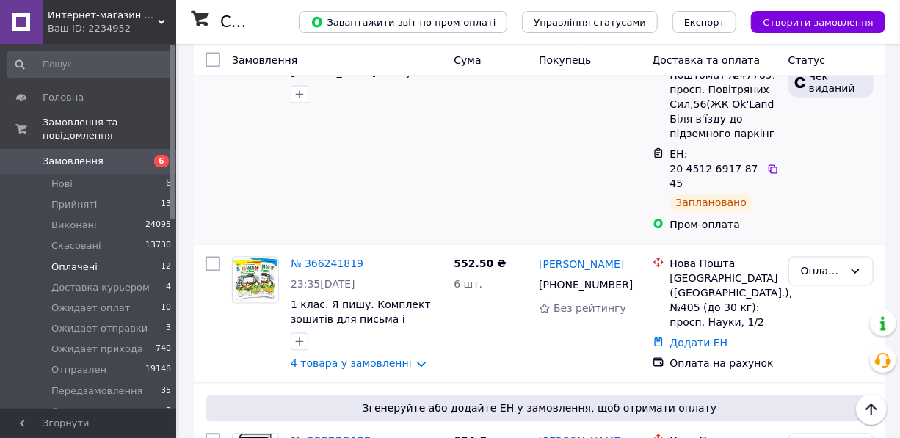
scroll to position [1201, 0]
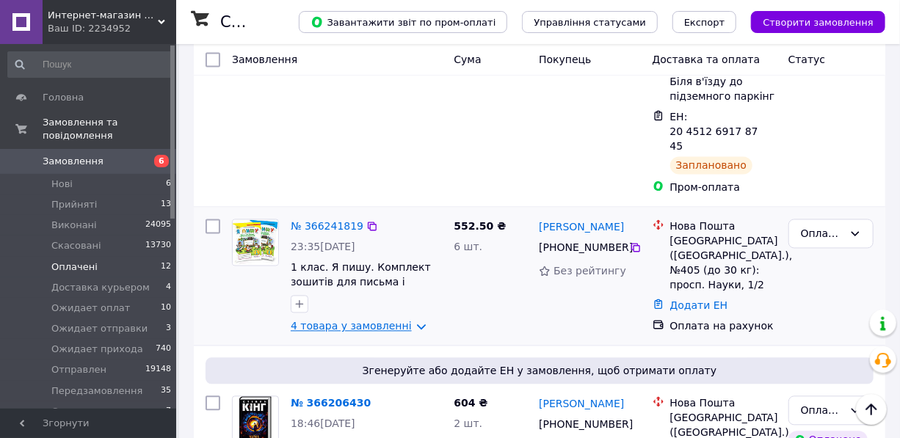
click at [354, 321] on link "4 товара у замовленні" at bounding box center [351, 327] width 121 height 12
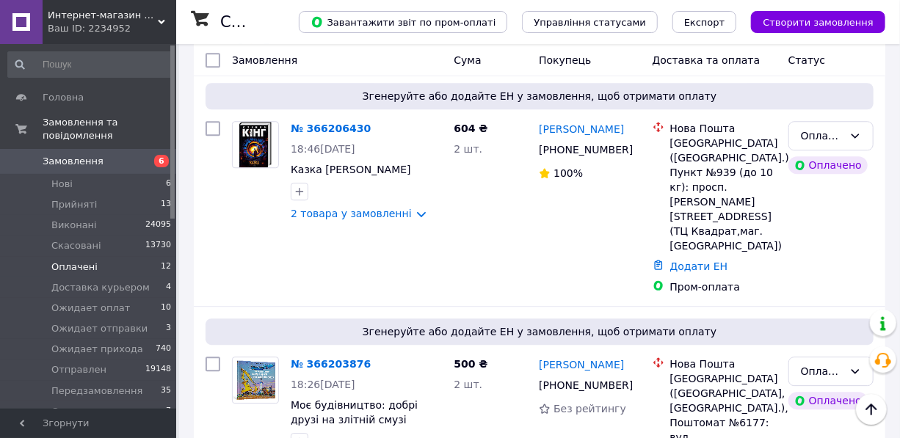
scroll to position [1868, 0]
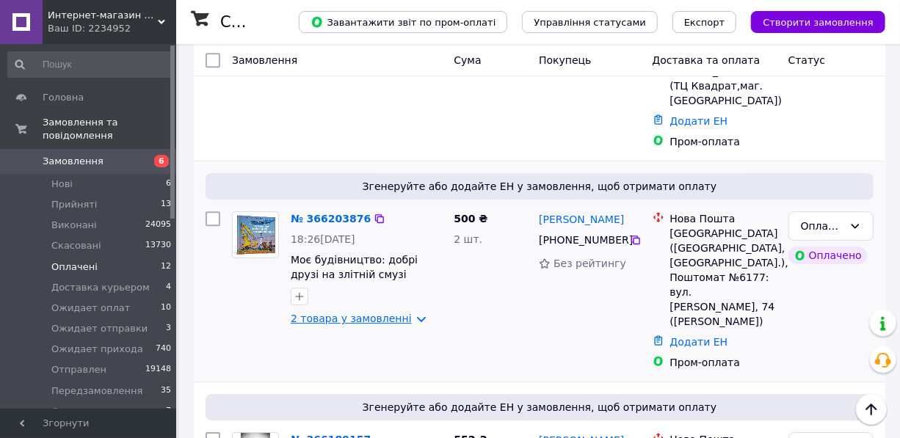
click at [336, 313] on link "2 товара у замовленні" at bounding box center [351, 319] width 121 height 12
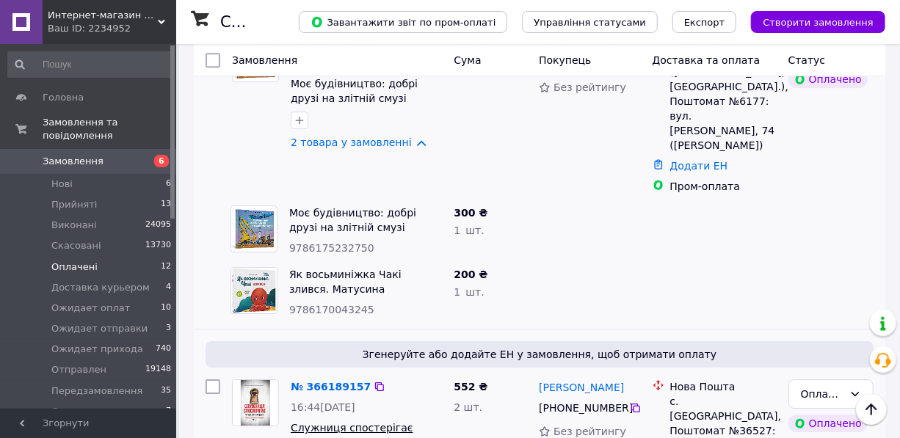
scroll to position [2135, 0]
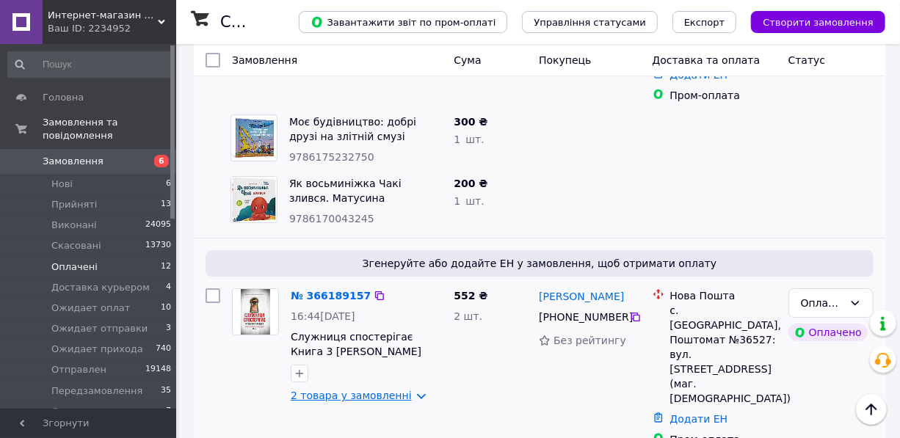
click at [339, 390] on link "2 товара у замовленні" at bounding box center [351, 396] width 121 height 12
click at [330, 290] on link "№ 366189157" at bounding box center [331, 296] width 80 height 12
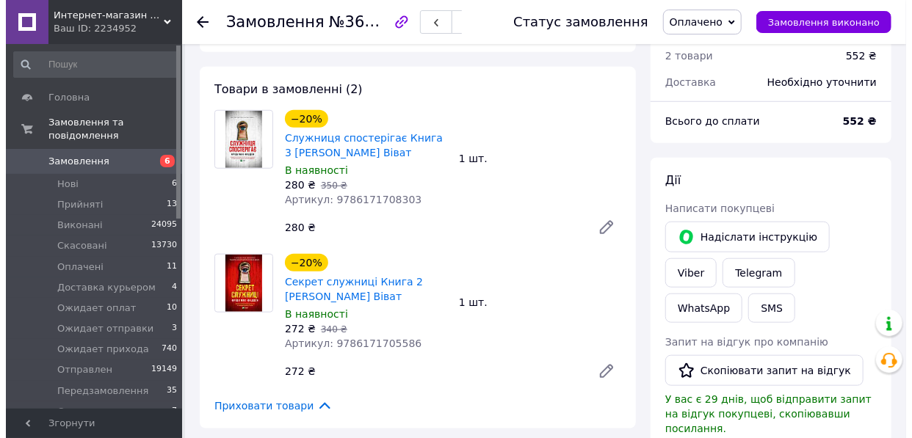
scroll to position [744, 0]
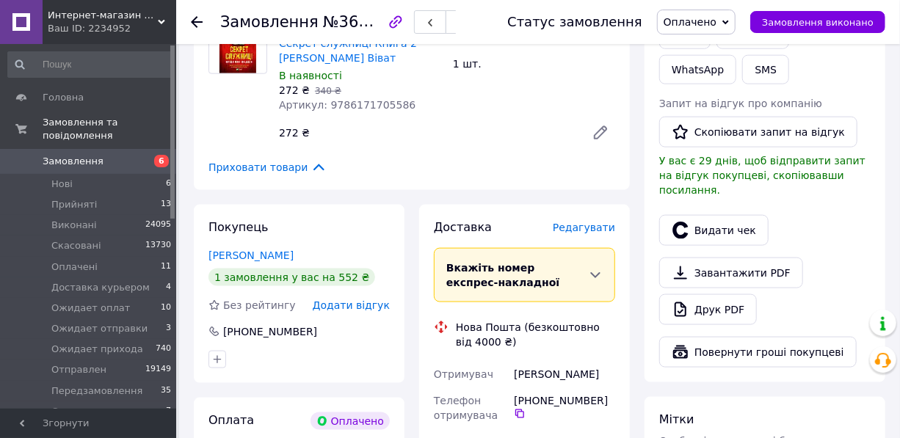
click at [592, 222] on span "Редагувати" at bounding box center [584, 228] width 62 height 12
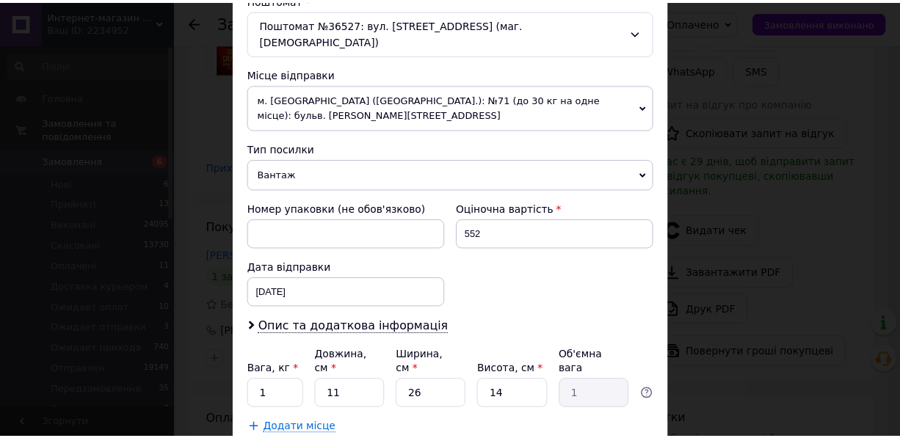
scroll to position [534, 0]
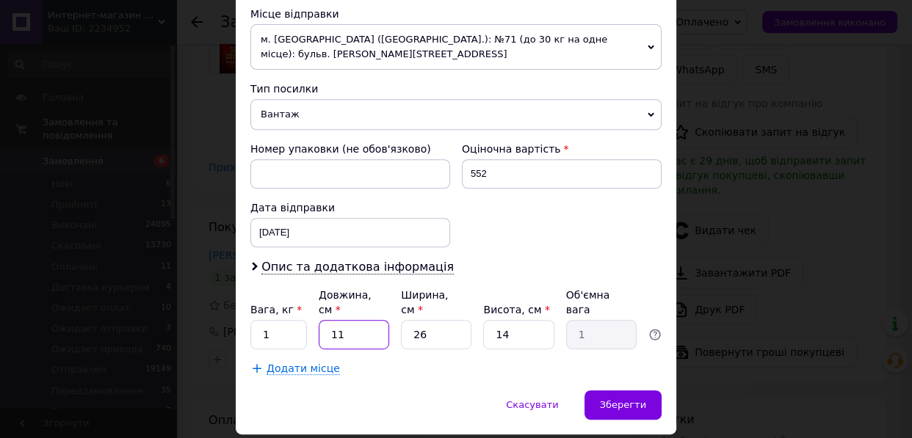
click at [344, 320] on input "11" at bounding box center [354, 334] width 70 height 29
type input "1"
type input "0.1"
type input "2"
type input "0.18"
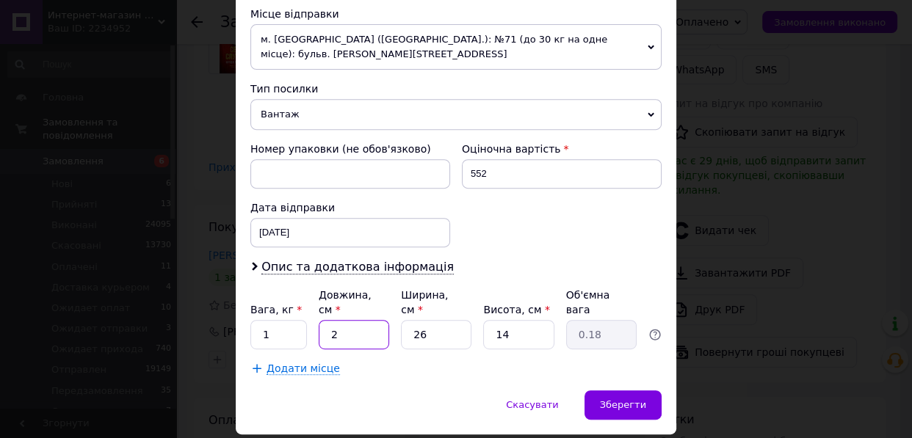
type input "20"
type input "1.82"
type input "20"
click at [454, 320] on input "26" at bounding box center [436, 334] width 70 height 29
type input "2"
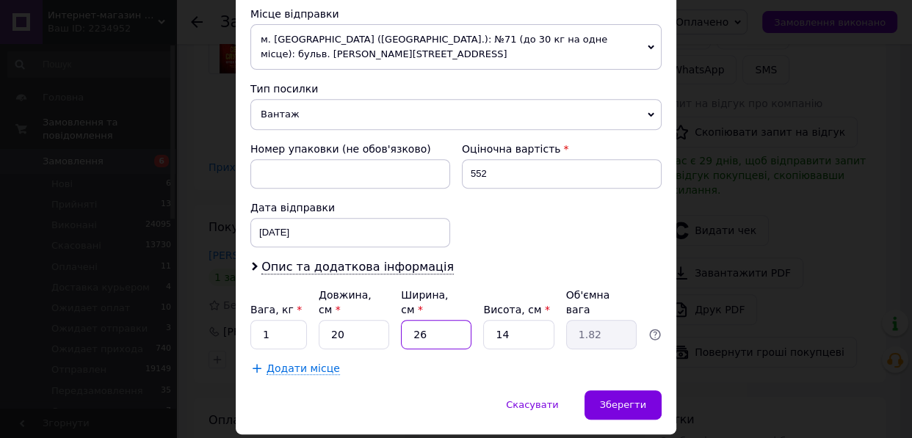
type input "0.14"
type input "1"
type input "0.1"
type input "18"
type input "1.26"
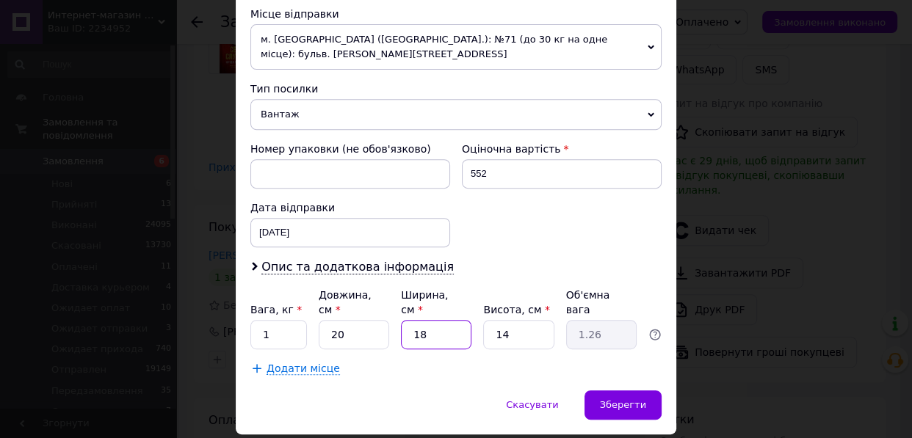
type input "1"
type input "0.1"
type input "16"
type input "1.12"
type input "16"
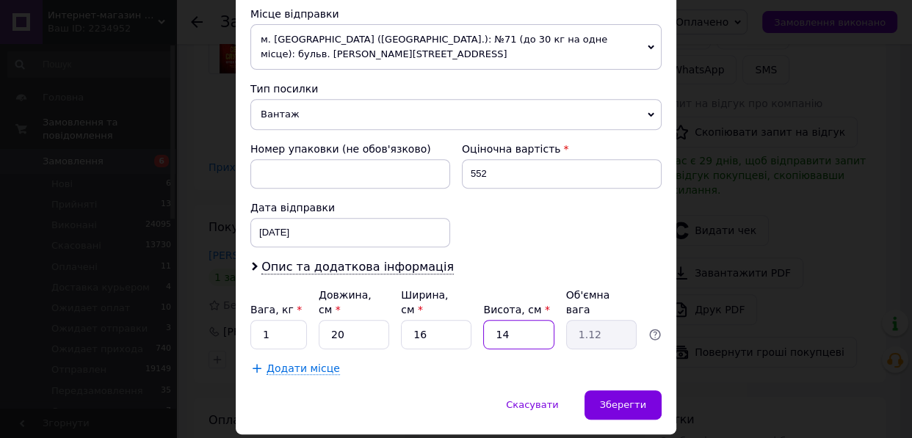
click at [526, 320] on input "14" at bounding box center [518, 334] width 70 height 29
type input "1"
type input "0.1"
type input "3"
type input "0.24"
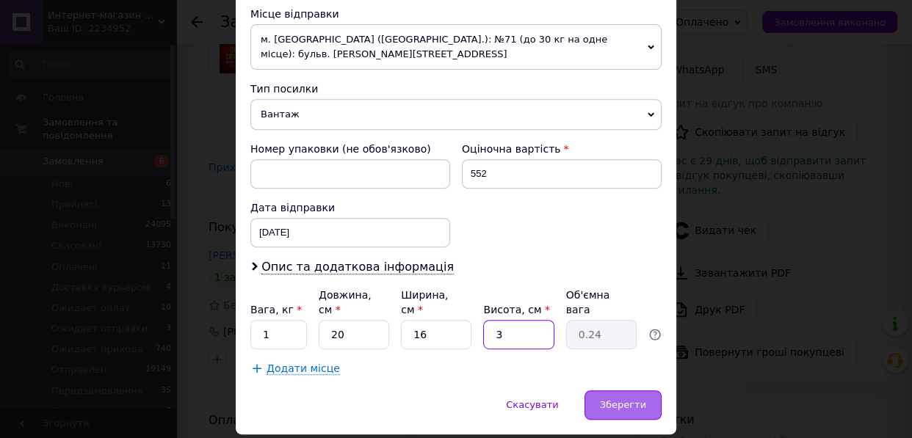
type input "3"
click at [612, 399] on span "Зберегти" at bounding box center [623, 404] width 46 height 11
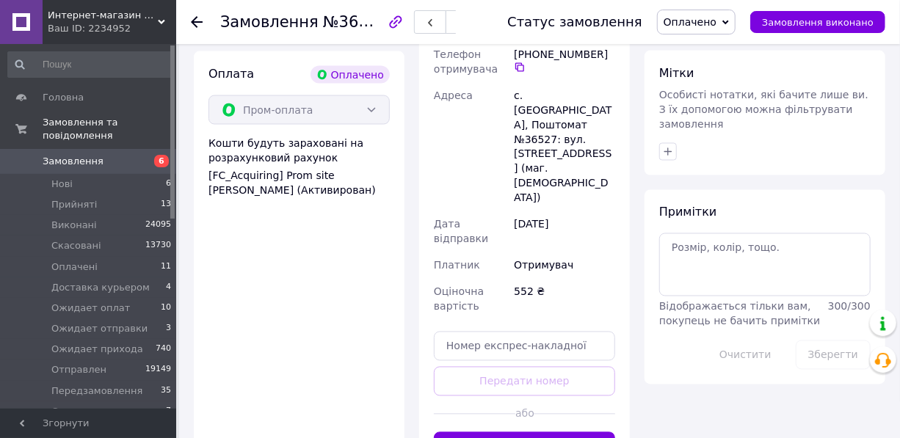
scroll to position [1145, 0]
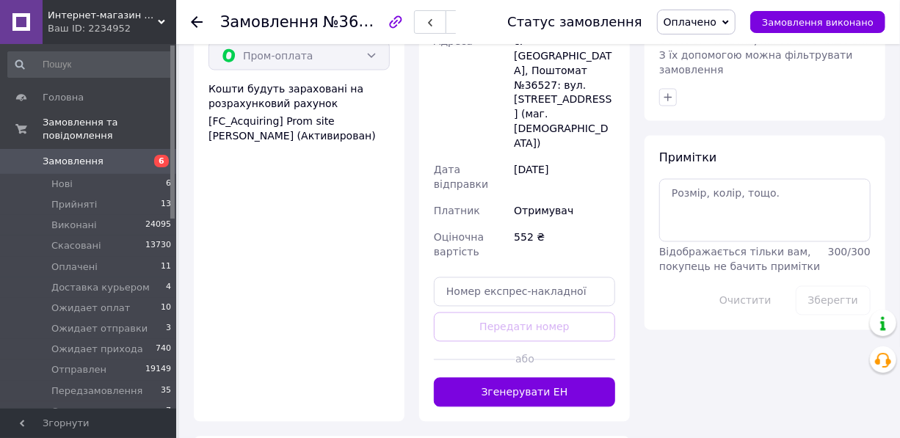
drag, startPoint x: 542, startPoint y: 285, endPoint x: 552, endPoint y: 313, distance: 30.2
click at [542, 378] on button "Згенерувати ЕН" at bounding box center [524, 392] width 181 height 29
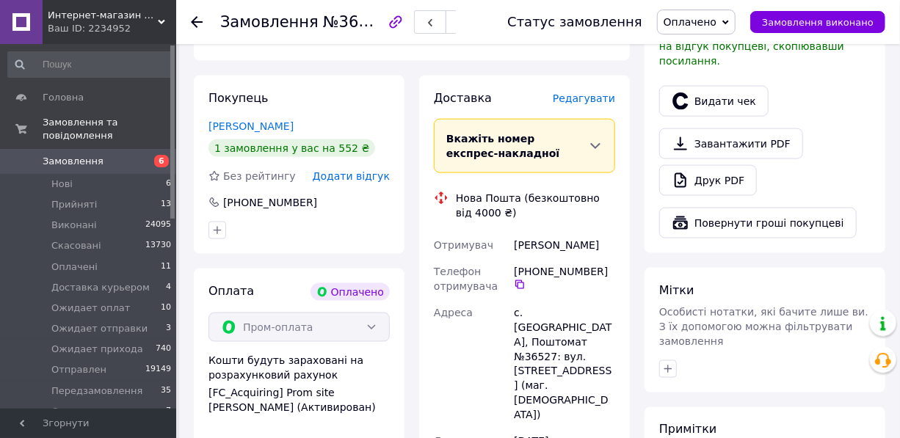
scroll to position [811, 0]
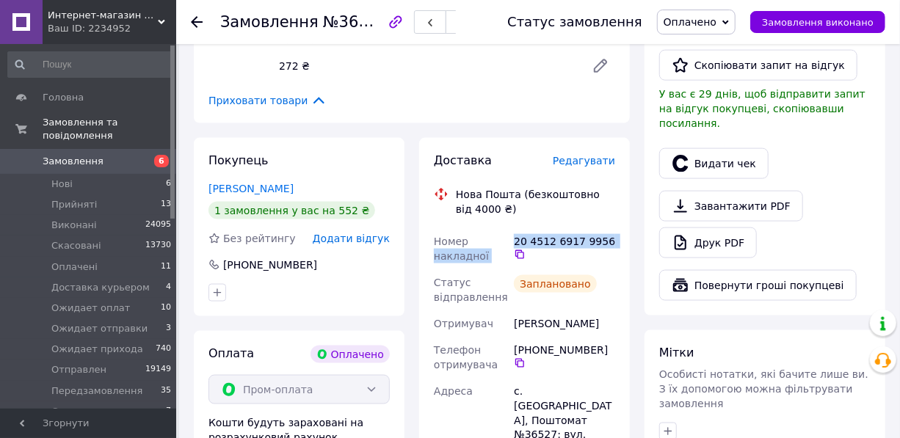
drag, startPoint x: 510, startPoint y: 209, endPoint x: 607, endPoint y: 198, distance: 97.5
click at [611, 228] on div "Номер накладної 20 4512 6917 9956   Статус відправлення Заплановано Отримувач […" at bounding box center [524, 442] width 187 height 429
drag, startPoint x: 588, startPoint y: 184, endPoint x: 528, endPoint y: 202, distance: 62.7
click at [586, 187] on div "Нова Пошта (безкоштовно від 4000 ₴)" at bounding box center [535, 201] width 167 height 29
drag, startPoint x: 516, startPoint y: 201, endPoint x: 605, endPoint y: 206, distance: 89.0
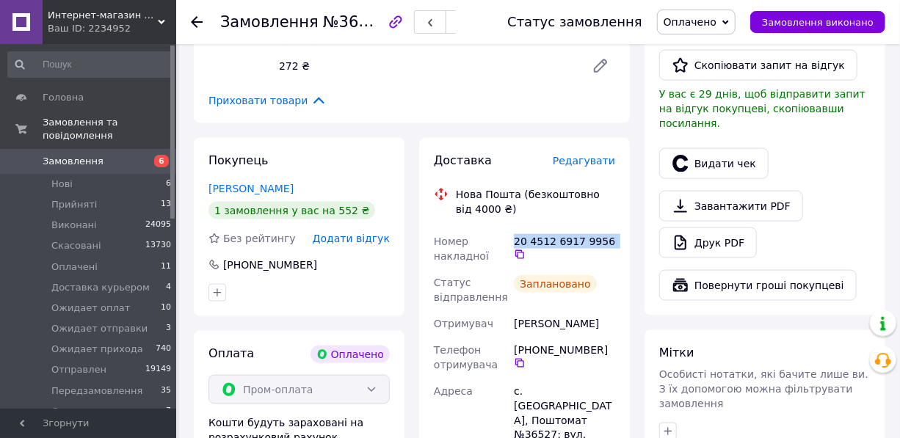
click at [605, 228] on div "20 4512 6917 9956" at bounding box center [564, 248] width 107 height 41
copy div "20 4512 6917 9956"
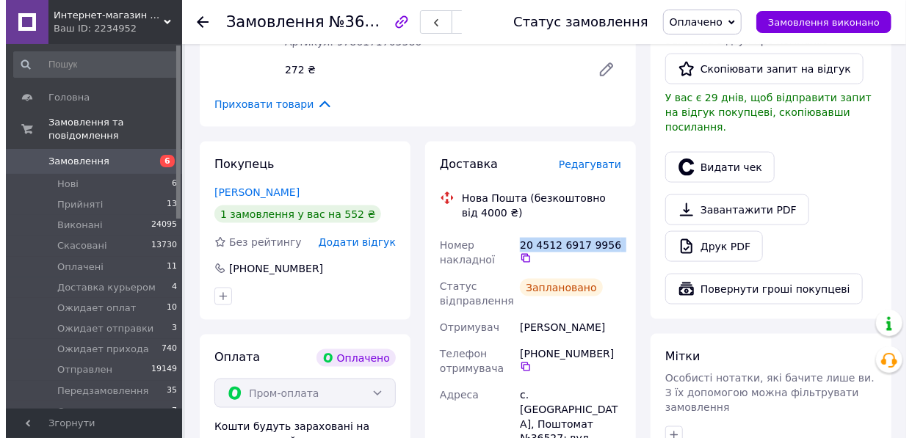
scroll to position [677, 0]
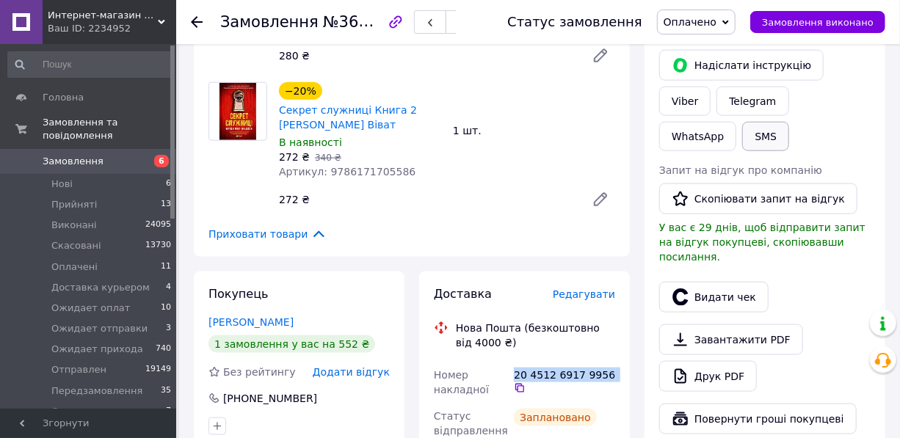
click at [789, 122] on button "SMS" at bounding box center [765, 136] width 47 height 29
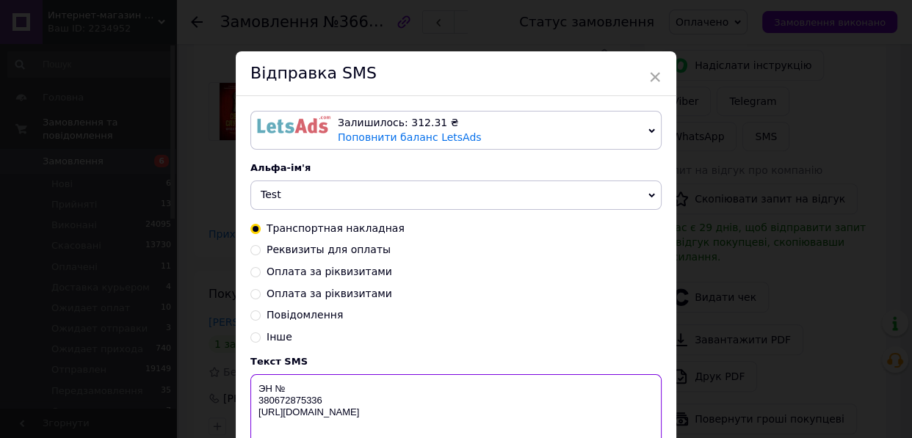
click at [284, 391] on textarea "ЭН № 380672875336 [URL][DOMAIN_NAME]" at bounding box center [455, 412] width 411 height 76
paste textarea "20 4512 6917 9956"
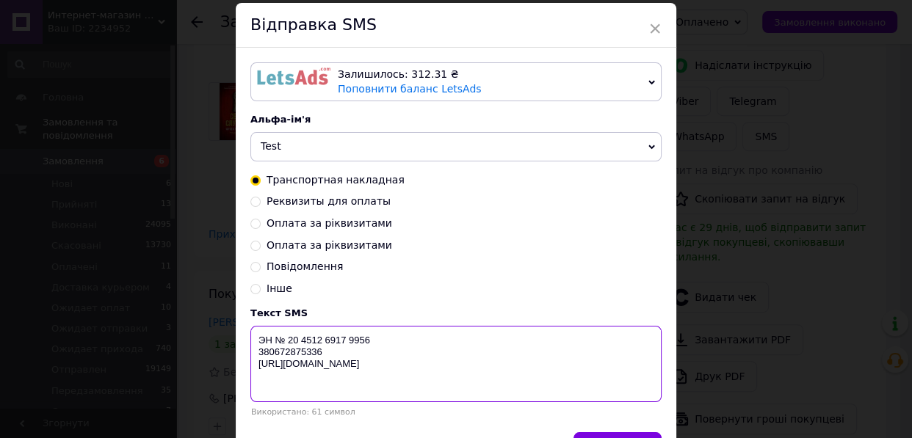
scroll to position [133, 0]
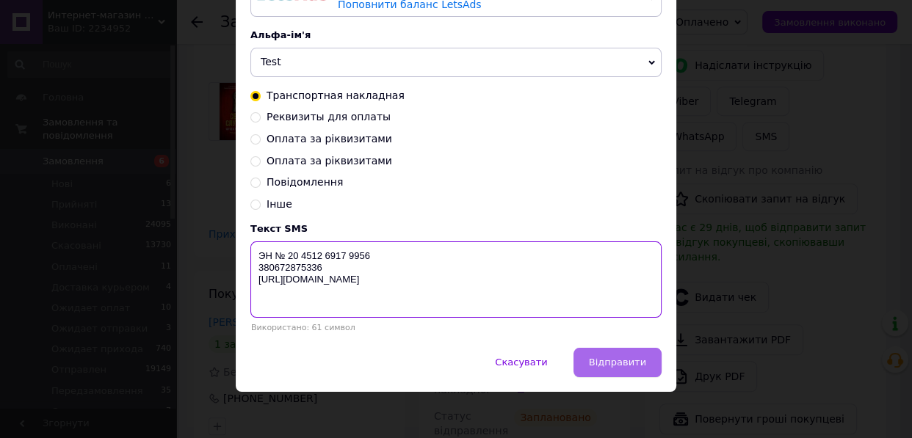
type textarea "ЭН № 20 4512 6917 9956 380672875336 [URL][DOMAIN_NAME]"
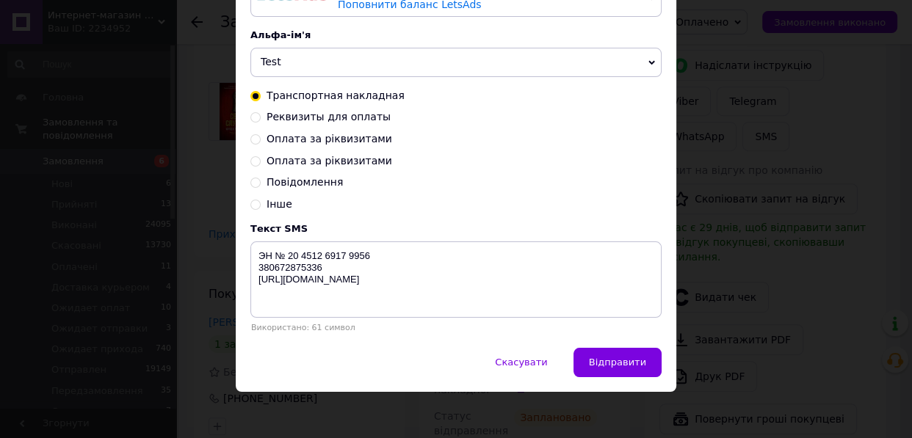
click at [621, 376] on button "Відправити" at bounding box center [617, 362] width 88 height 29
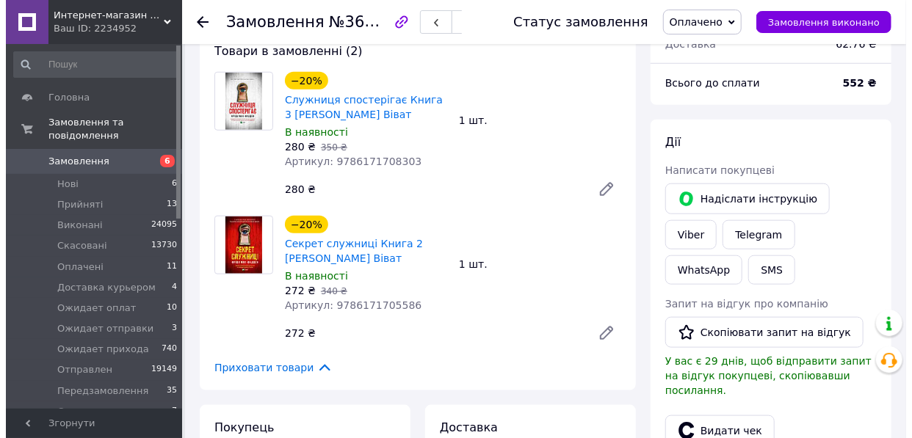
scroll to position [677, 0]
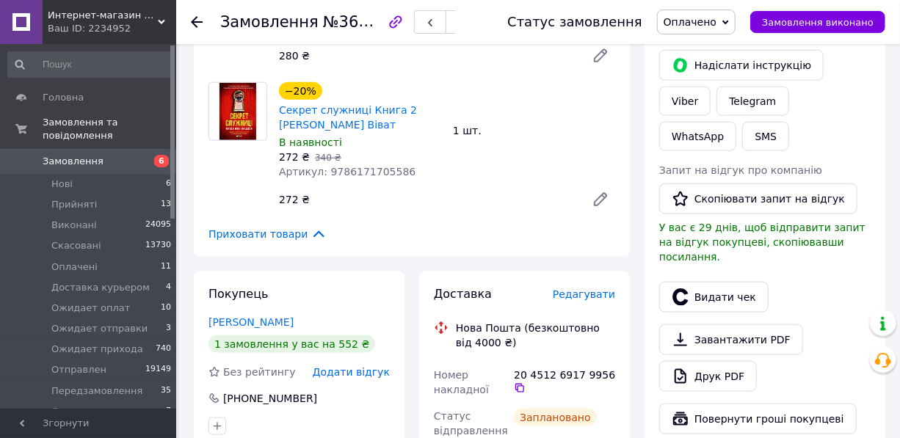
drag, startPoint x: 724, startPoint y: 220, endPoint x: 594, endPoint y: 256, distance: 134.8
click at [722, 282] on button "Видати чек" at bounding box center [713, 297] width 109 height 31
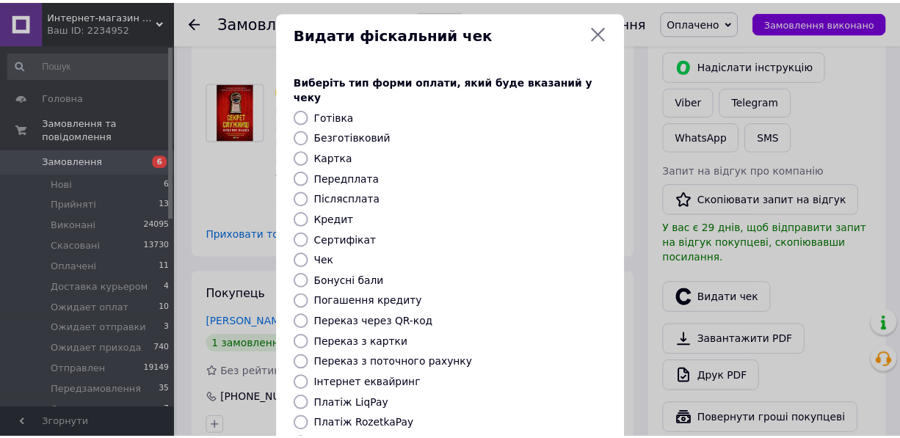
scroll to position [192, 0]
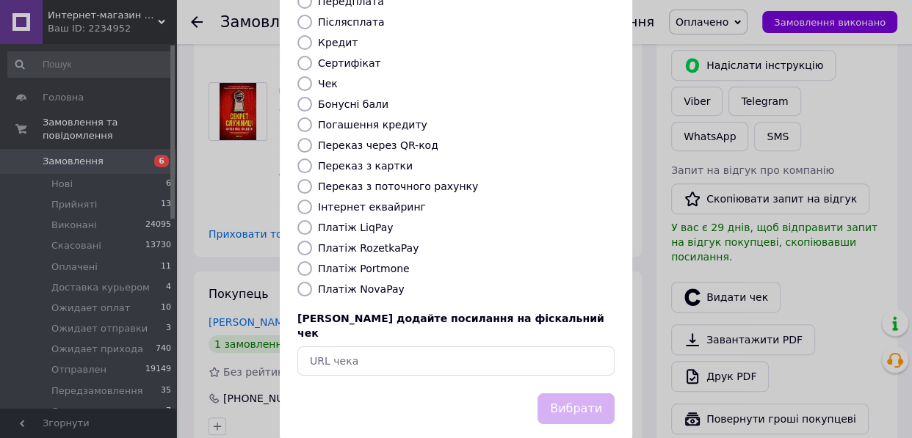
click at [299, 241] on input "Платіж RozetkaPay" at bounding box center [304, 248] width 15 height 15
radio input "true"
click at [567, 393] on button "Вибрати" at bounding box center [575, 409] width 77 height 32
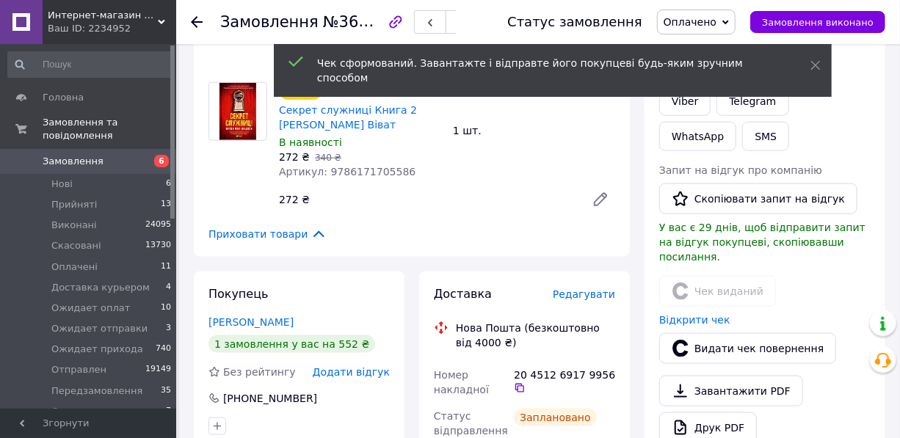
click at [707, 22] on span "Оплачено" at bounding box center [689, 22] width 53 height 12
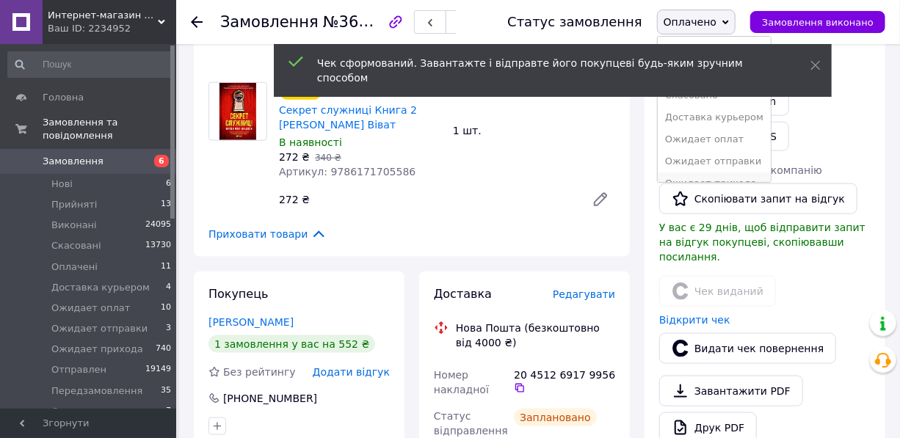
scroll to position [70, 0]
click at [705, 125] on li "Отправлен" at bounding box center [714, 136] width 113 height 22
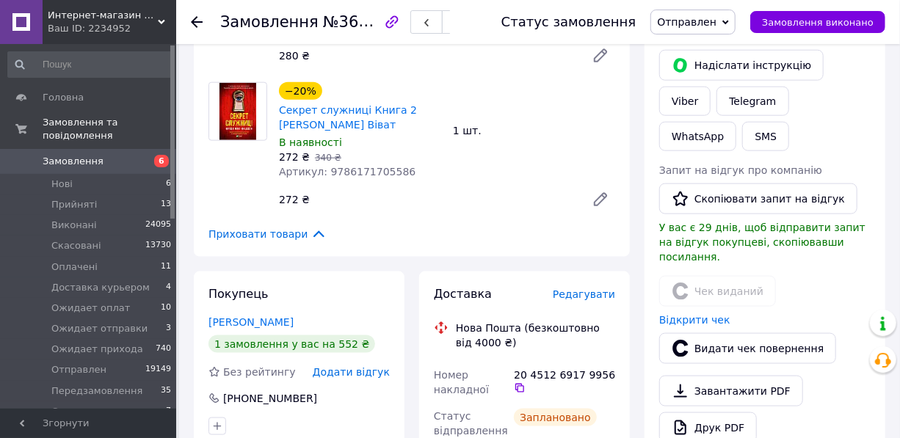
click at [193, 22] on use at bounding box center [197, 22] width 12 height 12
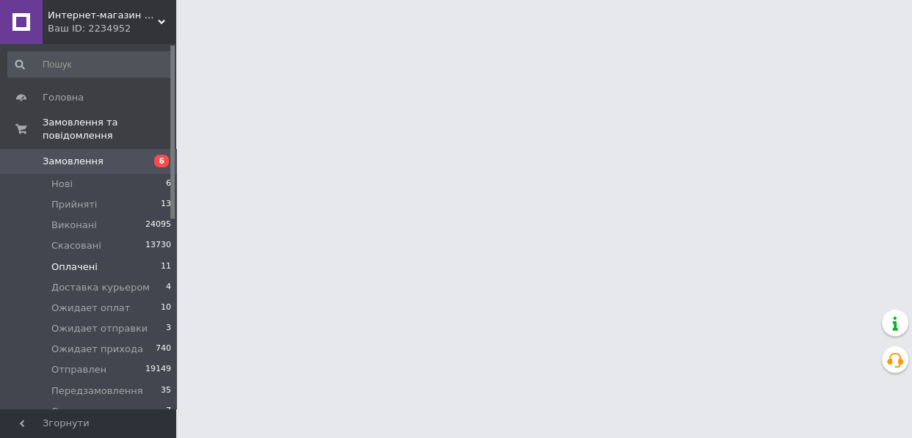
click at [72, 261] on span "Оплачені" at bounding box center [74, 267] width 46 height 13
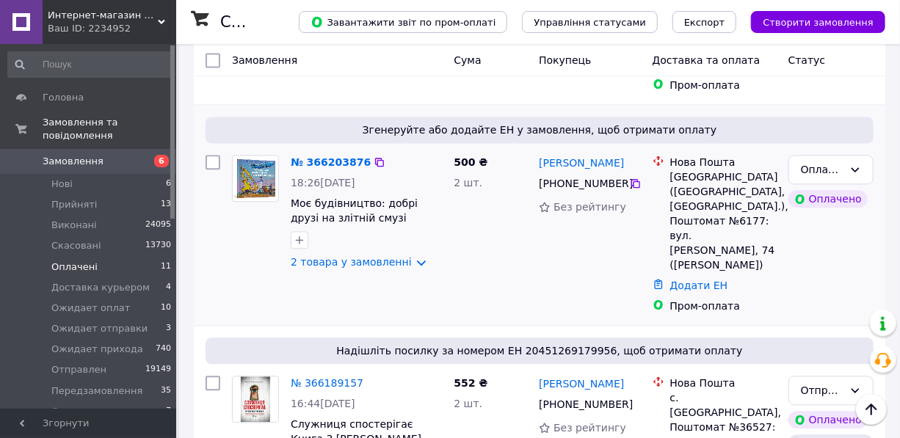
scroll to position [1334, 0]
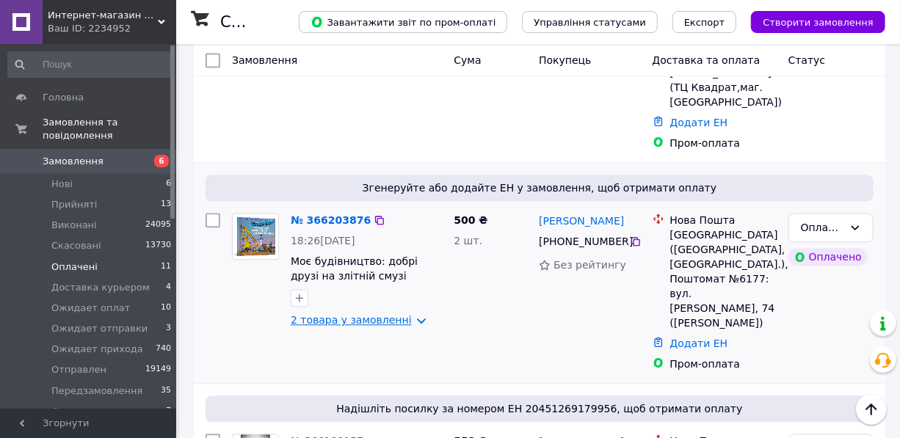
click at [349, 314] on link "2 товара у замовленні" at bounding box center [351, 320] width 121 height 12
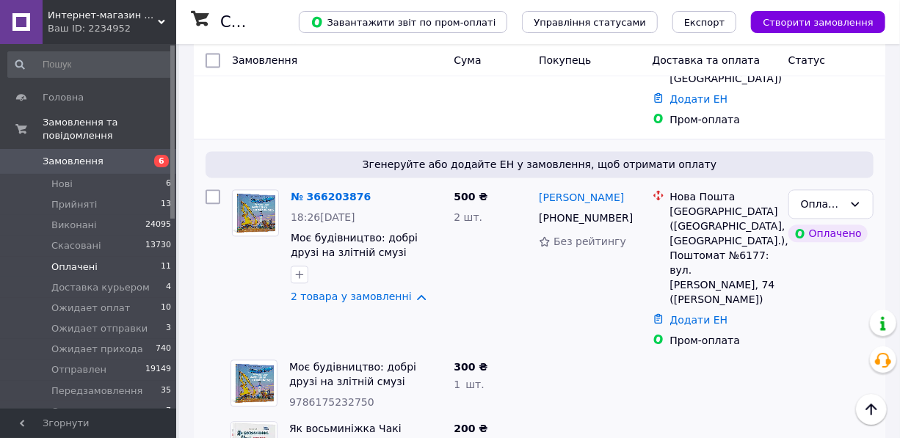
scroll to position [1468, 0]
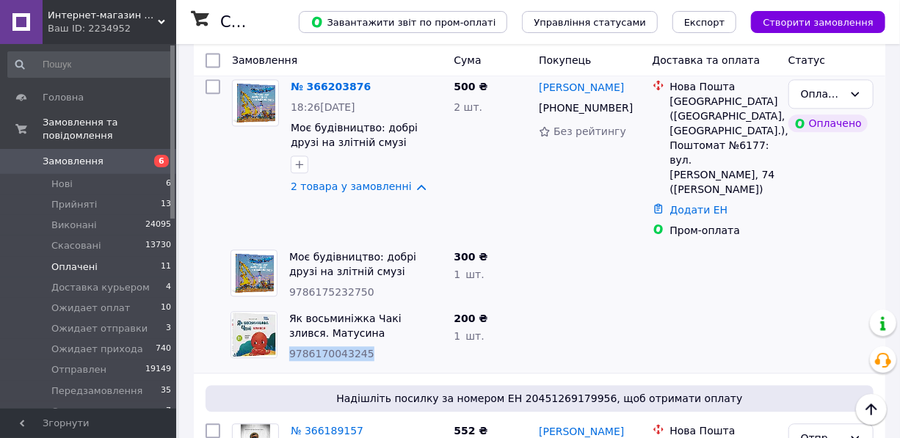
drag, startPoint x: 286, startPoint y: 286, endPoint x: 374, endPoint y: 275, distance: 88.0
click at [374, 305] on div "Як восьминіжка Чакі злився. Матусина бібліотечка – Чуб Н. 4MAMAS 9786170043245" at bounding box center [365, 336] width 164 height 62
copy span "9786170043245"
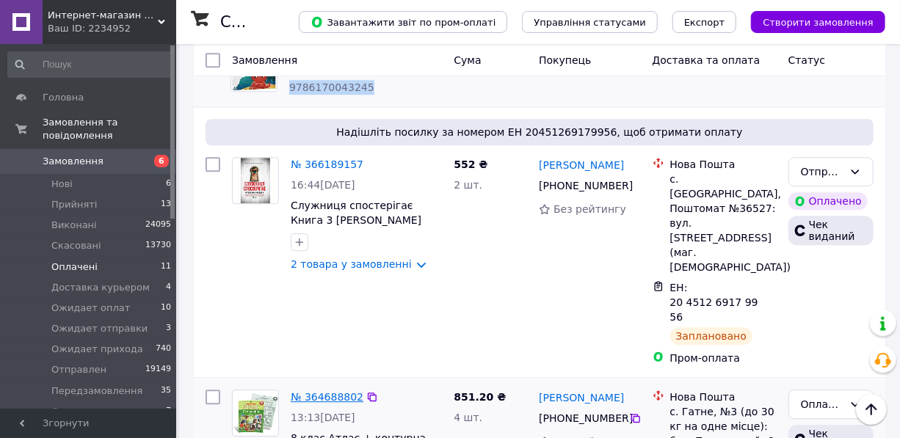
click at [325, 391] on link "№ 364688802" at bounding box center [327, 397] width 73 height 12
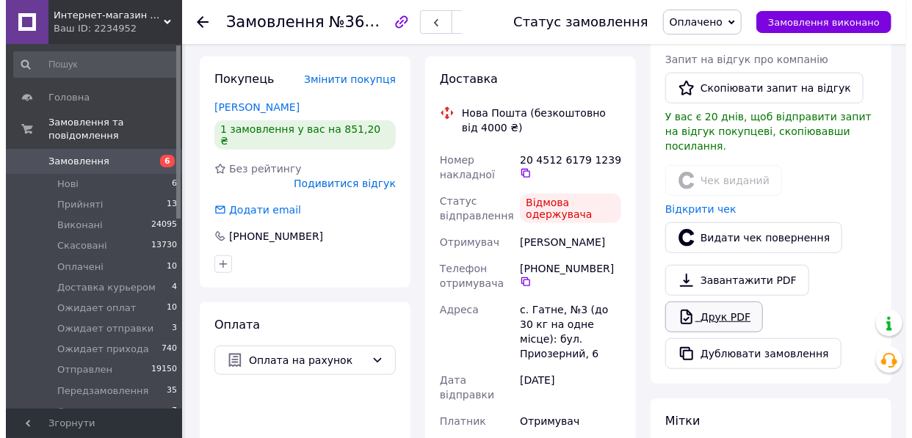
scroll to position [342, 0]
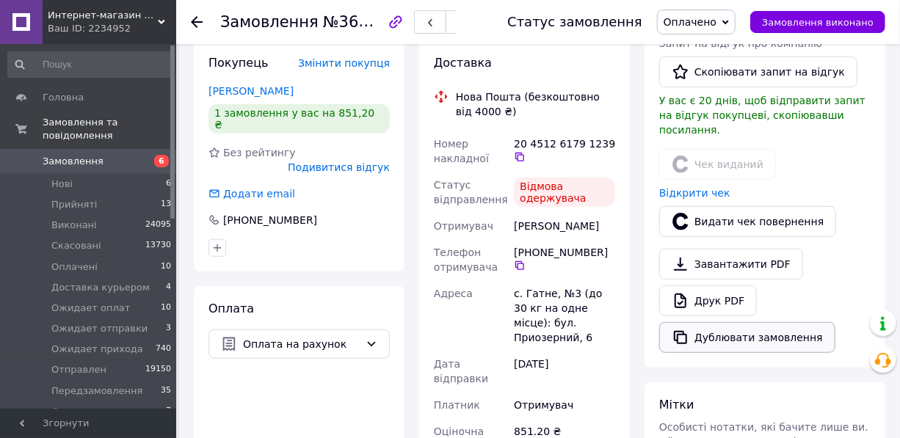
click at [740, 324] on button "Дублювати замовлення" at bounding box center [747, 337] width 176 height 31
click at [713, 206] on button "Видати чек повернення" at bounding box center [747, 221] width 177 height 31
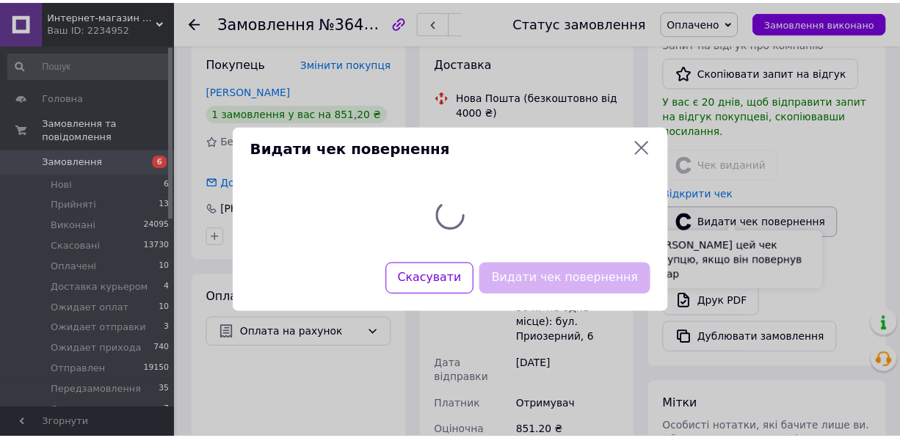
scroll to position [220, 0]
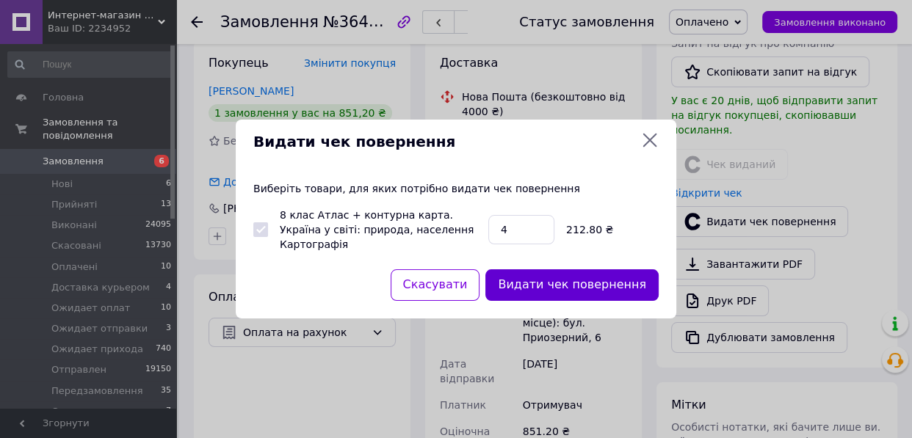
click at [594, 279] on button "Видати чек повернення" at bounding box center [571, 285] width 173 height 32
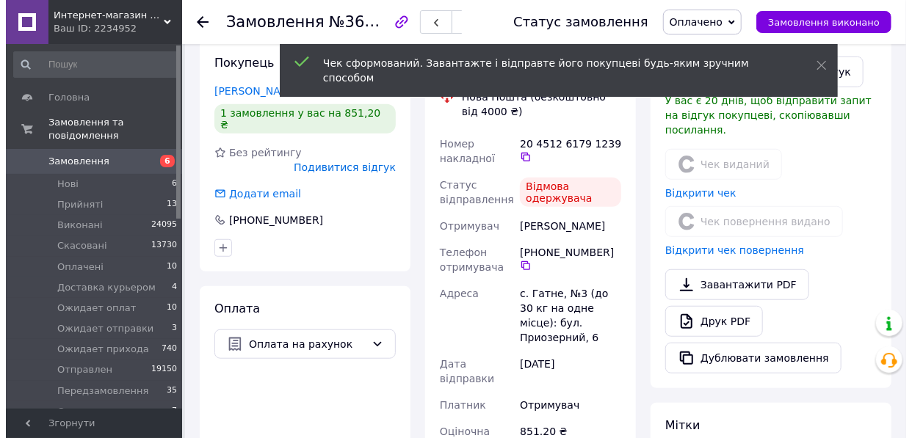
scroll to position [235, 0]
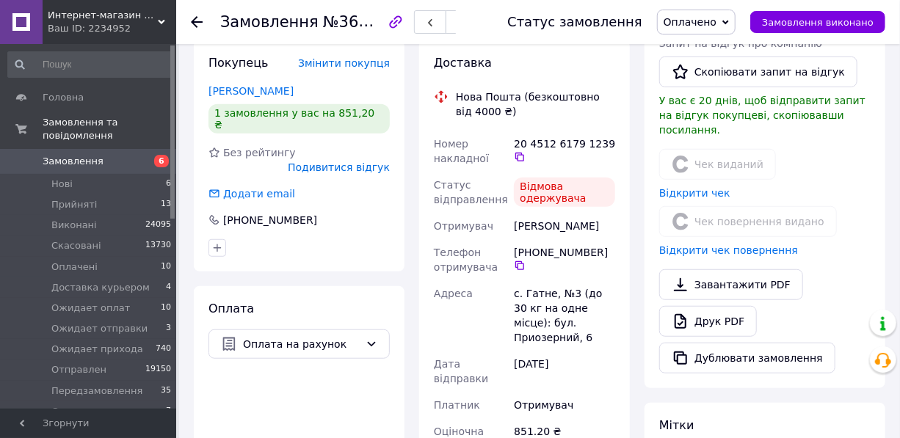
click at [716, 22] on span "Оплачено" at bounding box center [689, 22] width 53 height 12
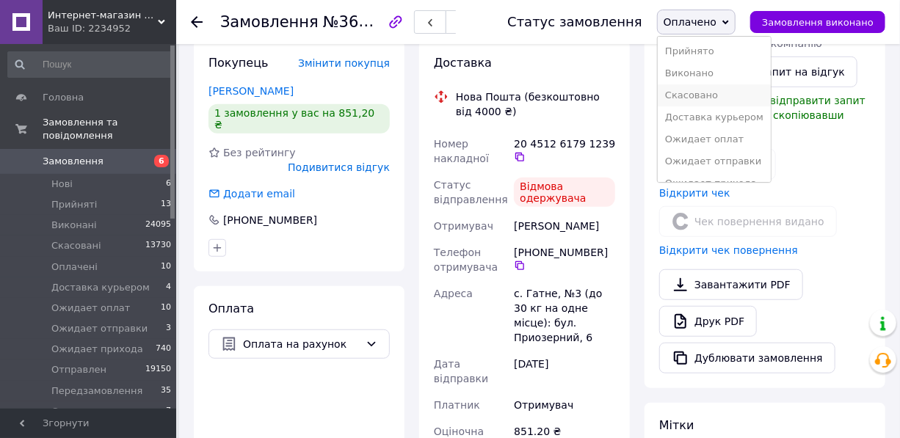
click at [715, 95] on li "Скасовано" at bounding box center [714, 95] width 113 height 22
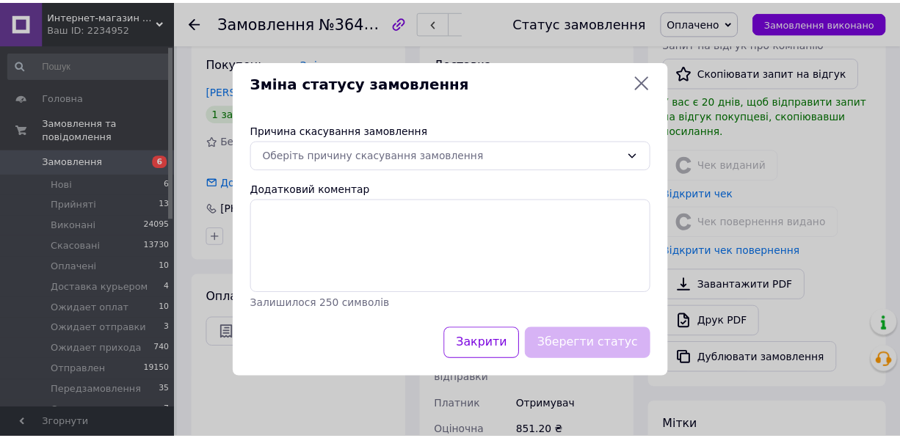
scroll to position [220, 0]
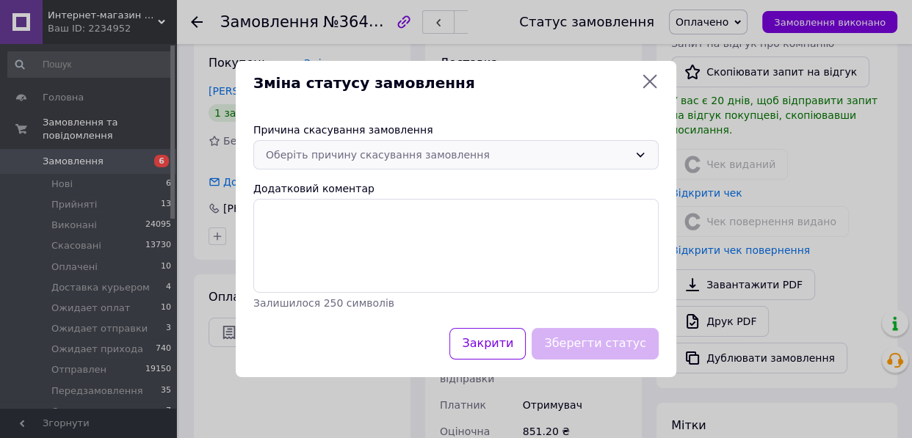
click at [336, 156] on div "Оберіть причину скасування замовлення" at bounding box center [447, 155] width 363 height 16
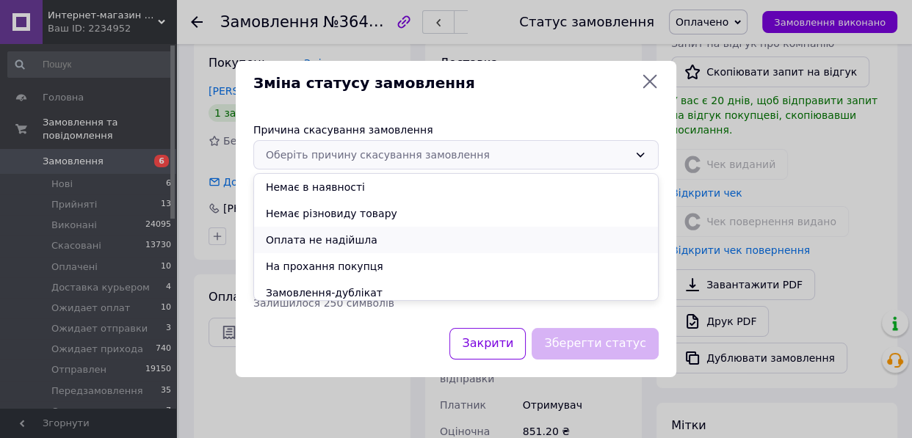
click at [318, 239] on li "Оплата не надійшла" at bounding box center [456, 240] width 404 height 26
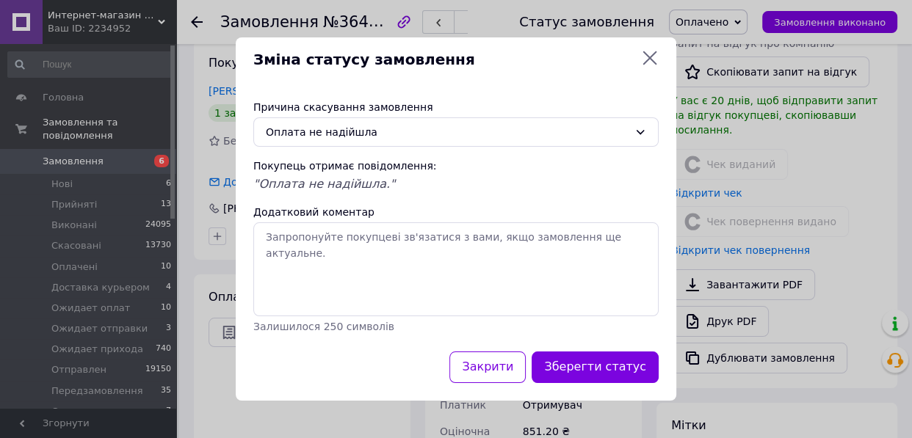
click at [600, 369] on button "Зберегти статус" at bounding box center [594, 368] width 127 height 32
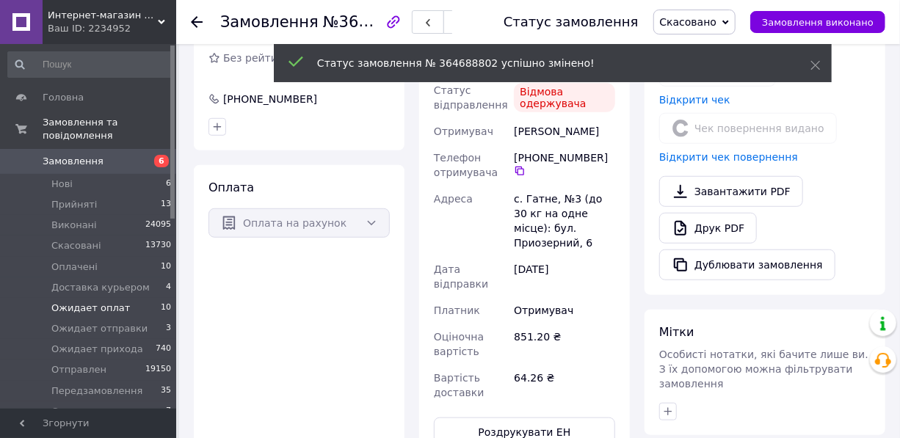
scroll to position [319, 0]
click at [106, 257] on li "Оплачені 10" at bounding box center [90, 267] width 180 height 21
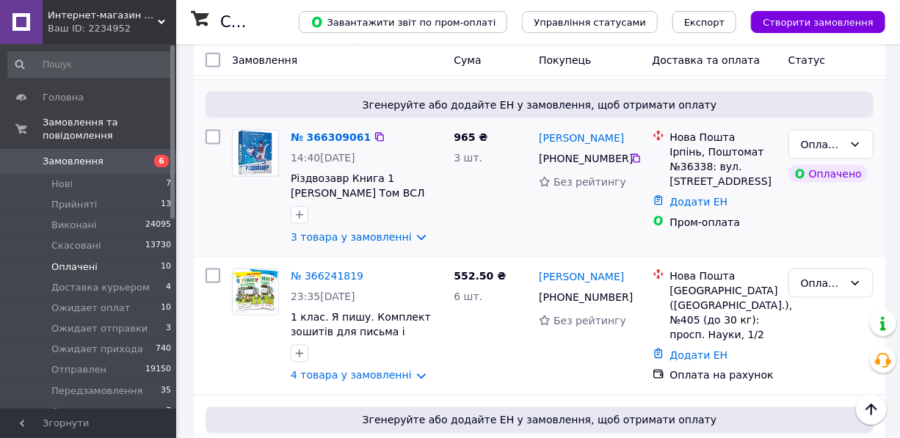
scroll to position [867, 0]
click at [344, 230] on link "3 товара у замовленні" at bounding box center [351, 236] width 121 height 12
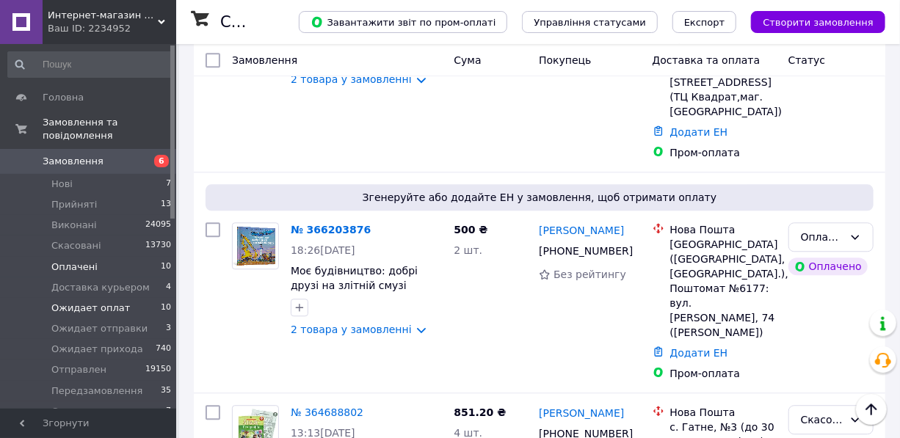
scroll to position [1507, 0]
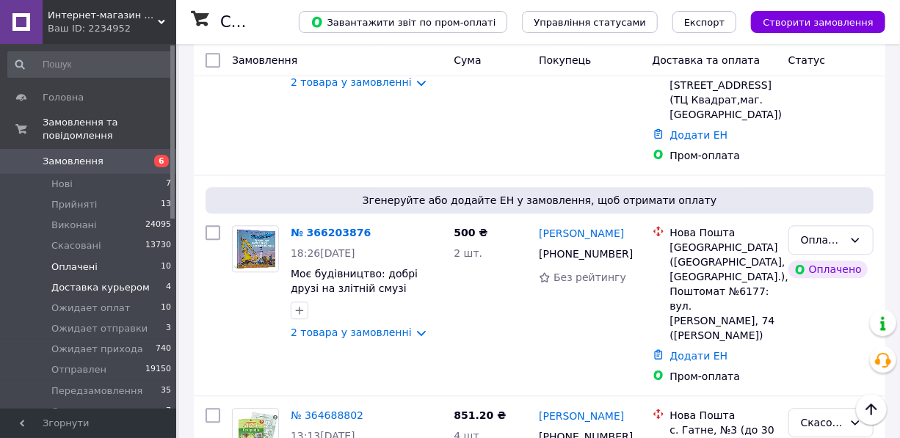
click at [103, 281] on span "Доставка курьером" at bounding box center [100, 287] width 98 height 13
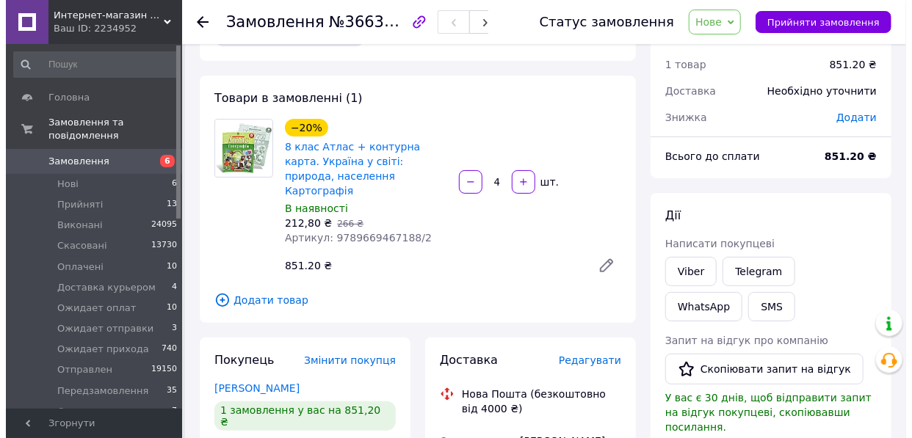
scroll to position [266, 0]
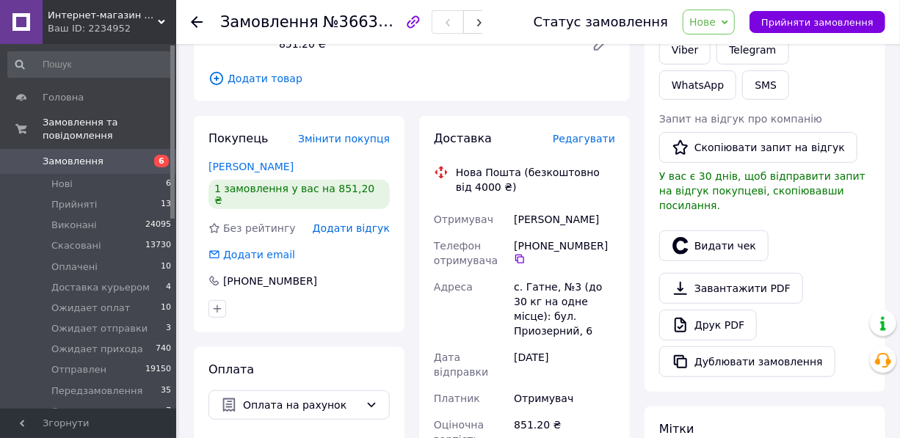
click at [584, 133] on span "Редагувати" at bounding box center [584, 139] width 62 height 12
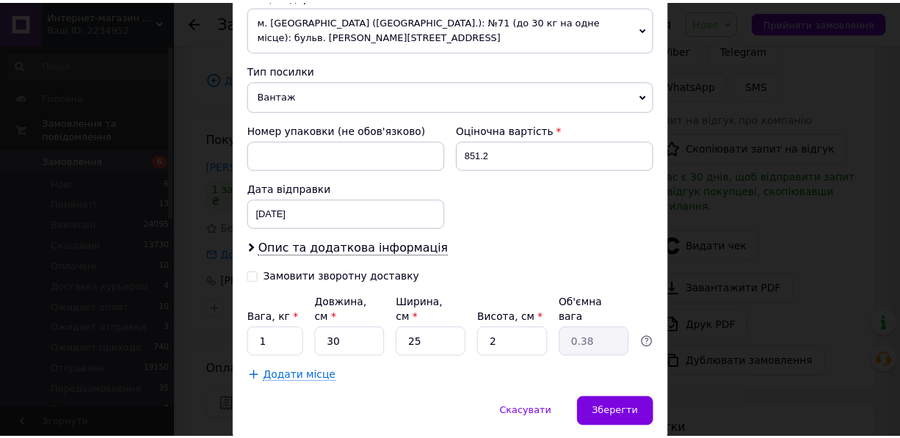
scroll to position [560, 0]
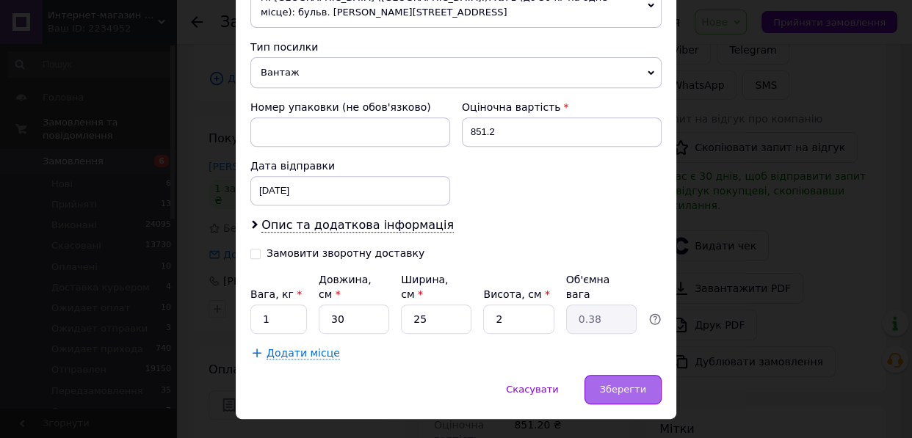
click at [616, 384] on span "Зберегти" at bounding box center [623, 389] width 46 height 11
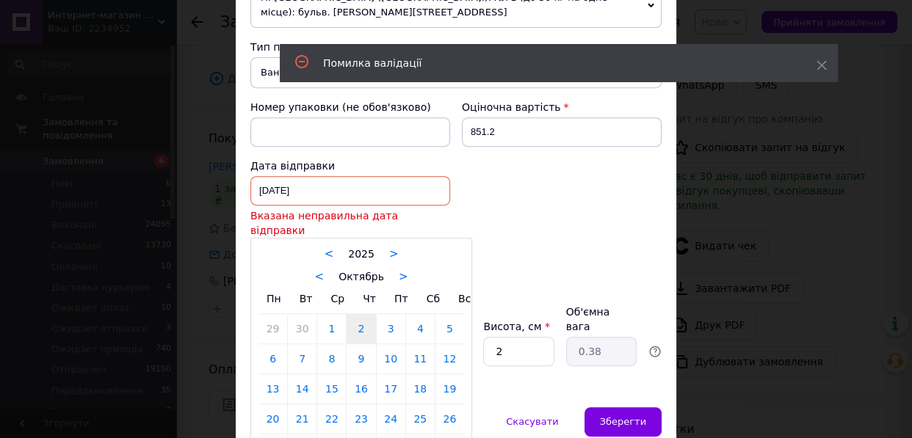
click at [324, 176] on div "[DATE] < 2025 > < Октябрь > Пн Вт Ср Чт Пт Сб Вс 29 30 1 2 3 4 5 6 7 8 9 10 11 …" at bounding box center [350, 190] width 200 height 29
click at [443, 344] on link "12" at bounding box center [449, 358] width 29 height 29
type input "[DATE]"
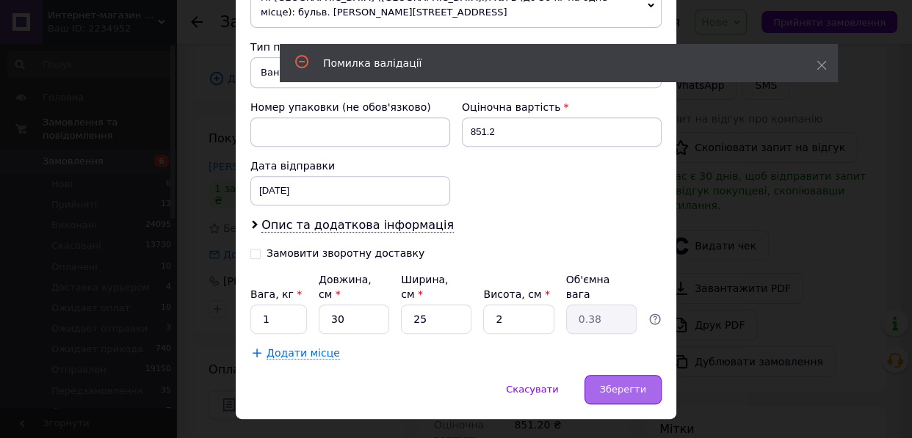
click at [614, 384] on span "Зберегти" at bounding box center [623, 389] width 46 height 11
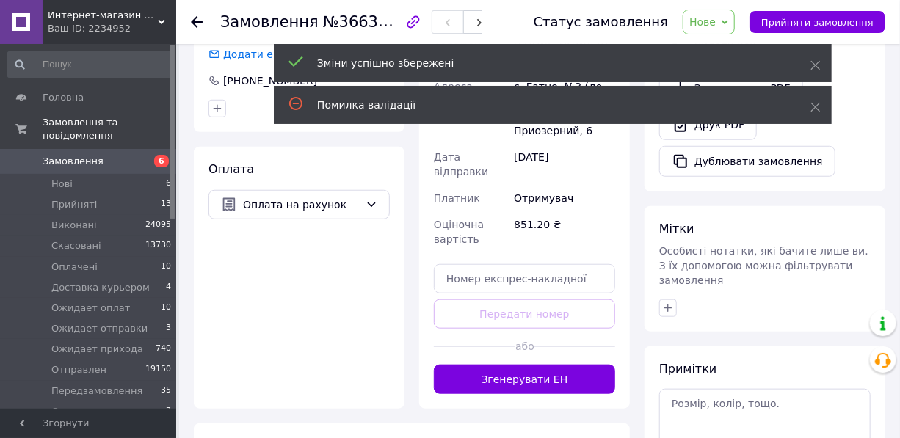
click at [536, 365] on button "Згенерувати ЕН" at bounding box center [524, 379] width 181 height 29
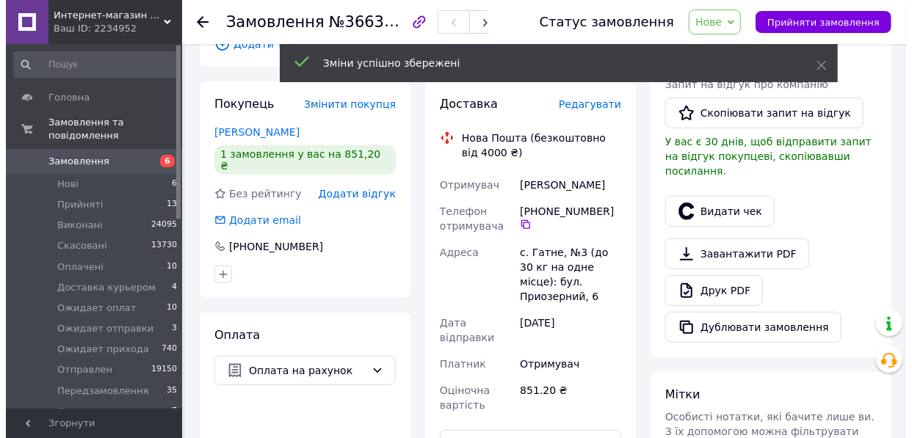
scroll to position [200, 0]
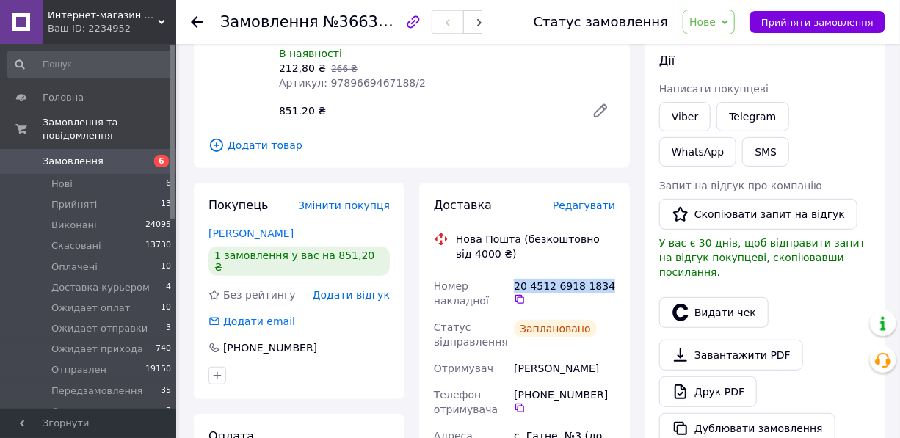
drag, startPoint x: 514, startPoint y: 267, endPoint x: 598, endPoint y: 258, distance: 84.9
click at [598, 273] on div "20 4512 6918 1834" at bounding box center [564, 293] width 107 height 41
copy div "20 4512 6918 1834"
click at [742, 154] on button "SMS" at bounding box center [765, 151] width 47 height 29
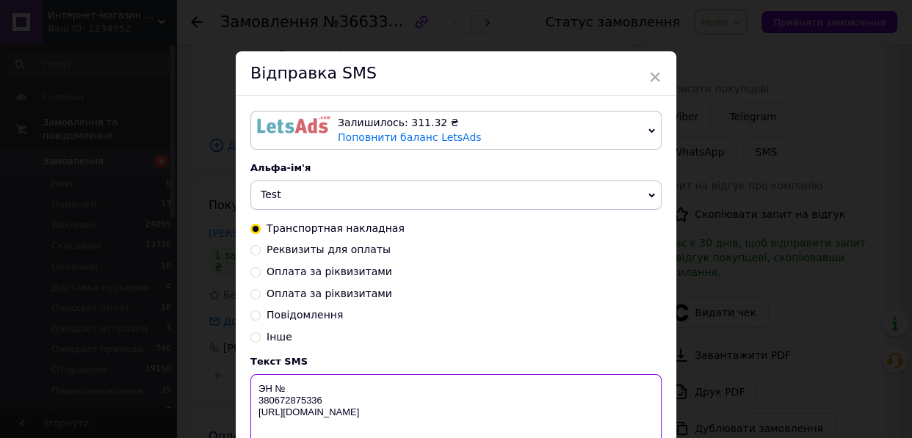
click at [285, 386] on textarea "ЭН № 380672875336 http://in-market.kiev.ua" at bounding box center [455, 412] width 411 height 76
paste textarea "20 4512 6918 1834"
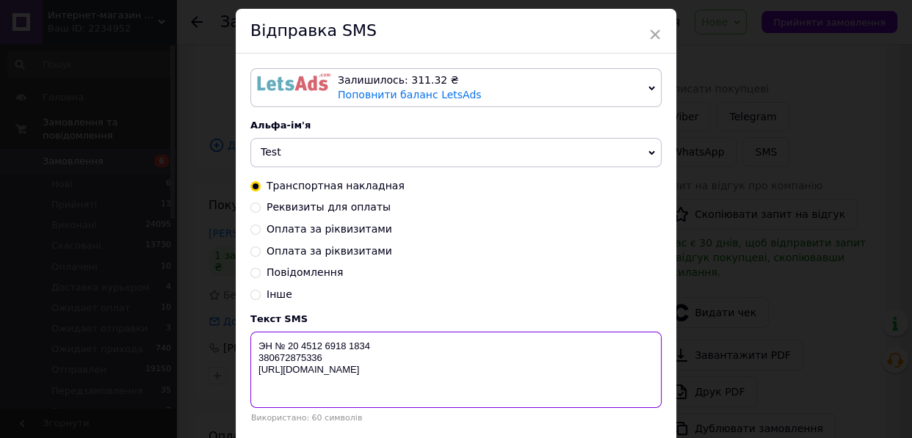
scroll to position [66, 0]
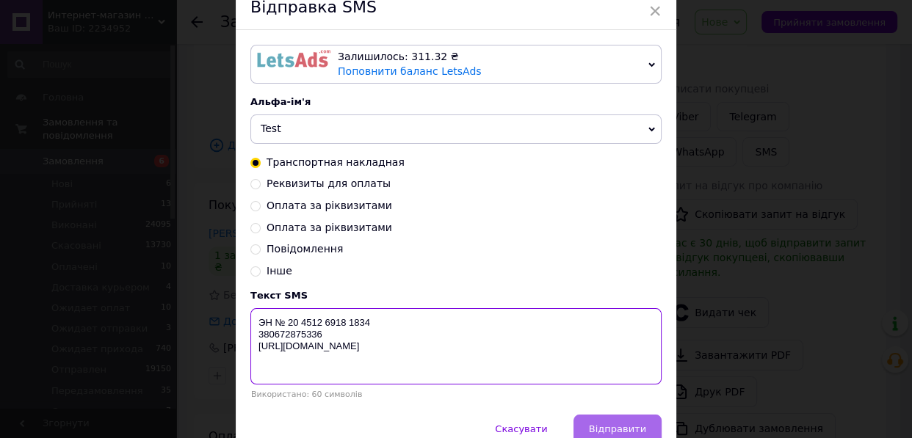
type textarea "ЭН № 20 4512 6918 1834 380672875336 http://in-market.kiev.ua"
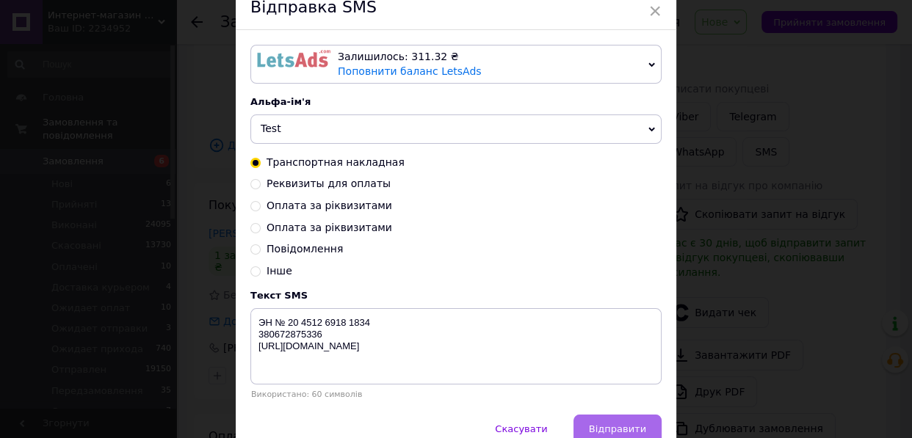
click at [594, 426] on span "Відправити" at bounding box center [617, 428] width 57 height 11
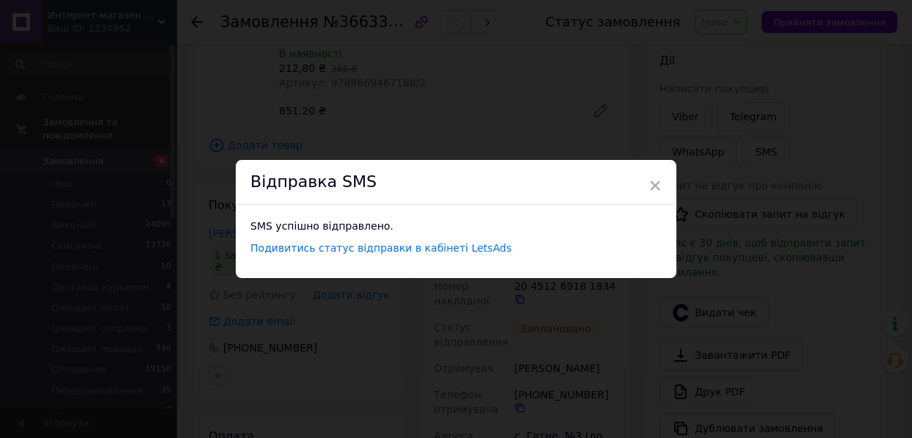
scroll to position [0, 0]
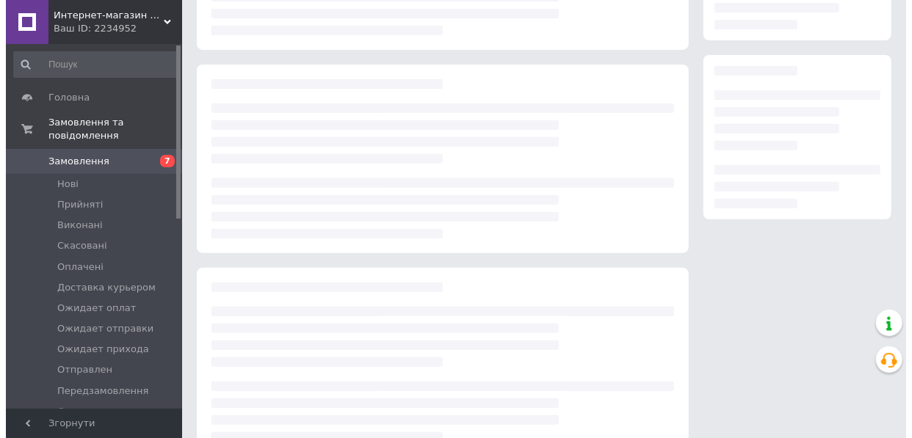
scroll to position [200, 0]
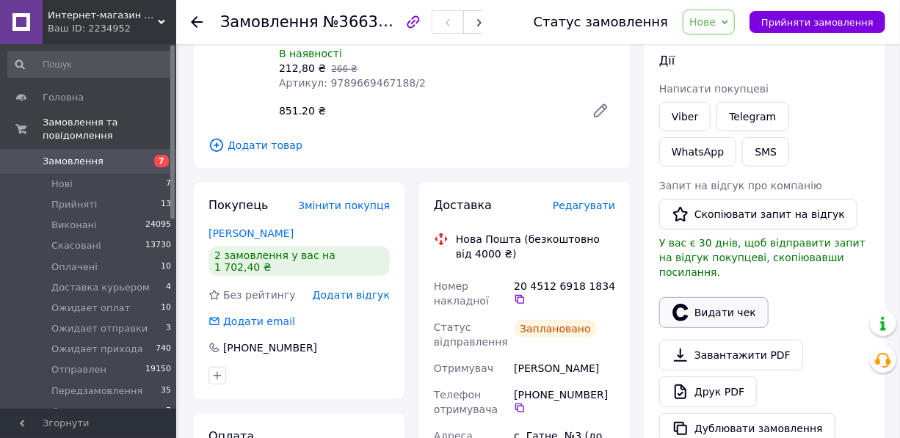
click at [725, 297] on button "Видати чек" at bounding box center [713, 312] width 109 height 31
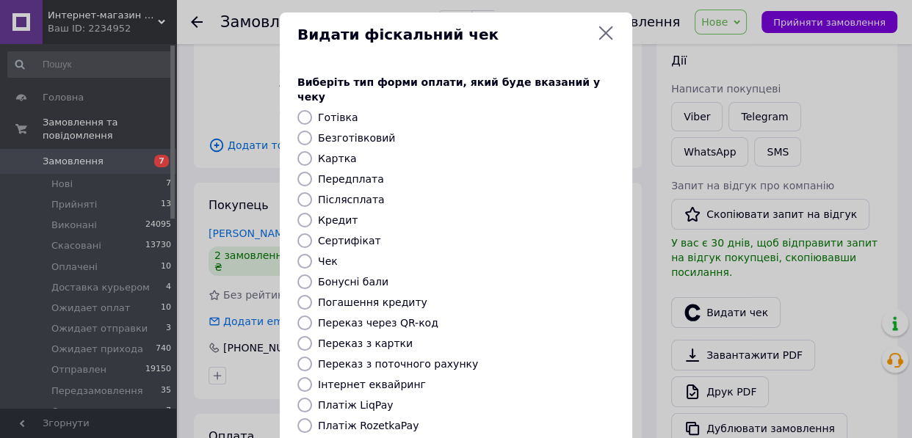
scroll to position [0, 0]
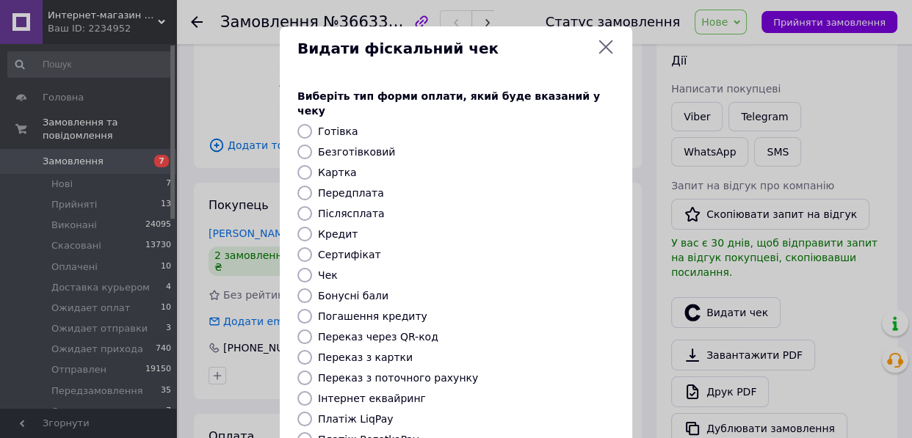
click at [305, 145] on input "Безготівковий" at bounding box center [304, 152] width 15 height 15
radio input "true"
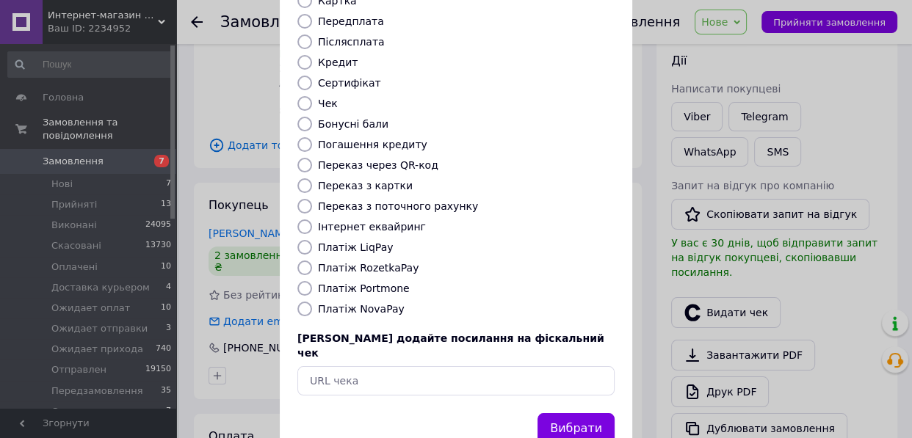
scroll to position [192, 0]
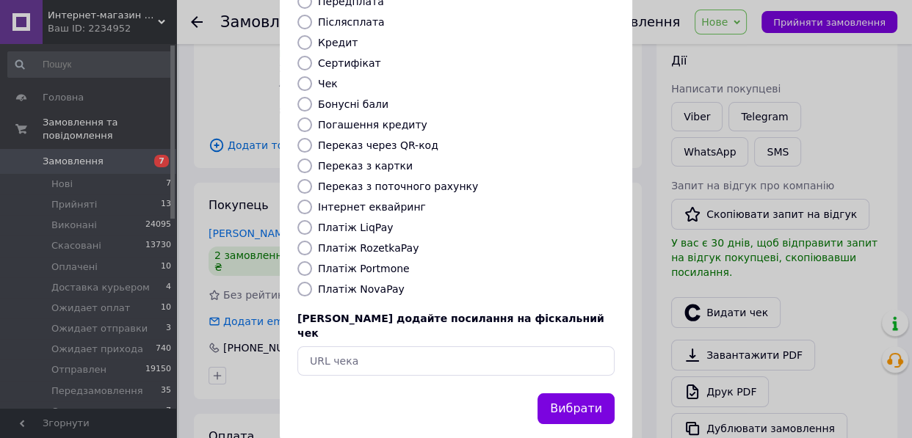
click at [581, 393] on button "Вибрати" at bounding box center [575, 409] width 77 height 32
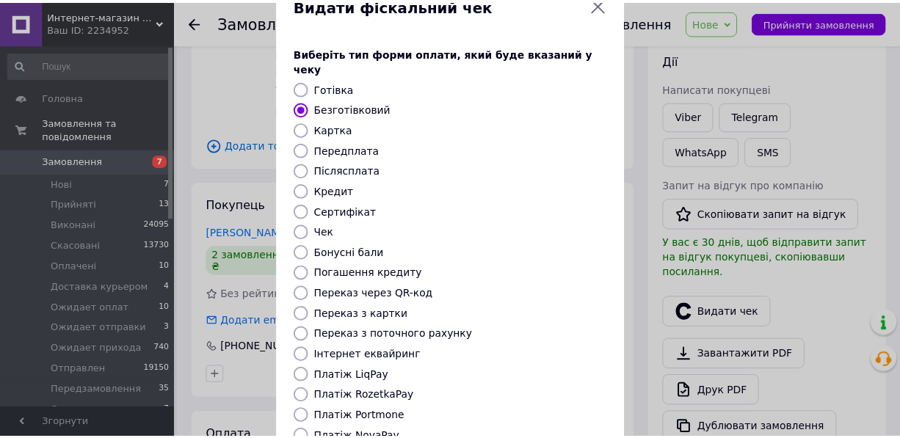
scroll to position [0, 0]
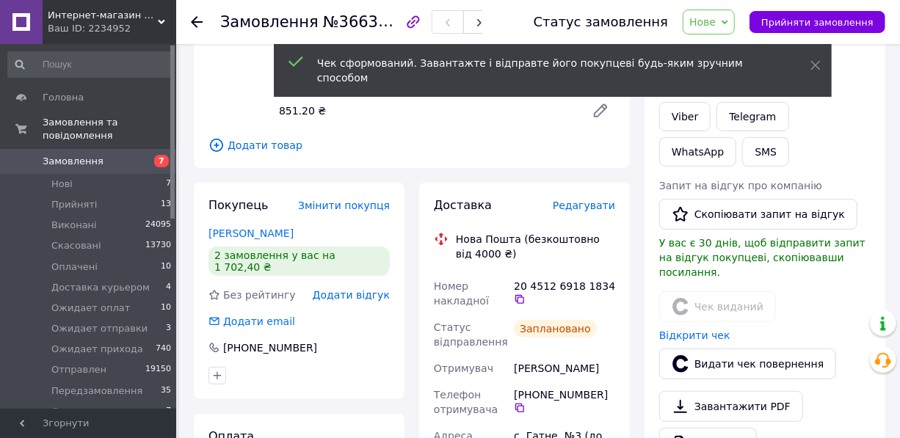
drag, startPoint x: 718, startPoint y: 28, endPoint x: 707, endPoint y: 65, distance: 39.0
click at [716, 28] on span "Нове" at bounding box center [702, 22] width 26 height 12
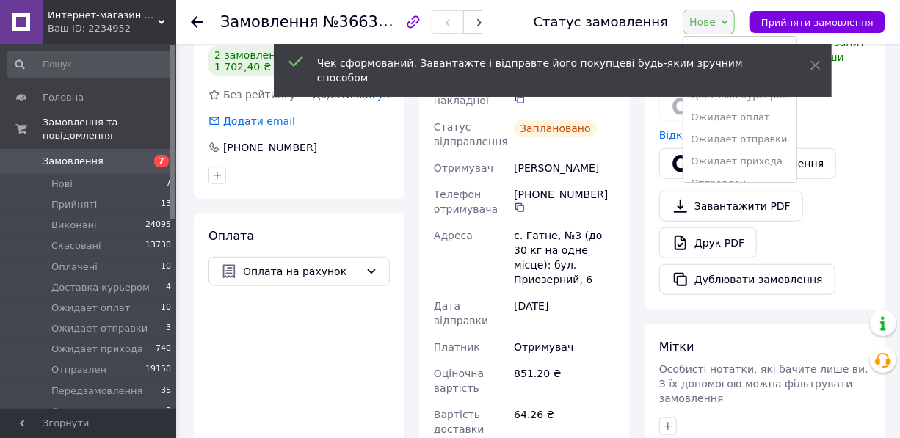
scroll to position [103, 0]
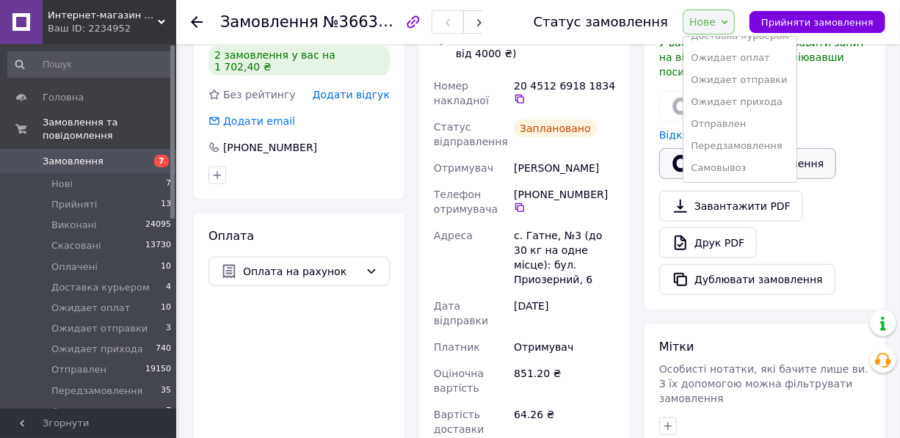
drag, startPoint x: 733, startPoint y: 122, endPoint x: 716, endPoint y: 137, distance: 22.4
click at [732, 122] on li "Отправлен" at bounding box center [739, 124] width 113 height 22
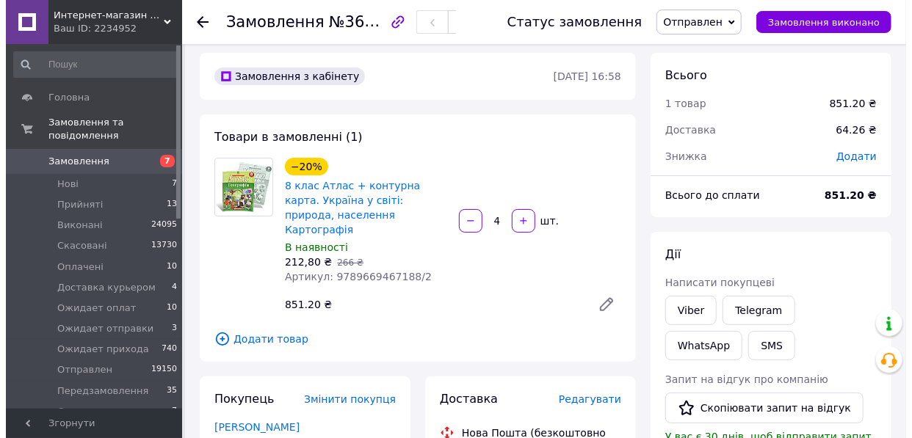
scroll to position [0, 0]
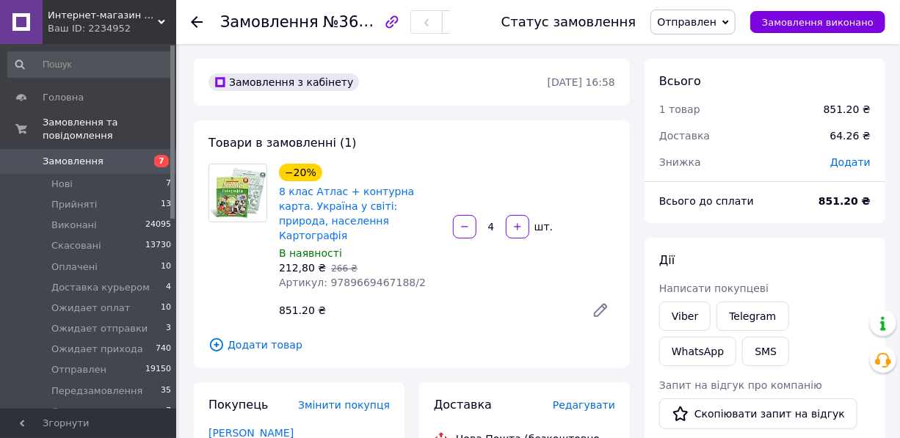
click at [193, 25] on icon at bounding box center [197, 22] width 12 height 12
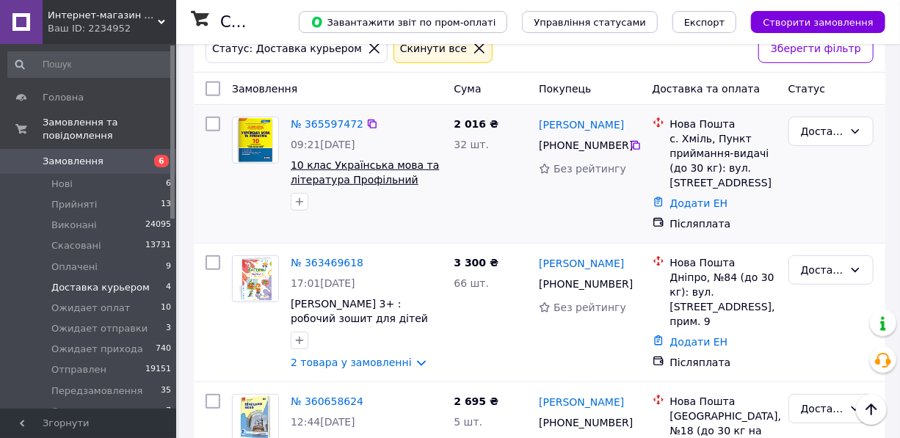
scroll to position [333, 0]
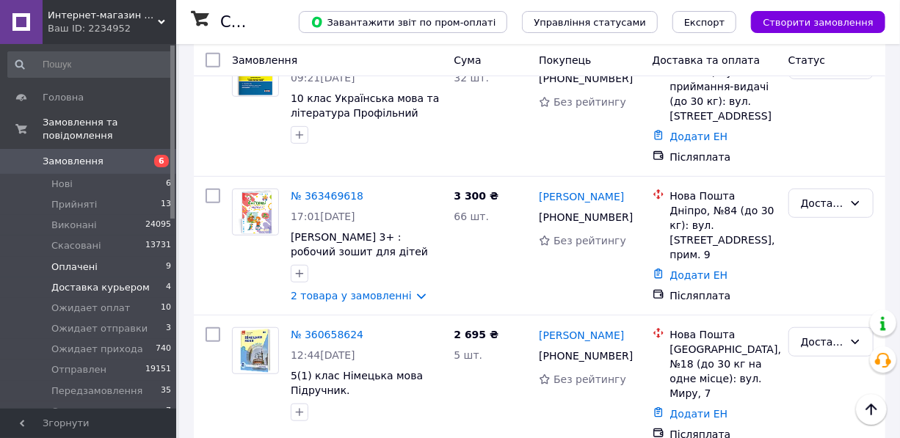
click at [71, 261] on span "Оплачені" at bounding box center [74, 267] width 46 height 13
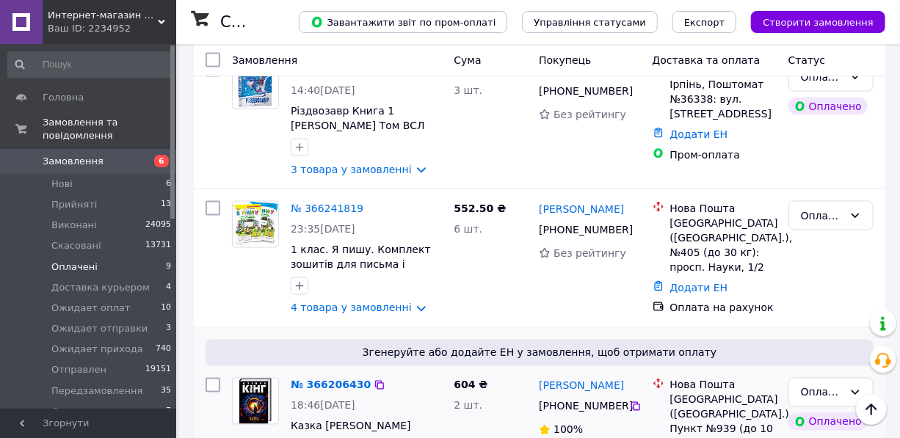
scroll to position [1201, 0]
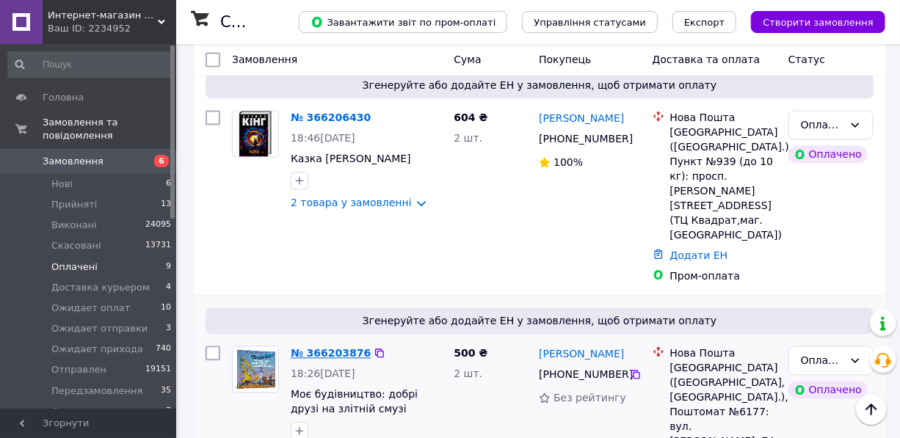
click at [318, 348] on link "№ 366203876" at bounding box center [331, 354] width 80 height 12
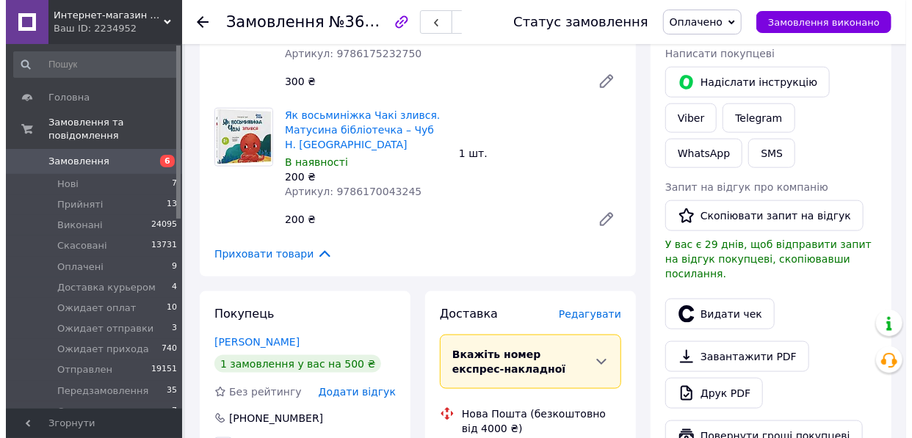
scroll to position [734, 0]
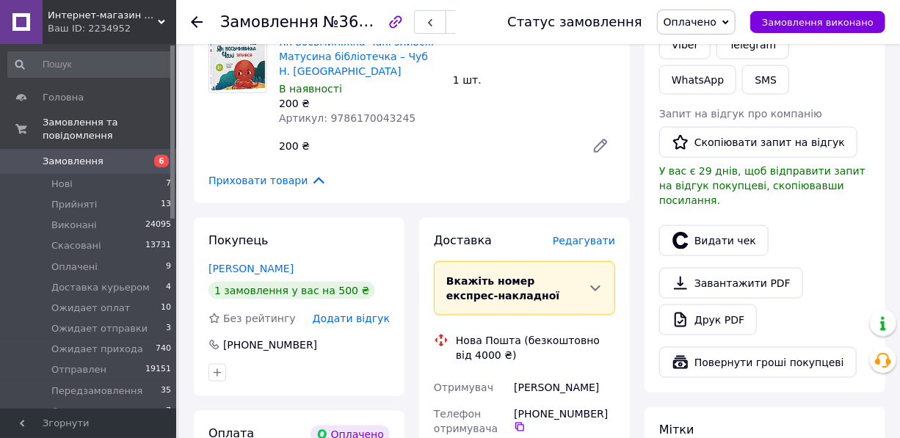
click at [594, 235] on span "Редагувати" at bounding box center [584, 241] width 62 height 12
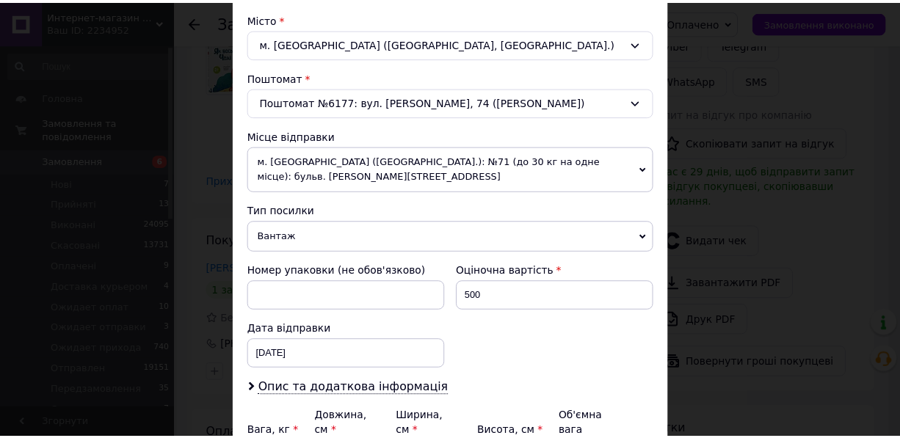
scroll to position [534, 0]
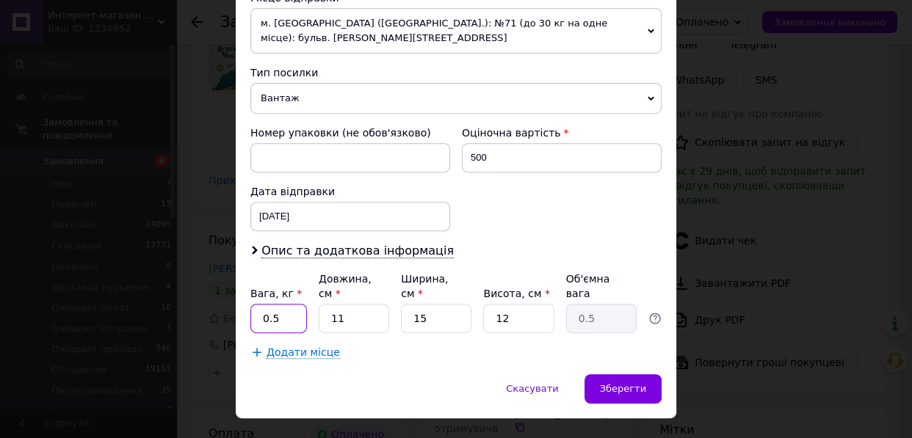
click at [294, 304] on input "0.5" at bounding box center [278, 318] width 57 height 29
type input "0"
type input "1"
click at [354, 304] on input "11" at bounding box center [354, 318] width 70 height 29
type input "1"
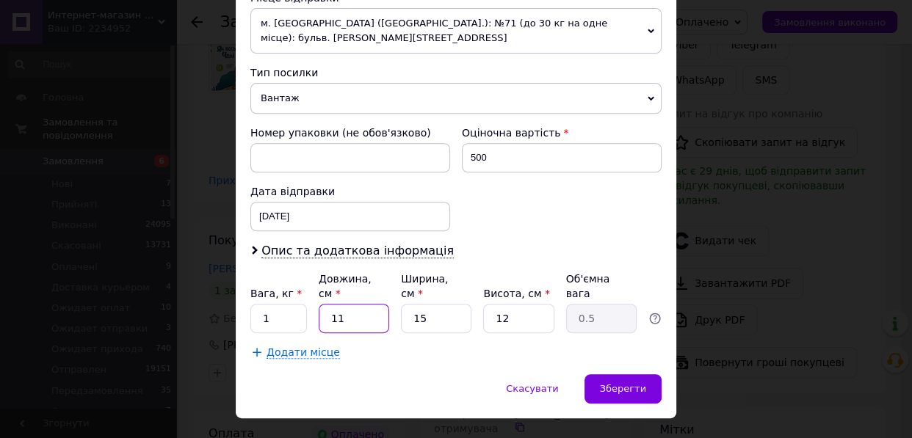
type input "0.1"
type input "2"
type input "0.1"
type input "25"
type input "1.13"
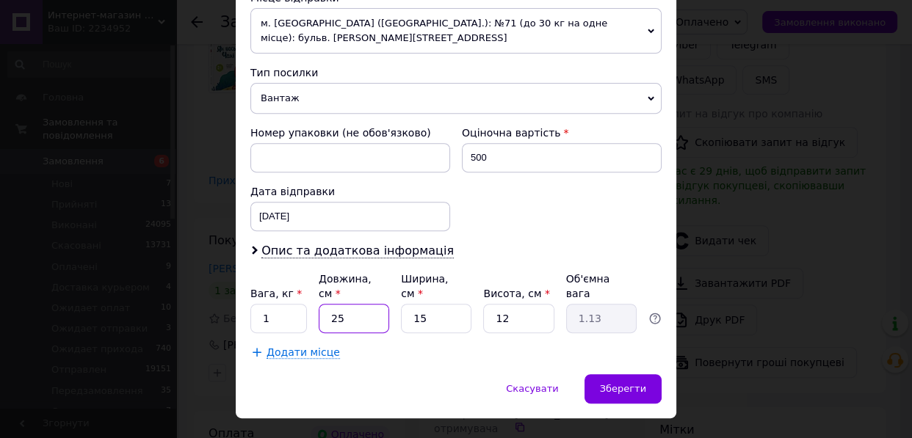
type input "25"
click at [437, 304] on input "15" at bounding box center [436, 318] width 70 height 29
type input "1"
type input "0.1"
type input "2"
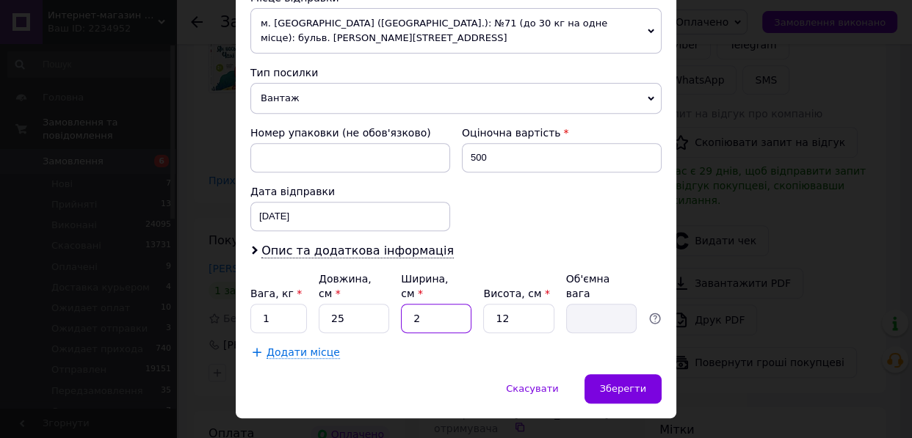
type input "0.15"
type input "25"
type input "1.88"
type input "25"
click at [534, 304] on input "12" at bounding box center [518, 318] width 70 height 29
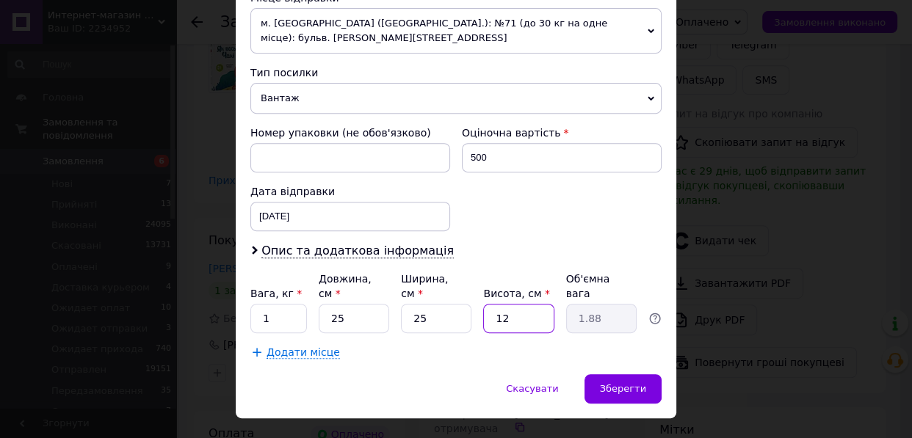
type input "1"
type input "0.16"
type input "2"
type input "0.31"
type input "2"
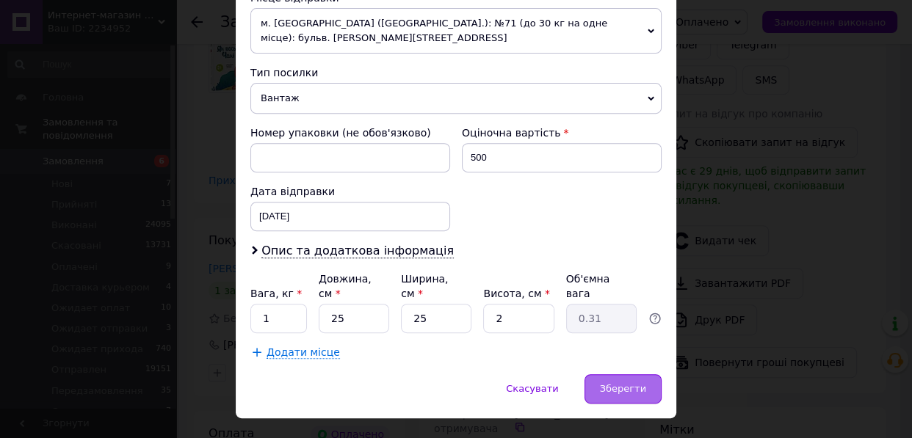
click at [619, 383] on span "Зберегти" at bounding box center [623, 388] width 46 height 11
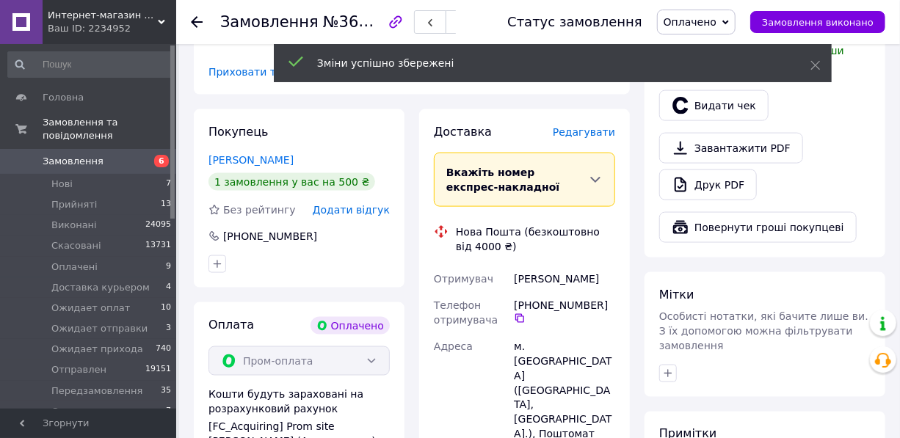
scroll to position [1134, 0]
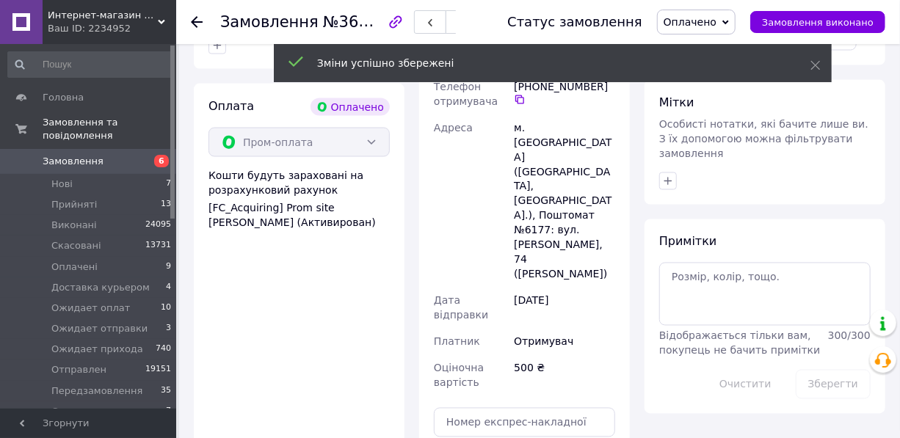
scroll to position [867, 0]
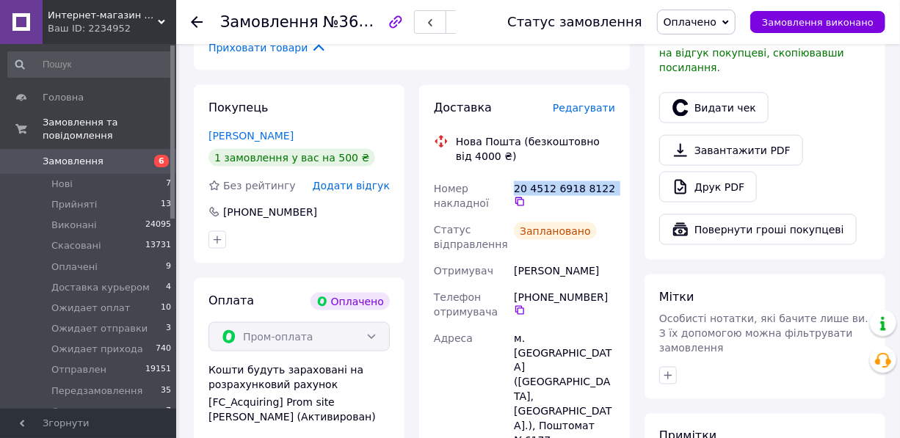
drag, startPoint x: 514, startPoint y: 140, endPoint x: 628, endPoint y: 128, distance: 115.2
click at [627, 128] on div "Доставка Редагувати Нова Пошта (безкоштовно від 4000 ₴) Номер накладної 20 4512…" at bounding box center [524, 394] width 211 height 619
copy div "20 4512 6918 8122"
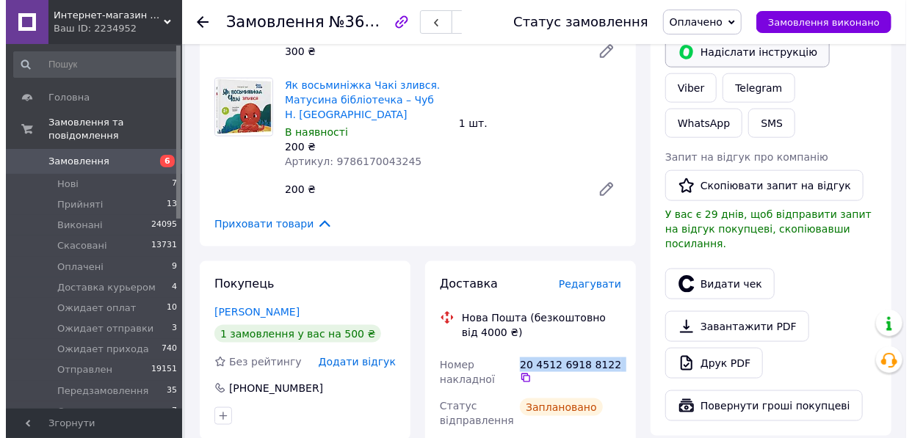
scroll to position [534, 0]
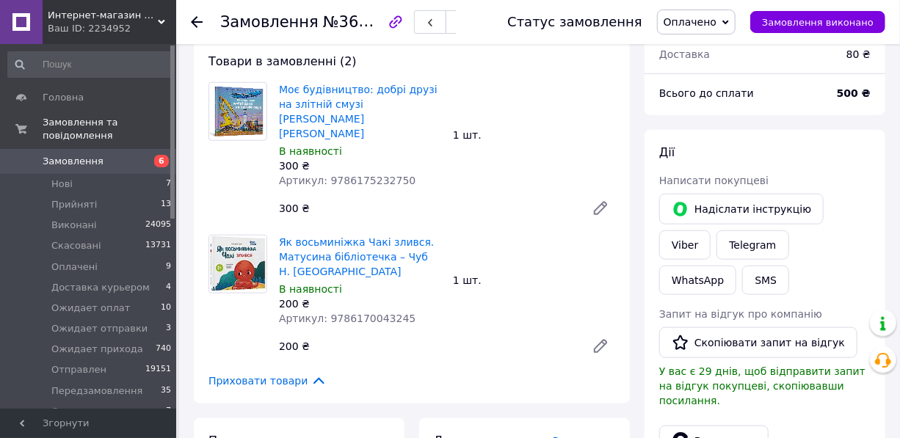
drag, startPoint x: 735, startPoint y: 367, endPoint x: 497, endPoint y: 316, distance: 243.1
click at [733, 426] on button "Видати чек" at bounding box center [713, 441] width 109 height 31
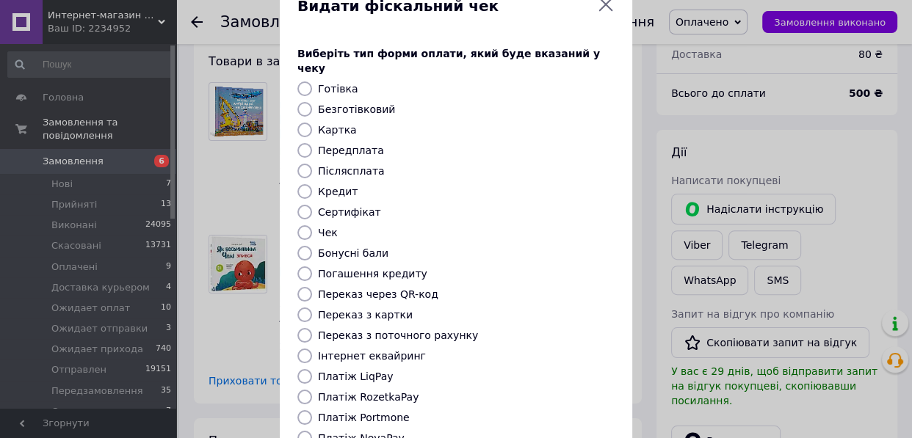
scroll to position [66, 0]
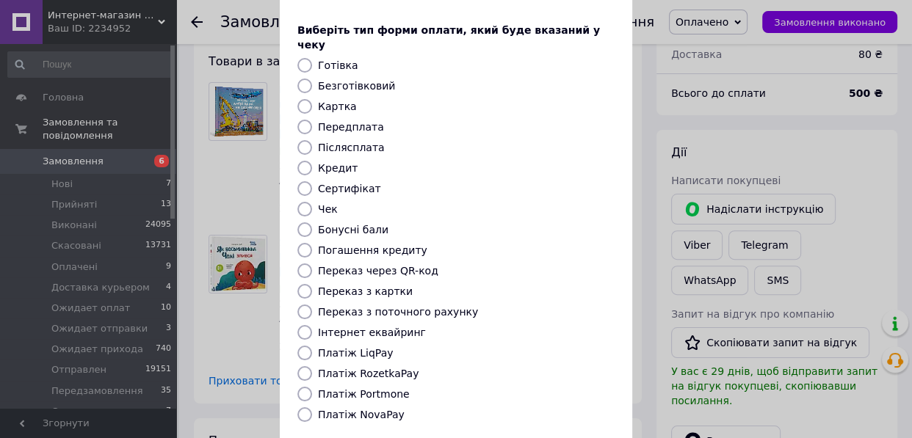
click at [297, 366] on input "Платіж RozetkaPay" at bounding box center [304, 373] width 15 height 15
radio input "true"
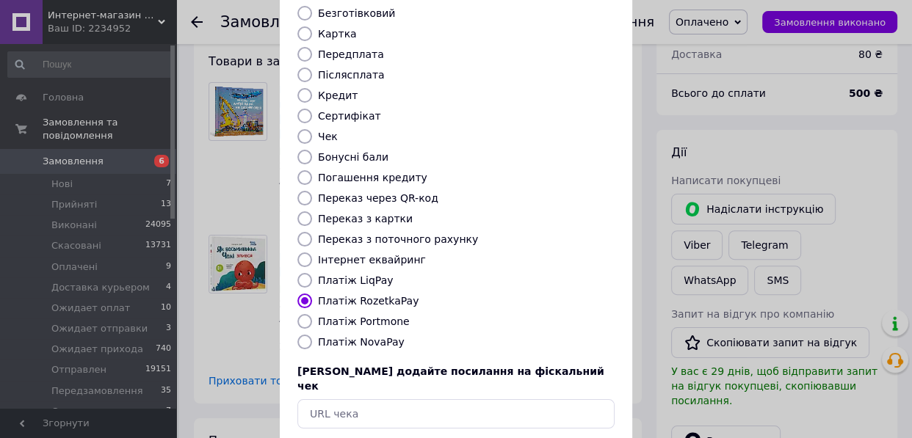
scroll to position [192, 0]
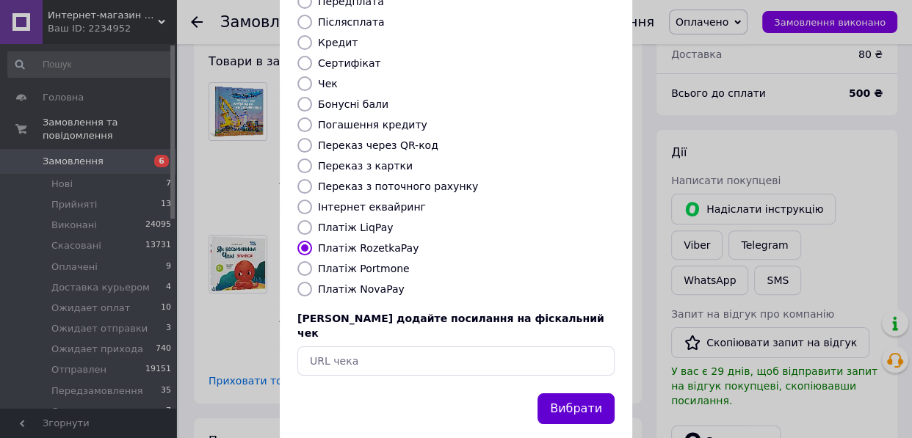
click at [574, 393] on button "Вибрати" at bounding box center [575, 409] width 77 height 32
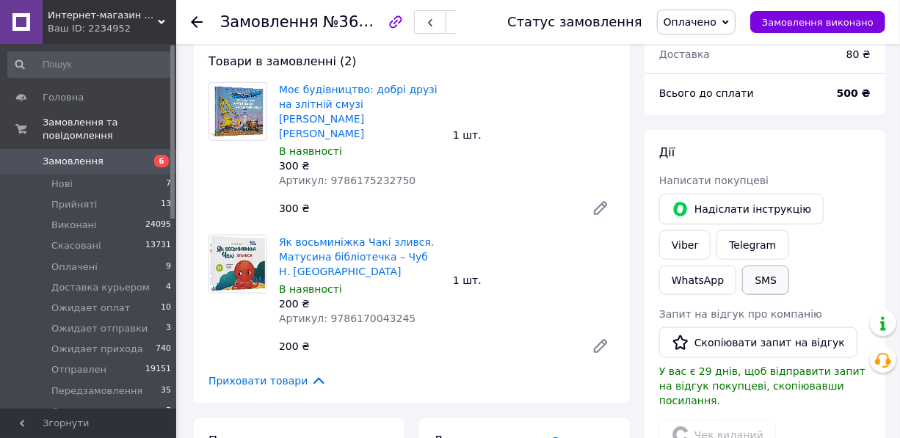
click at [789, 266] on button "SMS" at bounding box center [765, 280] width 47 height 29
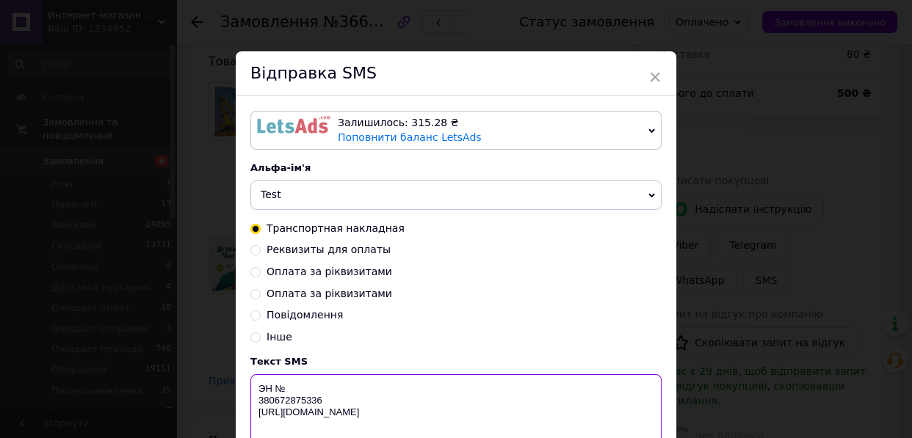
click at [288, 387] on textarea "ЭН № 380672875336 http://in-market.kiev.ua" at bounding box center [455, 412] width 411 height 76
paste textarea "20 4512 6918 8122"
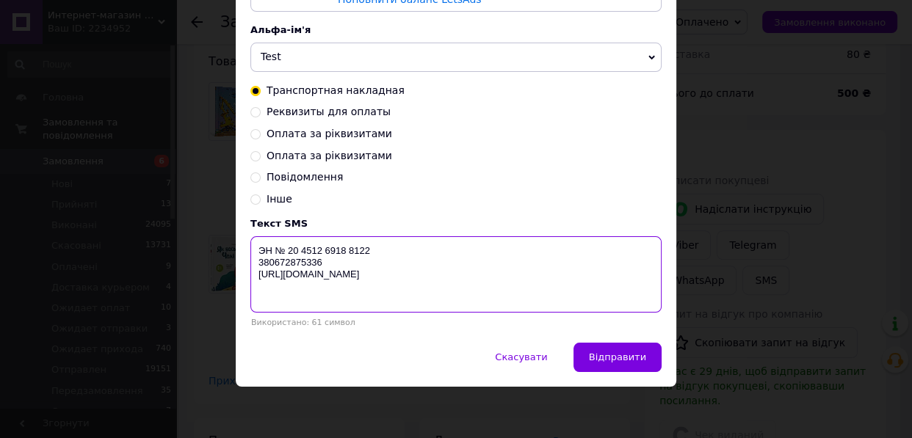
scroll to position [139, 0]
type textarea "ЭН № 20 4512 6918 8122 380672875336 http://in-market.kiev.ua"
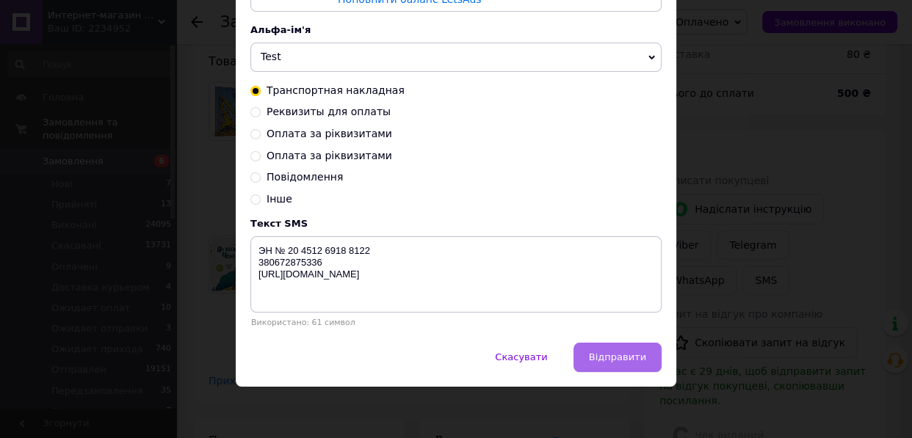
click at [611, 346] on button "Відправити" at bounding box center [617, 357] width 88 height 29
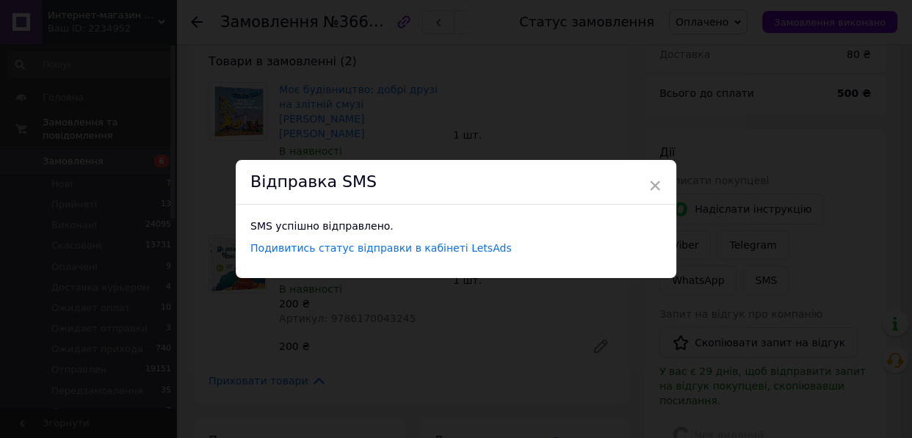
scroll to position [0, 0]
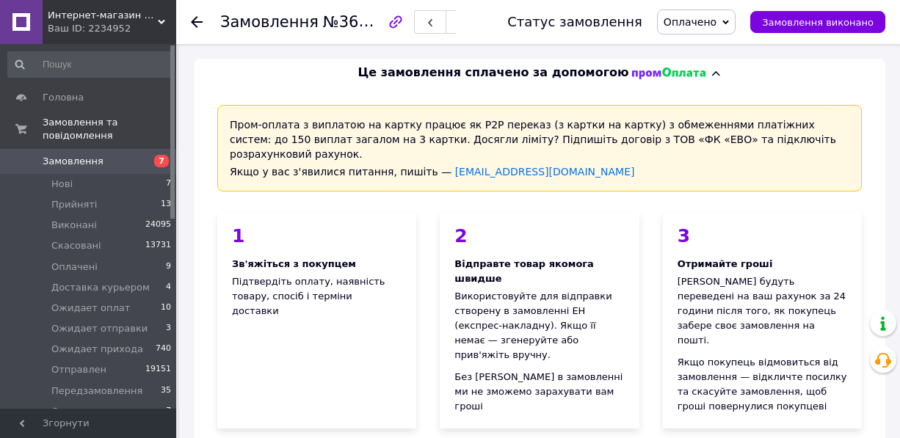
scroll to position [534, 0]
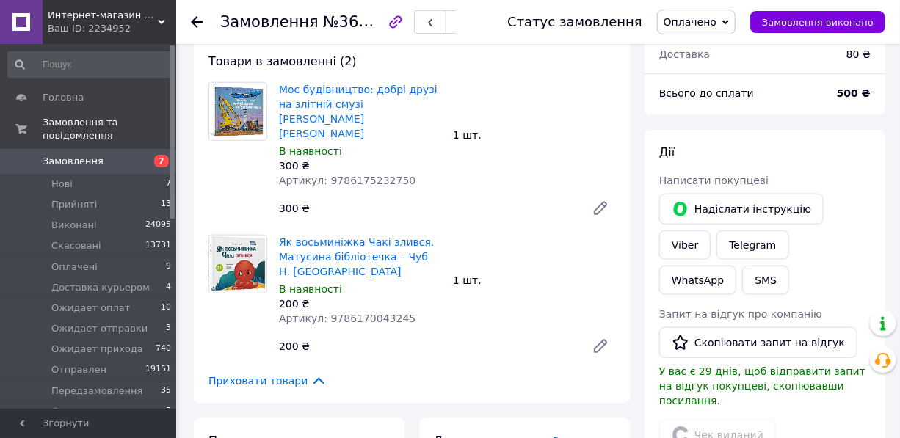
click at [703, 21] on span "Оплачено" at bounding box center [689, 22] width 53 height 12
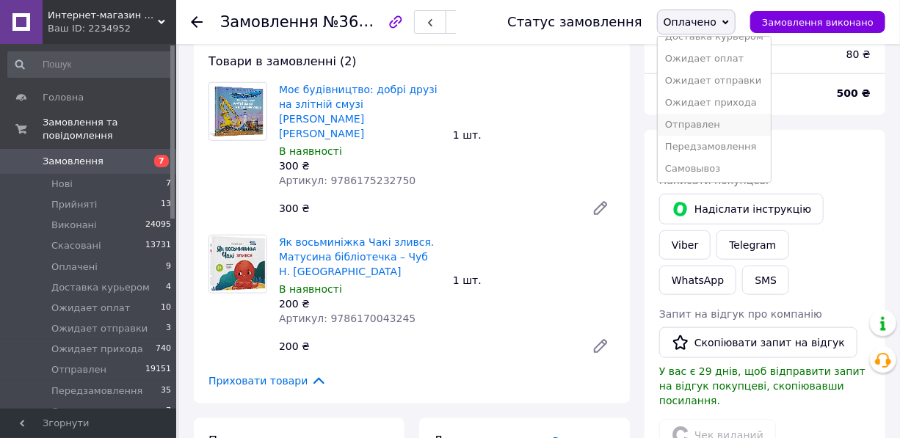
scroll to position [81, 0]
click at [710, 125] on li "Отправлен" at bounding box center [714, 124] width 113 height 22
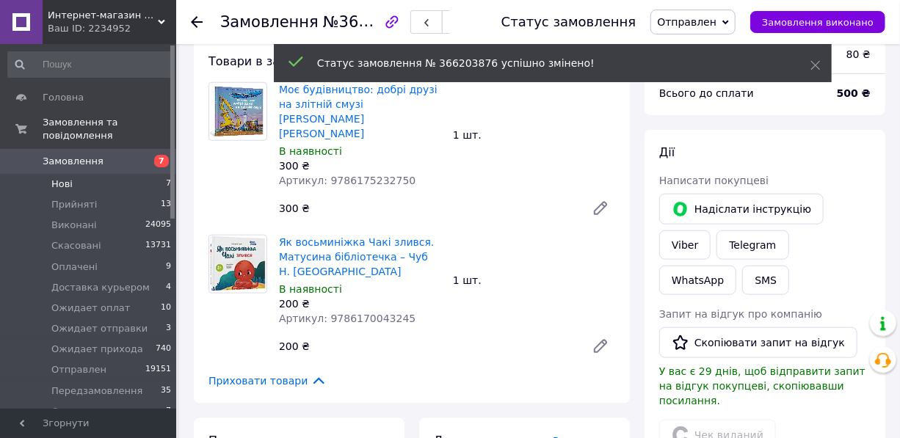
click at [73, 174] on li "Нові 7" at bounding box center [90, 184] width 180 height 21
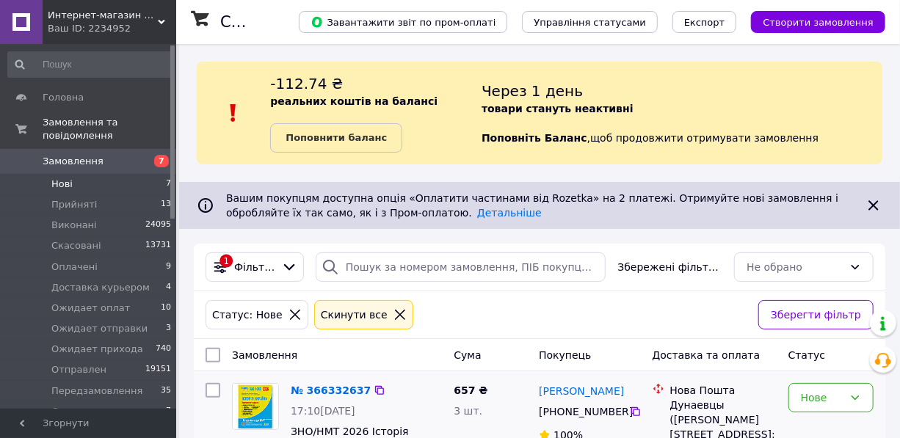
scroll to position [200, 0]
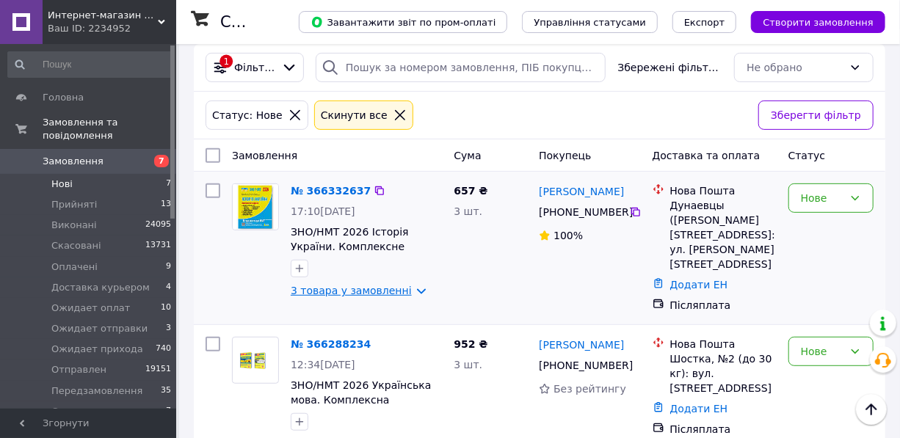
click at [382, 285] on link "3 товара у замовленні" at bounding box center [351, 291] width 121 height 12
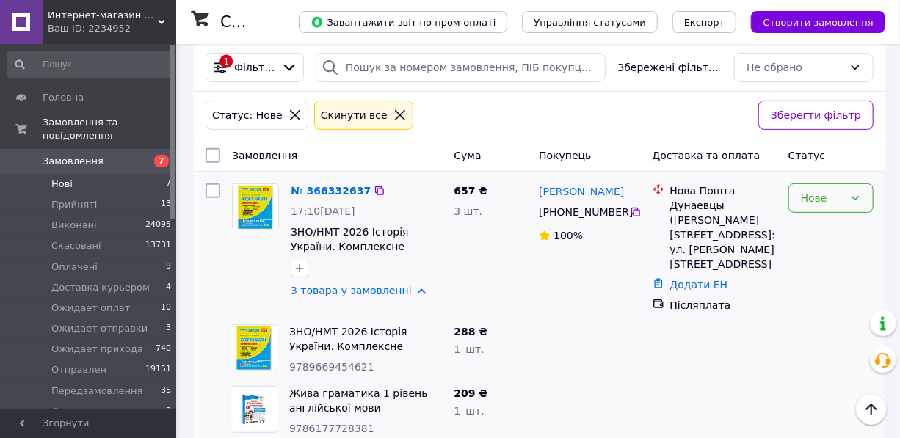
click at [823, 204] on div "Нове" at bounding box center [822, 198] width 43 height 16
click at [823, 228] on li "Прийнято" at bounding box center [831, 229] width 84 height 26
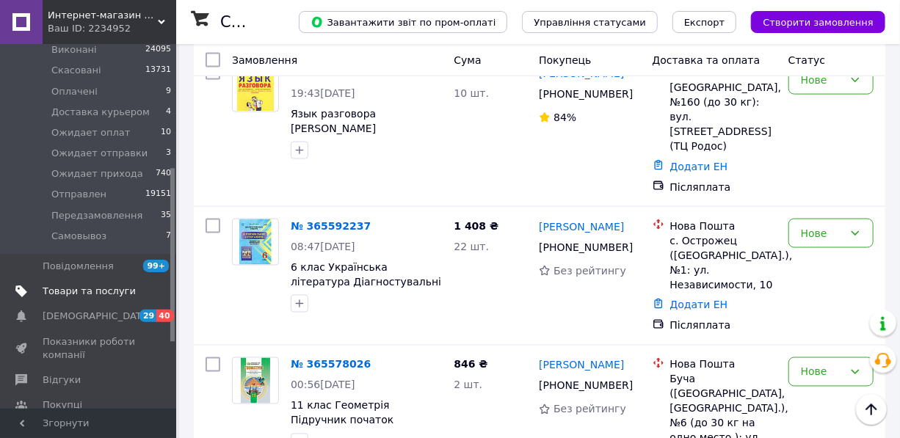
scroll to position [266, 0]
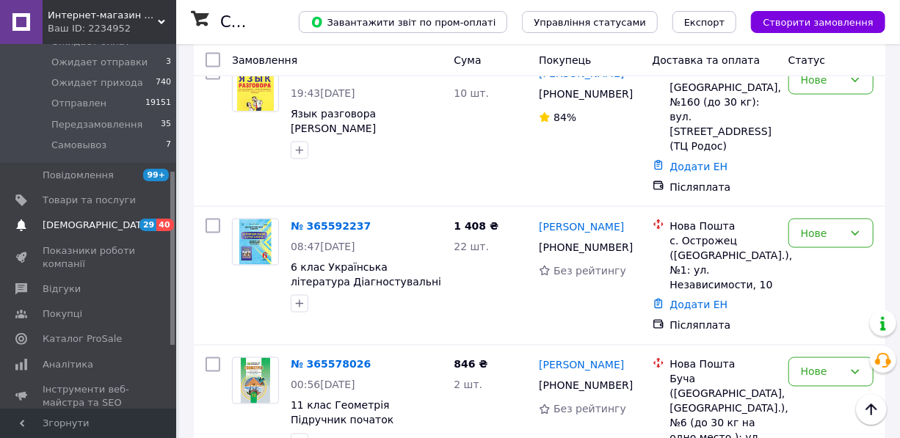
click at [80, 219] on span "[DEMOGRAPHIC_DATA]" at bounding box center [97, 225] width 109 height 13
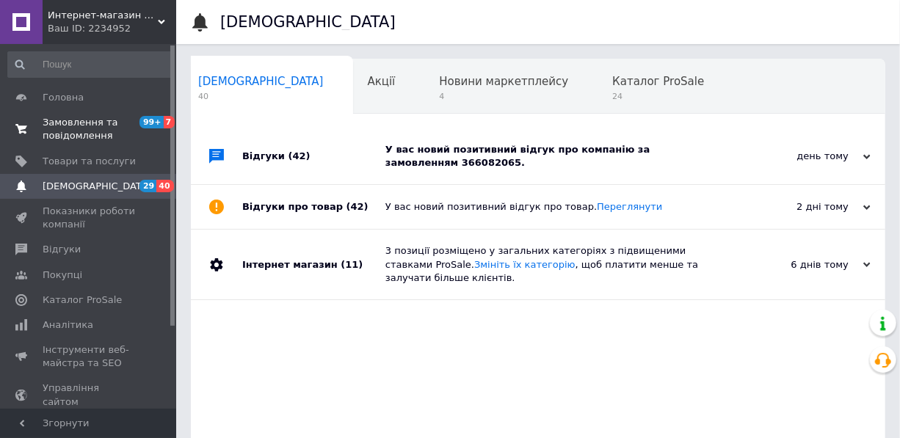
click at [70, 132] on span "Замовлення та повідомлення" at bounding box center [89, 129] width 93 height 26
